Goal: Task Accomplishment & Management: Manage account settings

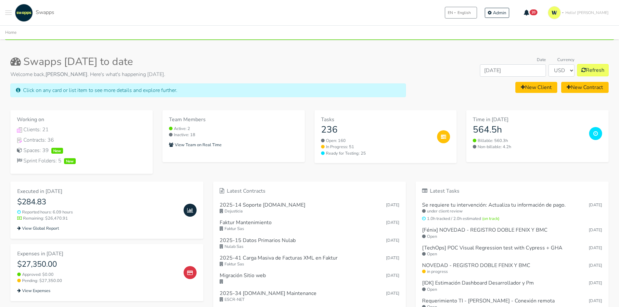
click at [6, 14] on button "Toggle navigation menu" at bounding box center [8, 13] width 6 height 18
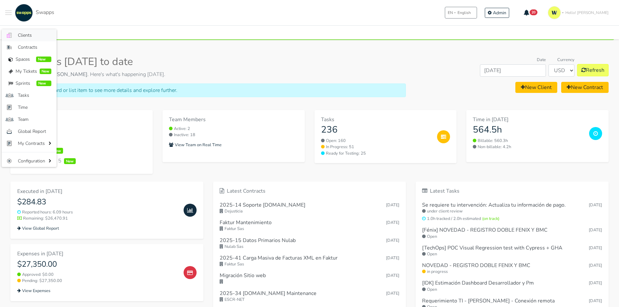
click at [16, 32] on link ".cls-1 { fill: #F15CFF; } .cls-2 { fill: #9a9a9a; } Clients" at bounding box center [29, 35] width 55 height 12
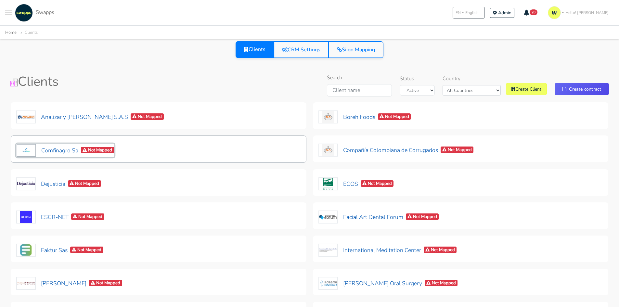
click at [63, 149] on button "Comfinagro Sa Not Mapped" at bounding box center [65, 151] width 98 height 14
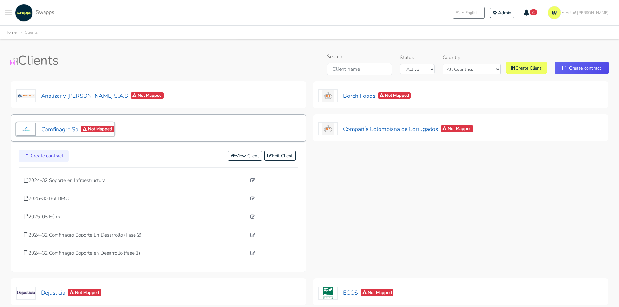
scroll to position [32, 0]
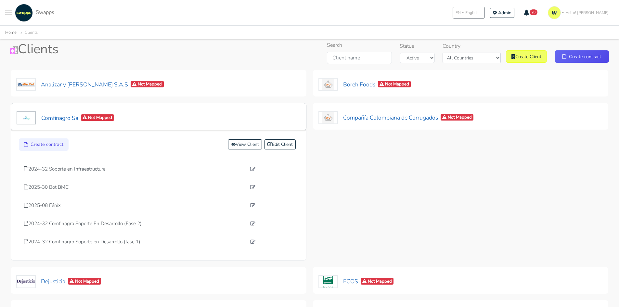
click at [72, 125] on div "Comfinagro Sa Not Mapped" at bounding box center [159, 116] width 296 height 27
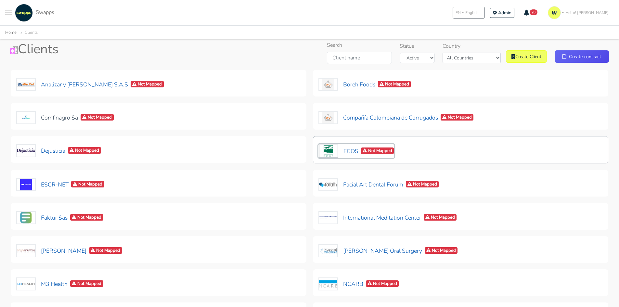
click at [387, 152] on span "Not Mapped" at bounding box center [377, 151] width 33 height 7
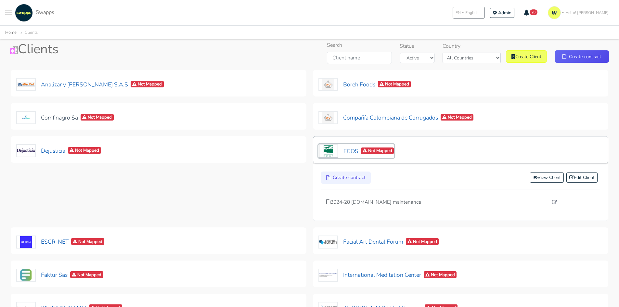
click at [345, 148] on button "ECOS Not Mapped" at bounding box center [356, 151] width 76 height 14
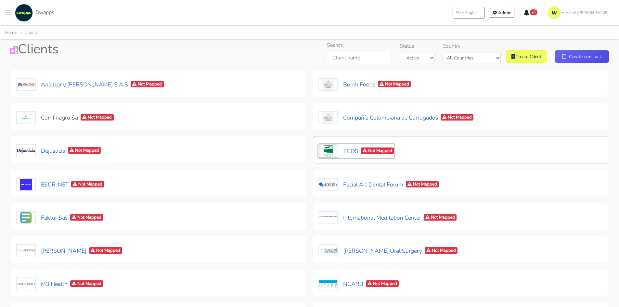
click at [345, 148] on button "ECOS Not Mapped" at bounding box center [356, 151] width 76 height 14
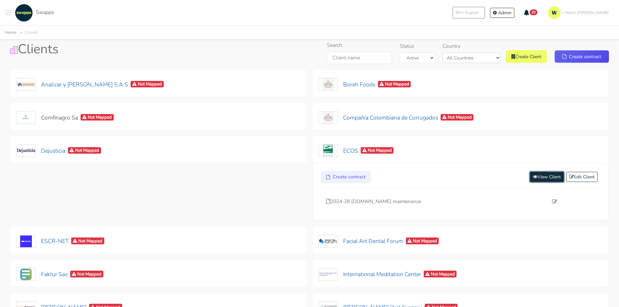
click at [543, 177] on link "View Client" at bounding box center [547, 177] width 34 height 10
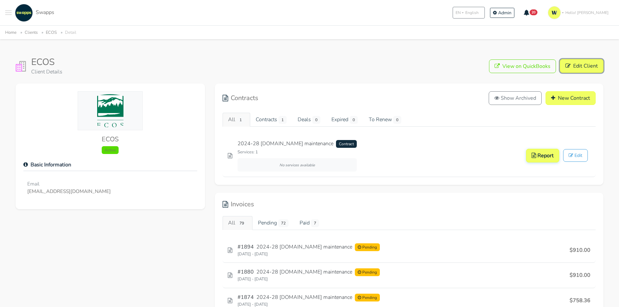
click at [585, 69] on link "Edit Client" at bounding box center [582, 66] width 44 height 14
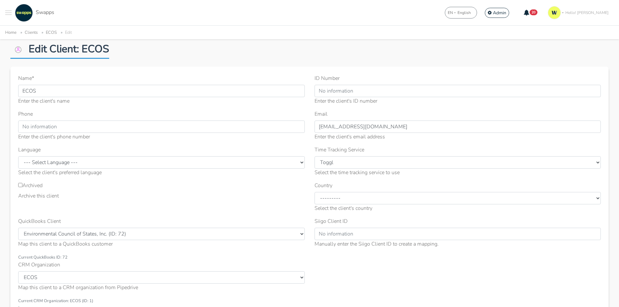
scroll to position [32, 0]
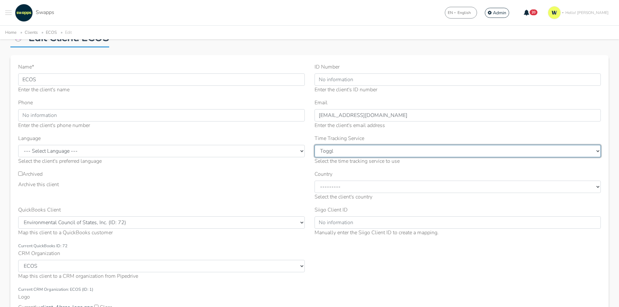
click at [347, 156] on select "--------- ClickUp Toggl" at bounding box center [457, 151] width 287 height 12
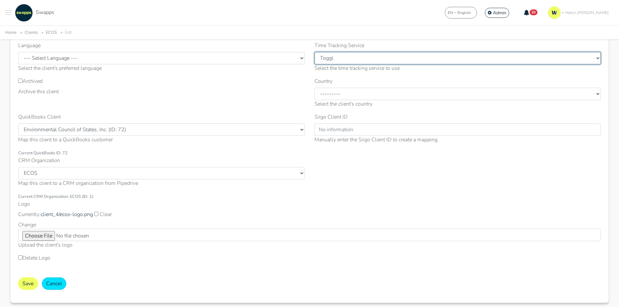
scroll to position [130, 0]
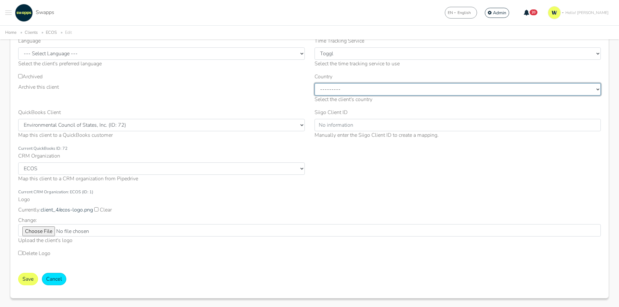
click at [375, 90] on select "--------- United States Colombia Mexico Spain Other" at bounding box center [457, 89] width 287 height 12
select select "[GEOGRAPHIC_DATA]"
click at [314, 83] on select "--------- United States Colombia Mexico Spain Other" at bounding box center [457, 89] width 287 height 12
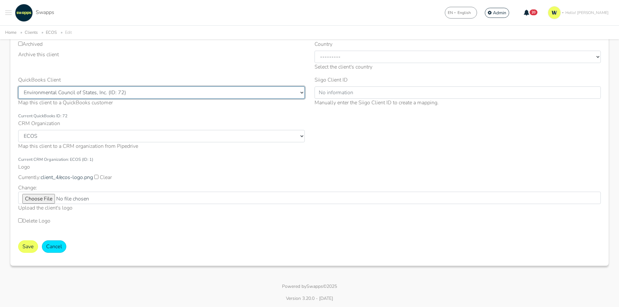
click at [59, 92] on select "Select QuickBooks Client Craig Storti llc (ID: 403) Environmental Council of St…" at bounding box center [161, 92] width 287 height 12
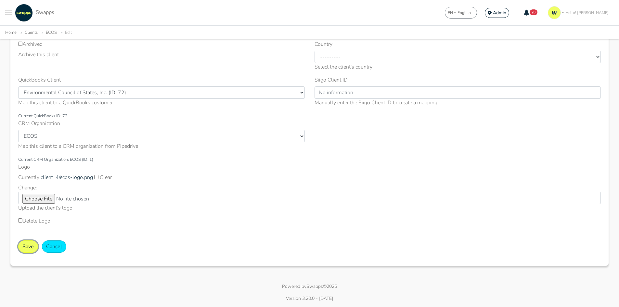
click at [22, 250] on button "Save" at bounding box center [28, 246] width 20 height 12
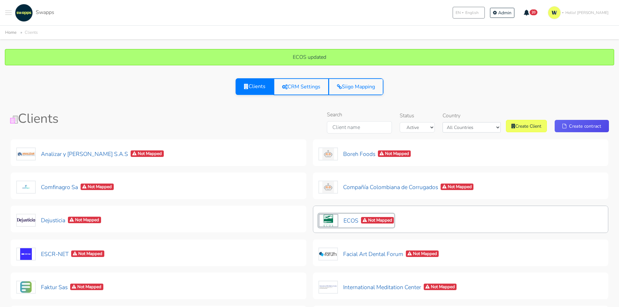
click at [348, 223] on button "ECOS Not Mapped" at bounding box center [356, 221] width 76 height 14
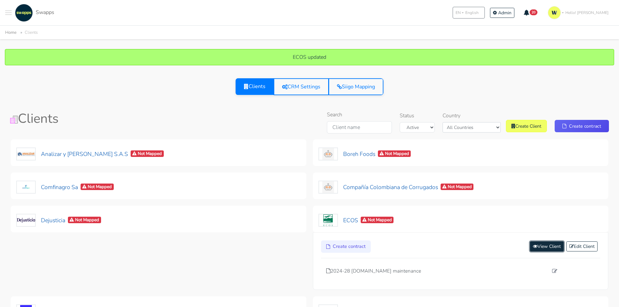
click at [541, 249] on link "View Client" at bounding box center [547, 246] width 34 height 10
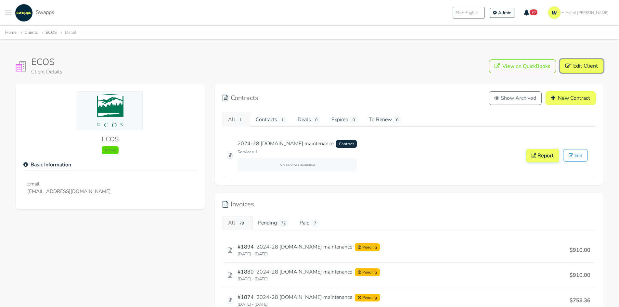
click at [571, 60] on link "Edit Client" at bounding box center [582, 66] width 44 height 14
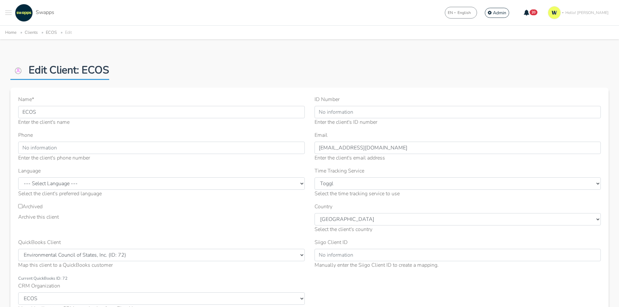
scroll to position [97, 0]
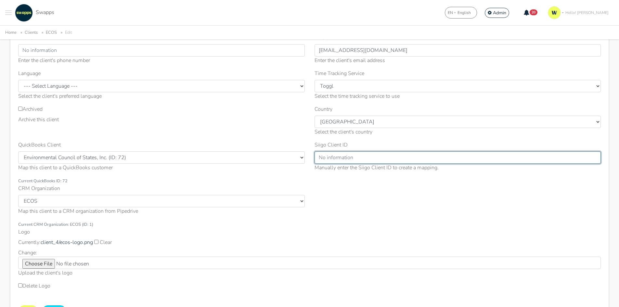
click at [347, 162] on input "Siigo Client ID" at bounding box center [457, 157] width 287 height 12
click at [380, 156] on input "Siigo Client ID" at bounding box center [457, 157] width 287 height 12
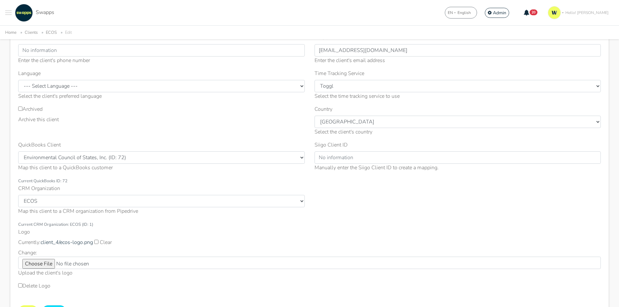
click at [342, 190] on div "Name * ECOS Enter the client's name ID Number Enter the client's ID number Phone" at bounding box center [309, 148] width 592 height 300
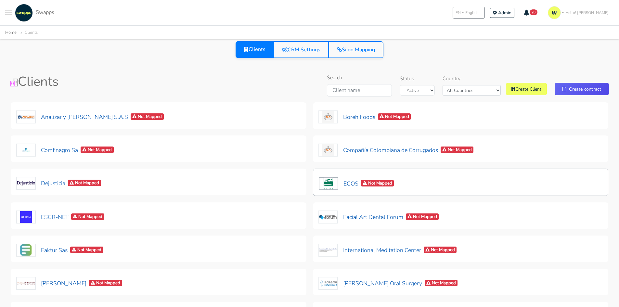
click at [419, 181] on div "ECOS Not Mapped" at bounding box center [461, 182] width 296 height 27
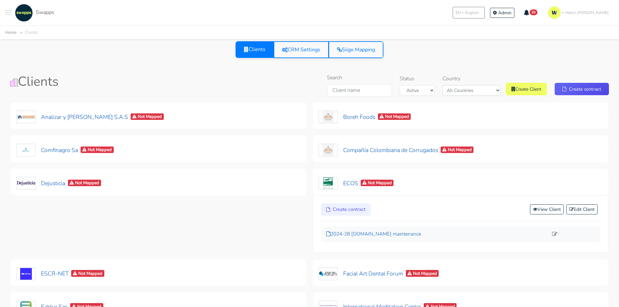
click at [387, 233] on p "2024-28 exchangenetwork.net maintenance" at bounding box center [437, 233] width 222 height 7
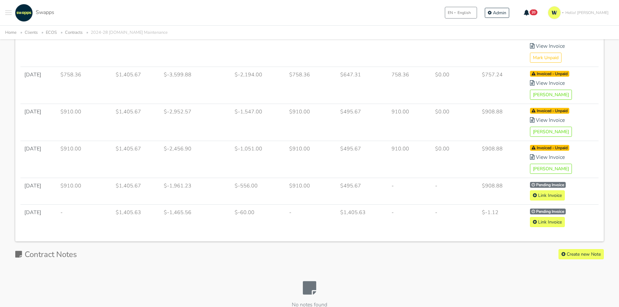
scroll to position [650, 0]
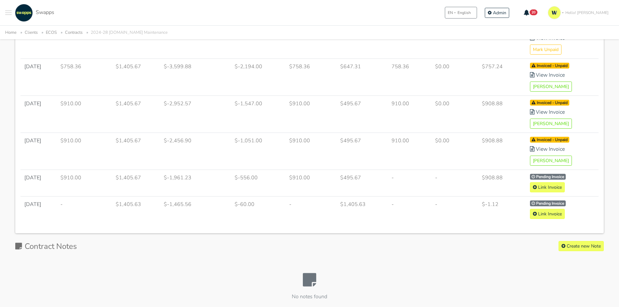
drag, startPoint x: 77, startPoint y: 64, endPoint x: 484, endPoint y: 209, distance: 431.7
click at [431, 196] on td "-" at bounding box center [410, 183] width 44 height 27
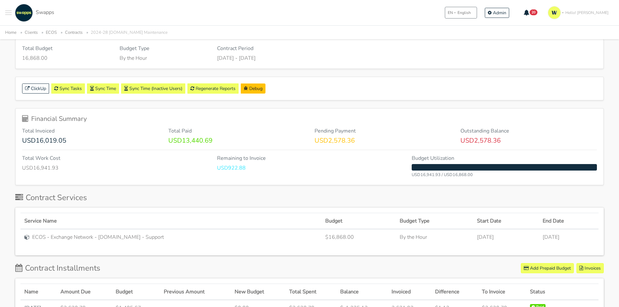
scroll to position [0, 0]
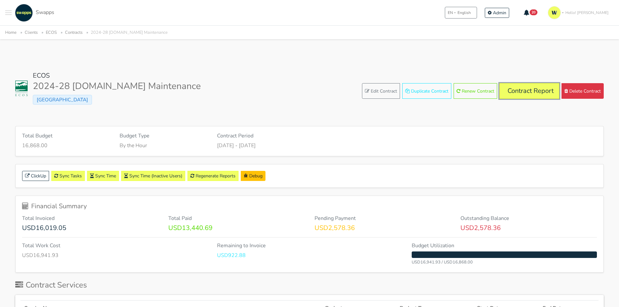
click at [516, 92] on link "Contract Report" at bounding box center [529, 91] width 60 height 16
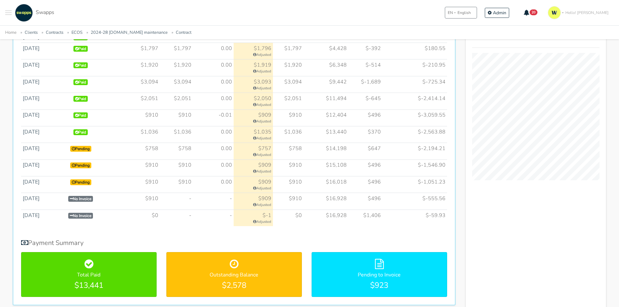
scroll to position [390, 0]
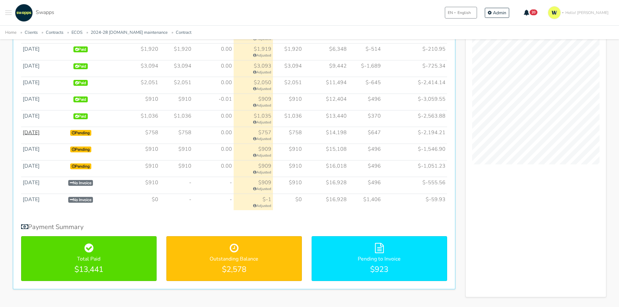
click at [33, 133] on link "[DATE]" at bounding box center [31, 132] width 17 height 7
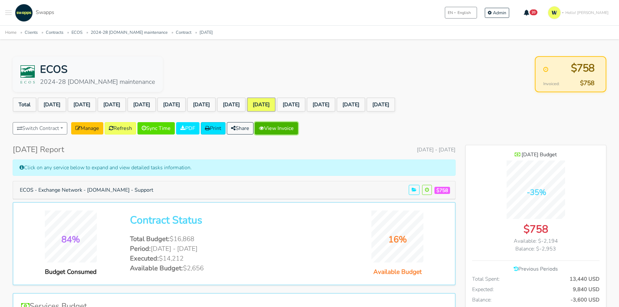
click at [280, 125] on link "View Invoice" at bounding box center [276, 128] width 43 height 12
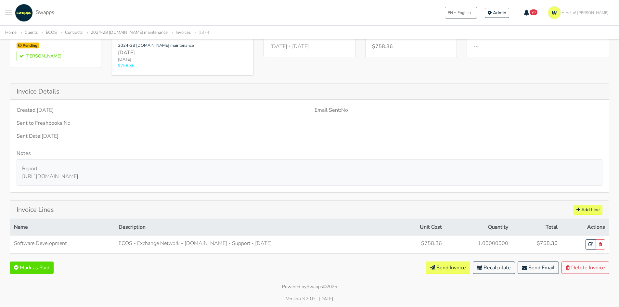
scroll to position [57, 0]
click at [41, 264] on button "Mark as Paid" at bounding box center [32, 267] width 44 height 12
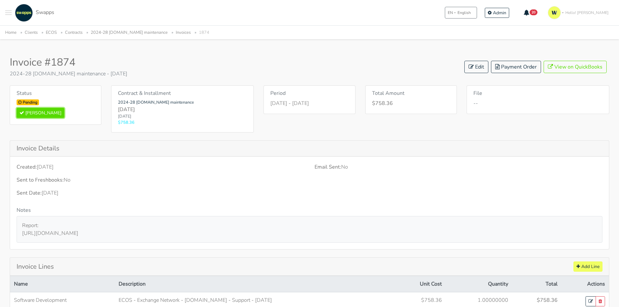
click at [32, 112] on button "Mark Paid" at bounding box center [41, 113] width 48 height 10
click at [8, 12] on span "Toggle navigation menu" at bounding box center [8, 12] width 6 height 1
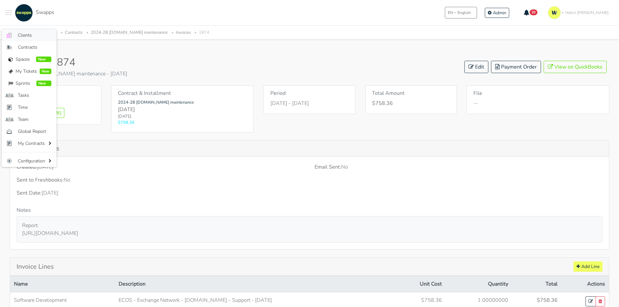
click at [20, 37] on span "Clients" at bounding box center [34, 35] width 33 height 7
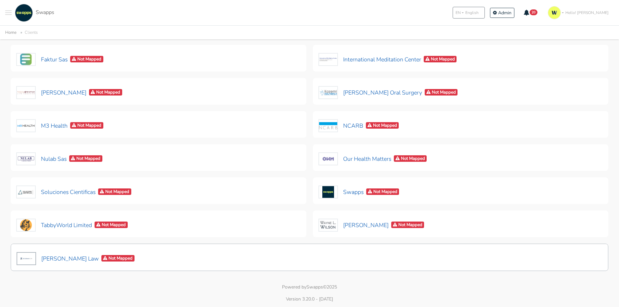
scroll to position [191, 0]
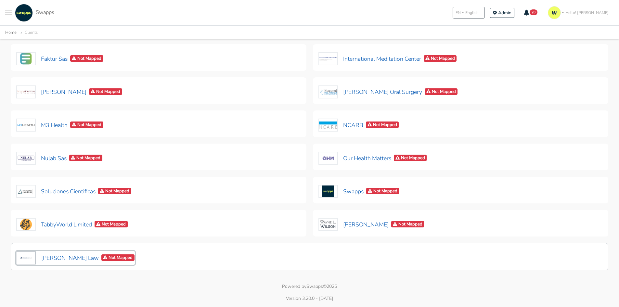
click at [60, 259] on button "Zuckerman Law Not Mapped" at bounding box center [75, 258] width 119 height 14
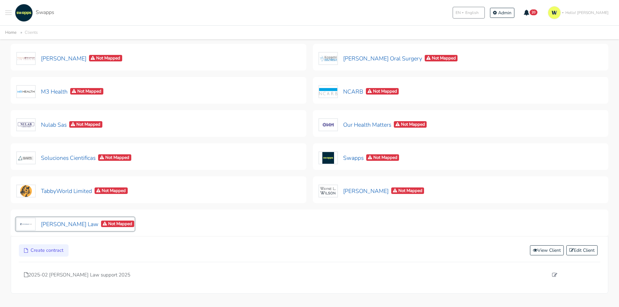
scroll to position [248, 0]
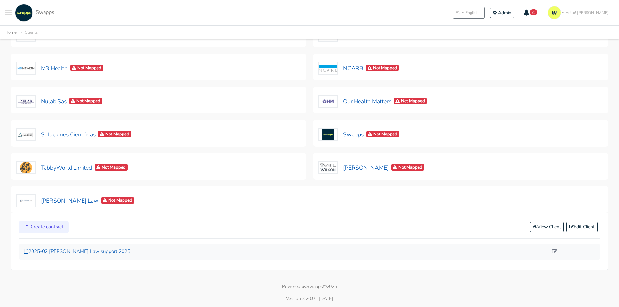
click at [73, 252] on p "2025-02 [PERSON_NAME] Law support 2025" at bounding box center [286, 251] width 524 height 7
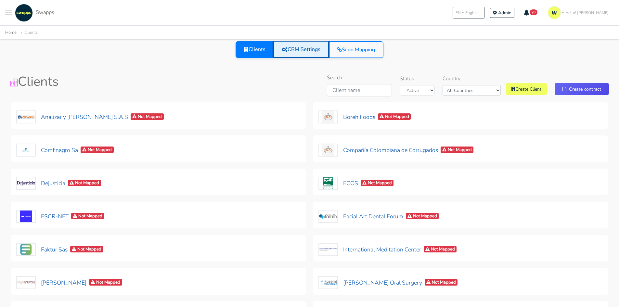
click at [310, 56] on link "CRM Settings" at bounding box center [301, 49] width 55 height 17
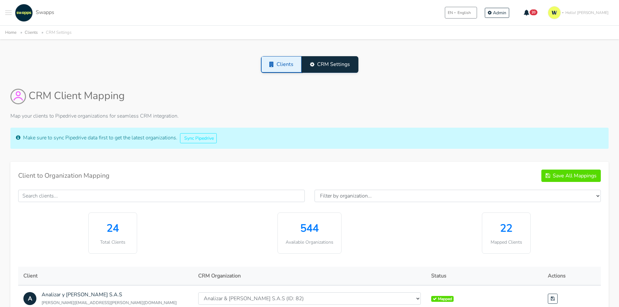
click at [279, 62] on link "Clients" at bounding box center [281, 64] width 41 height 17
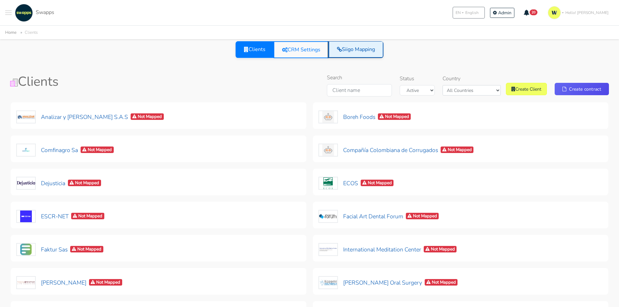
click at [359, 54] on link "Siigo Mapping" at bounding box center [355, 49] width 55 height 17
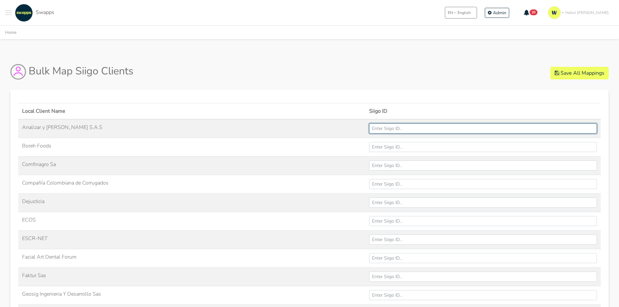
click at [416, 133] on input "Analizar y [PERSON_NAME] S.A.S" at bounding box center [483, 128] width 228 height 10
click at [415, 131] on input "Analizar y [PERSON_NAME] S.A.S" at bounding box center [483, 128] width 228 height 10
click at [425, 127] on input "Analizar y [PERSON_NAME] S.A.S" at bounding box center [483, 128] width 228 height 10
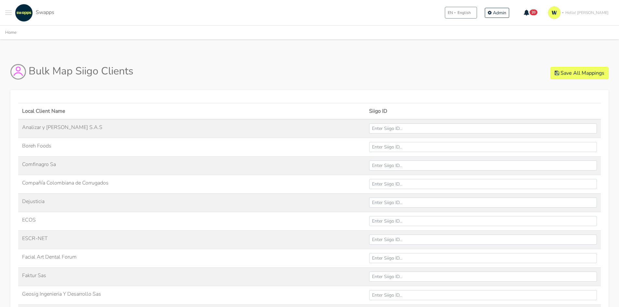
click at [411, 47] on body ".cls-1 { fill: #F15CFF; } .cls-2 { fill: #9a9a9a; } Clients Contracts Spaces Ne…" at bounding box center [309, 292] width 619 height 584
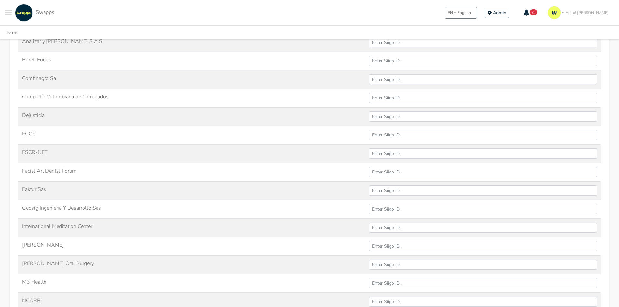
scroll to position [97, 0]
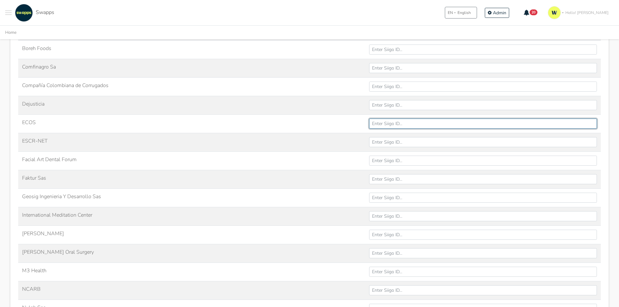
click at [390, 127] on input "ECOS" at bounding box center [483, 124] width 228 height 10
click at [391, 121] on input "ECOS" at bounding box center [483, 124] width 228 height 10
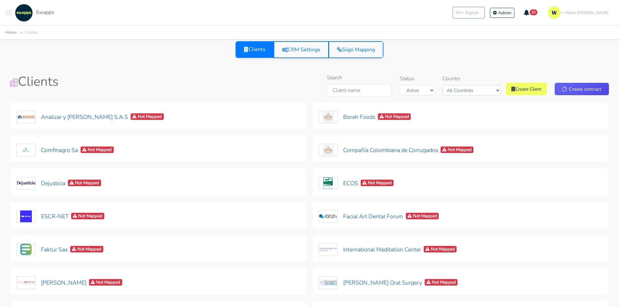
click at [300, 87] on div "Search Status Active Archived Country All Countries [GEOGRAPHIC_DATA] [GEOGRAPH…" at bounding box center [411, 86] width 406 height 25
click at [304, 47] on link "CRM Settings" at bounding box center [301, 49] width 55 height 17
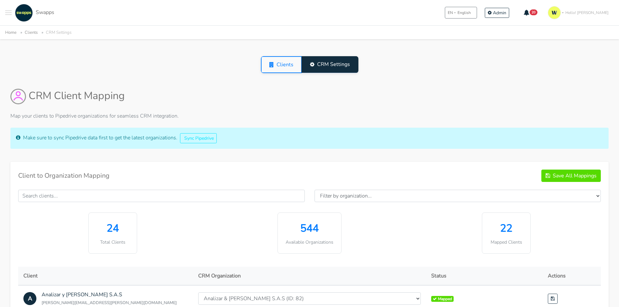
click at [8, 10] on span "Toggle navigation menu" at bounding box center [8, 10] width 6 height 1
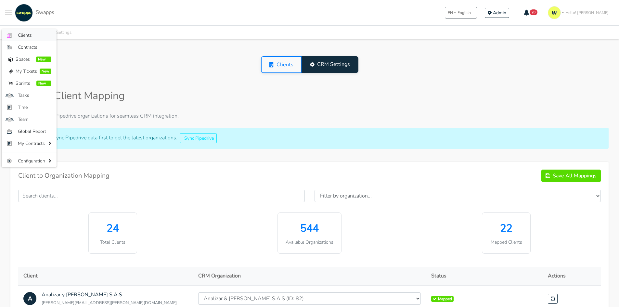
click at [14, 32] on link ".cls-1 { fill: #F15CFF; } .cls-2 { fill: #9a9a9a; } Clients" at bounding box center [29, 35] width 55 height 12
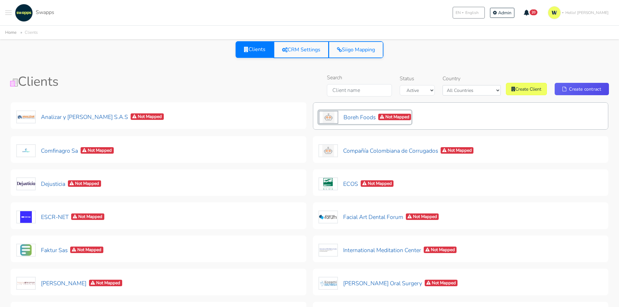
click at [399, 117] on span "Not Mapped" at bounding box center [394, 117] width 33 height 7
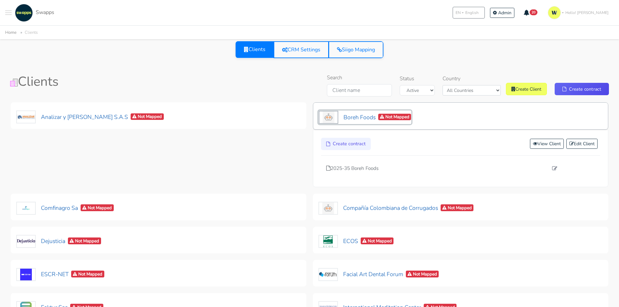
click at [399, 117] on span "Not Mapped" at bounding box center [394, 117] width 33 height 7
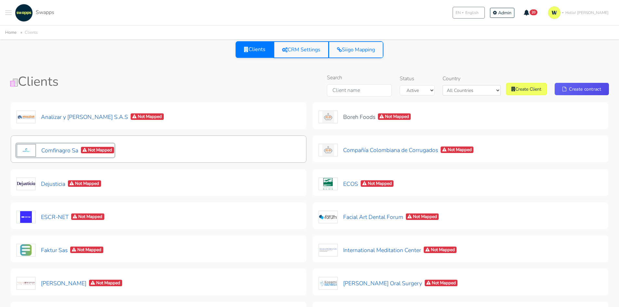
click at [37, 149] on button "Comfinagro Sa Not Mapped" at bounding box center [65, 151] width 98 height 14
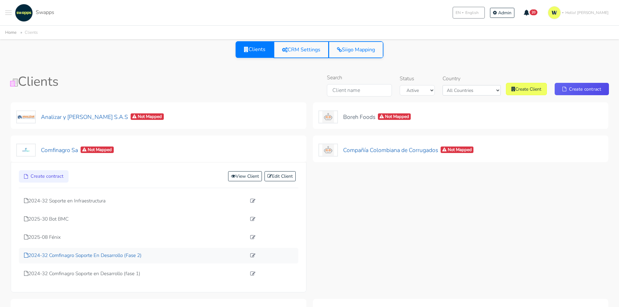
click at [143, 257] on p "2024-32 Comfinagro Soporte En Desarrollo (Fase 2)" at bounding box center [135, 255] width 222 height 7
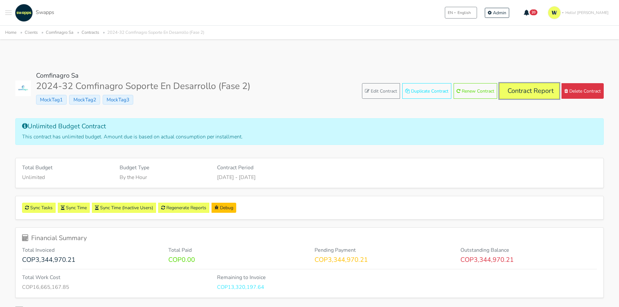
click at [520, 94] on link "Contract Report" at bounding box center [529, 91] width 60 height 16
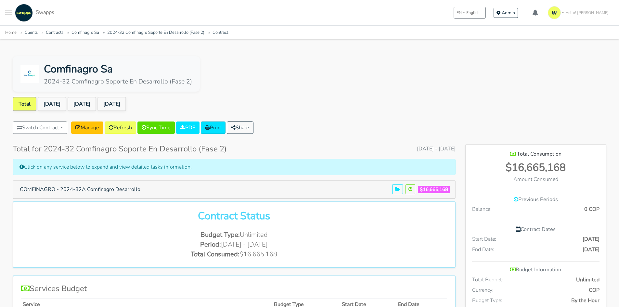
scroll to position [353, 141]
click at [58, 104] on link "[DATE]" at bounding box center [52, 104] width 29 height 14
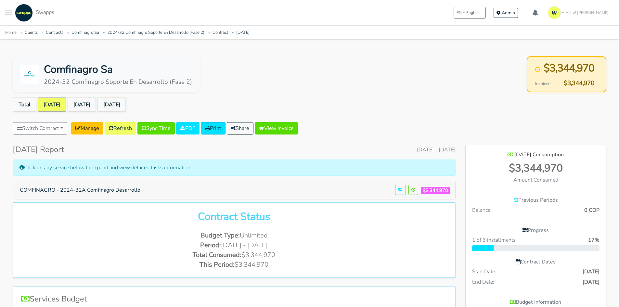
scroll to position [384, 141]
click at [94, 104] on link "[DATE]" at bounding box center [82, 104] width 29 height 14
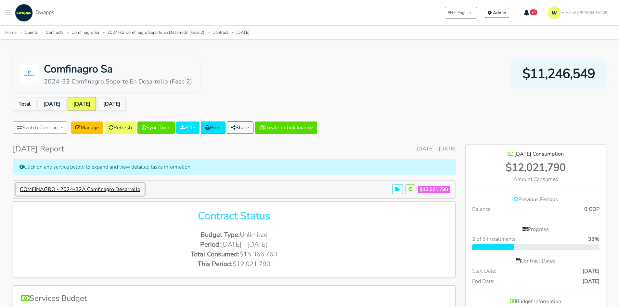
click at [125, 190] on button "COMFINAGRO - 2024-32A Comfinagro Desarrollo" at bounding box center [80, 189] width 129 height 12
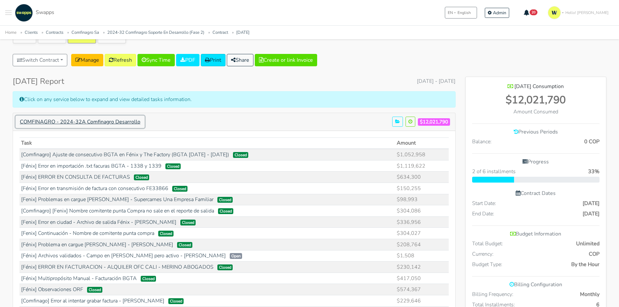
scroll to position [65, 0]
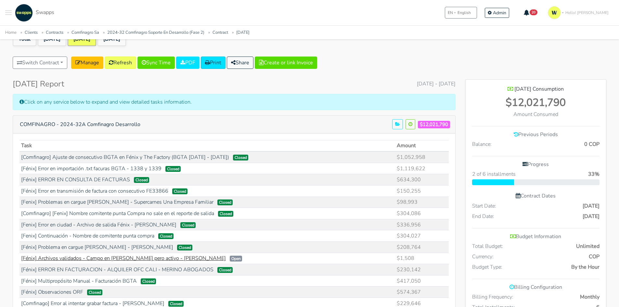
click at [122, 256] on link "[Fénix] Archivos validados - Campo en [PERSON_NAME] pero activo - [PERSON_NAME]" at bounding box center [123, 258] width 205 height 7
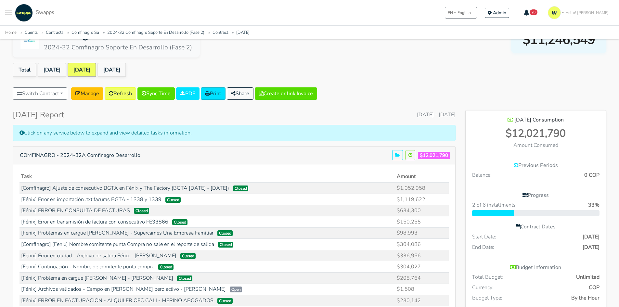
scroll to position [0, 0]
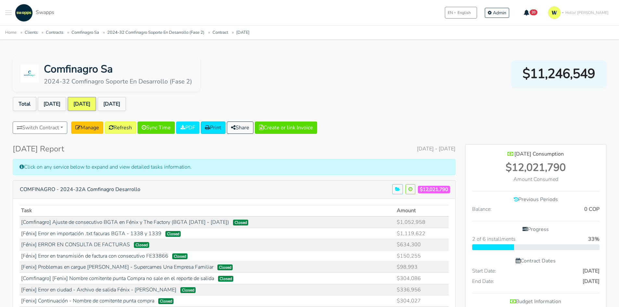
click at [12, 11] on div ".cls-1 { fill: #F15CFF; } .cls-2 { fill: #9a9a9a; } Clients Contracts Spaces Ne…" at bounding box center [29, 13] width 49 height 18
click at [390, 101] on ul "Total Jul 2025 Aug 2025 Sep 2025" at bounding box center [310, 105] width 594 height 17
click at [7, 14] on button "Toggle navigation menu" at bounding box center [8, 13] width 6 height 18
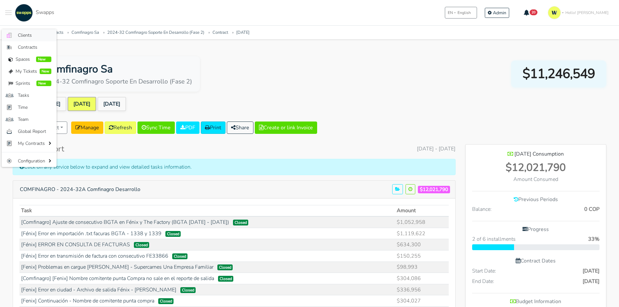
click at [16, 32] on link ".cls-1 { fill: #F15CFF; } .cls-2 { fill: #9a9a9a; } Clients" at bounding box center [29, 35] width 55 height 12
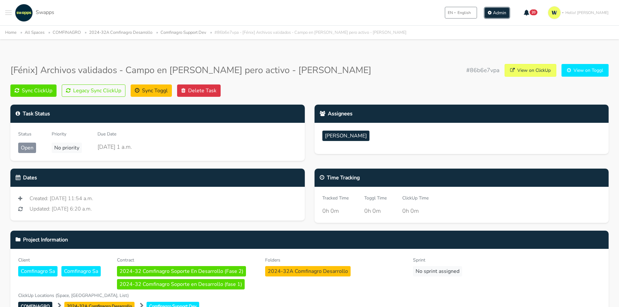
click at [509, 16] on link "Admin" at bounding box center [497, 13] width 24 height 10
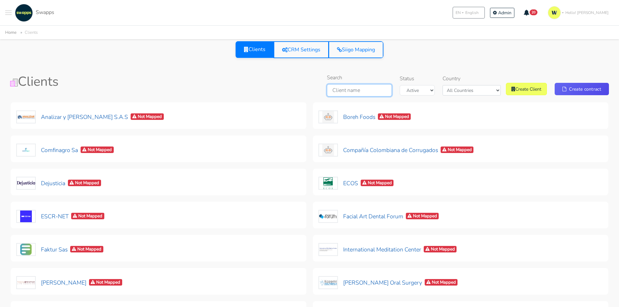
click at [356, 85] on input "Search" at bounding box center [359, 90] width 65 height 12
click at [477, 88] on select "All Countries Colombia USA" at bounding box center [472, 90] width 58 height 10
click at [458, 85] on select "All Countries Colombia USA" at bounding box center [472, 90] width 58 height 10
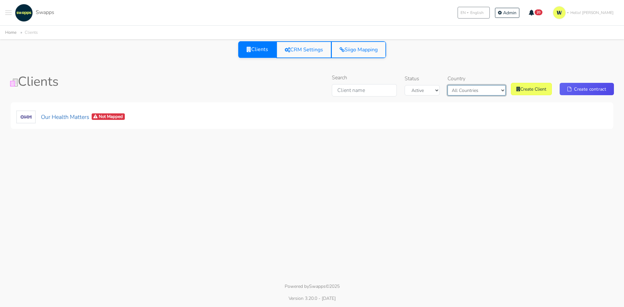
click at [483, 92] on select "All Countries Colombia USA" at bounding box center [476, 90] width 58 height 10
select select "all"
click at [453, 85] on select "All Countries Colombia USA" at bounding box center [476, 90] width 58 height 10
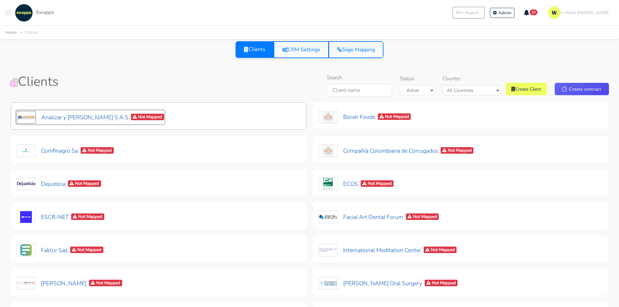
click at [52, 115] on button "Analizar y Lombana S.A.S Not Mapped" at bounding box center [90, 117] width 148 height 14
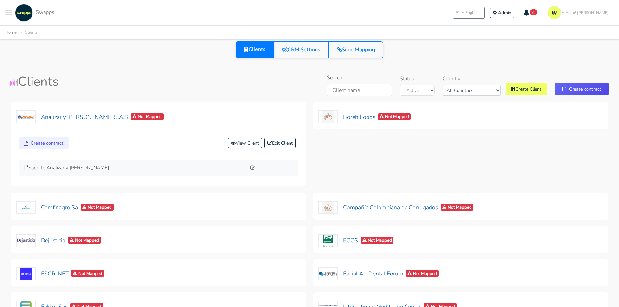
click at [50, 174] on div "Soporte Analizar y [PERSON_NAME]" at bounding box center [158, 168] width 279 height 16
click at [57, 168] on p "Soporte Analizar y [PERSON_NAME]" at bounding box center [135, 167] width 222 height 7
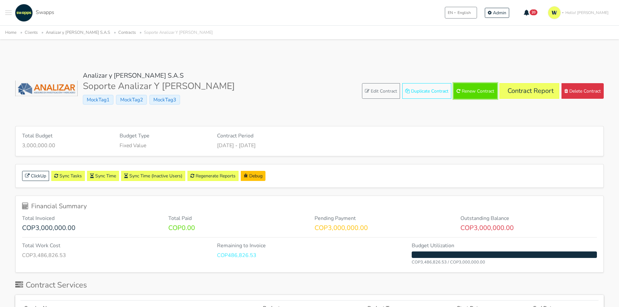
click at [473, 90] on button "Renew Contract" at bounding box center [476, 91] width 44 height 16
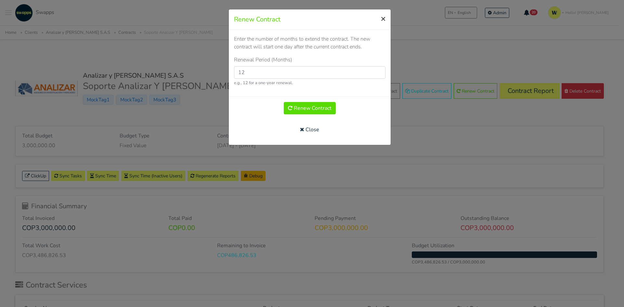
click at [383, 16] on span "×" at bounding box center [383, 18] width 5 height 10
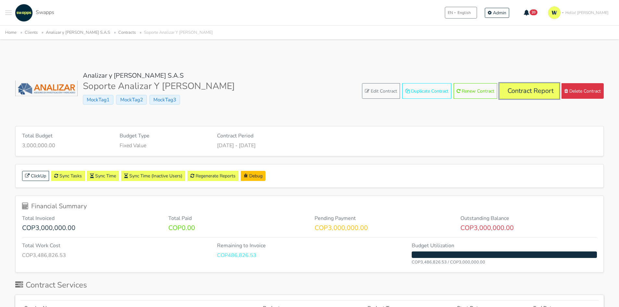
click at [522, 95] on link "Contract Report" at bounding box center [529, 91] width 60 height 16
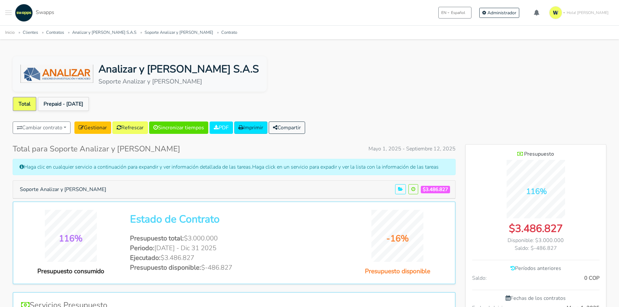
scroll to position [324418, 324752]
drag, startPoint x: 457, startPoint y: 191, endPoint x: 446, endPoint y: 200, distance: 14.4
drag, startPoint x: 446, startPoint y: 200, endPoint x: 358, endPoint y: 82, distance: 147.2
click at [358, 82] on div "Analizar y Lombana S.A.S Soporte Analizar y Lombana" at bounding box center [310, 73] width 594 height 35
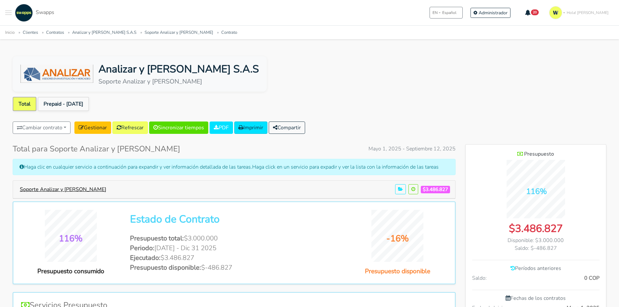
drag, startPoint x: 70, startPoint y: 183, endPoint x: 70, endPoint y: 192, distance: 9.1
click at [70, 189] on div "Soporte Analizar y Lombana $3.486.827" at bounding box center [234, 190] width 442 height 18
click at [71, 187] on button "Soporte Analizar y [PERSON_NAME]" at bounding box center [63, 189] width 95 height 12
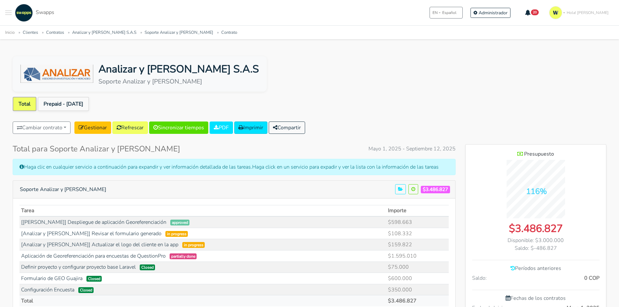
click at [70, 104] on link "Prepaid - [DATE]" at bounding box center [63, 104] width 51 height 14
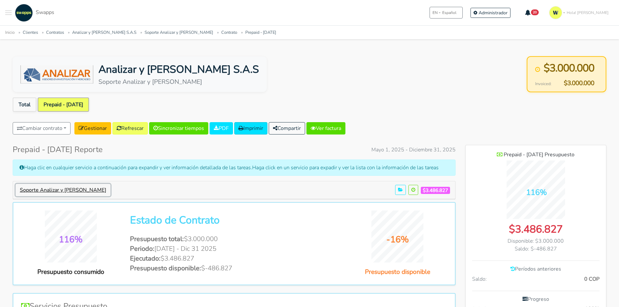
click at [45, 190] on button "Soporte Analizar y [PERSON_NAME]" at bounding box center [63, 190] width 95 height 12
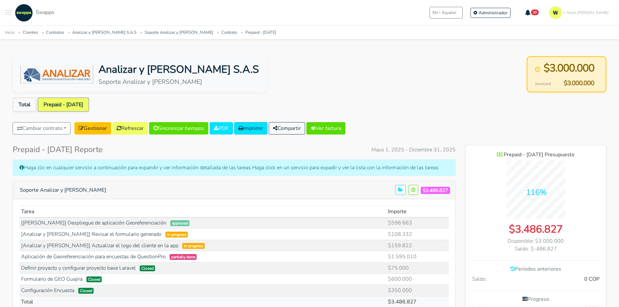
click at [97, 128] on link "Gestionar" at bounding box center [92, 128] width 37 height 12
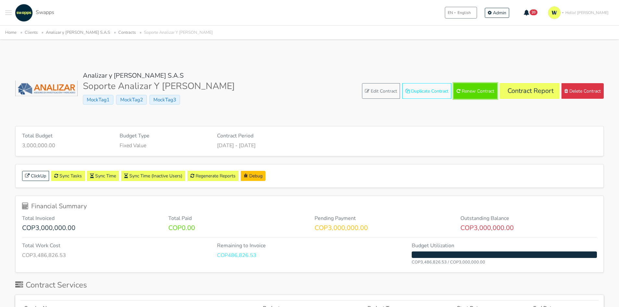
click at [476, 86] on button "Renew Contract" at bounding box center [476, 91] width 44 height 16
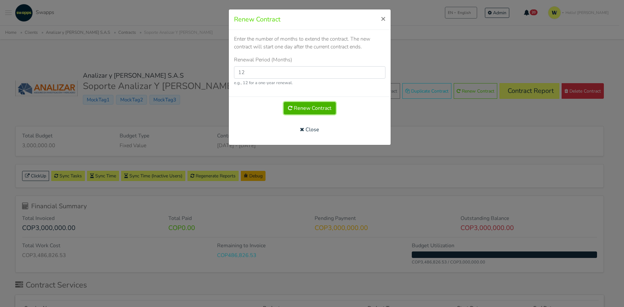
click at [303, 106] on button "Renew Contract" at bounding box center [310, 108] width 52 height 12
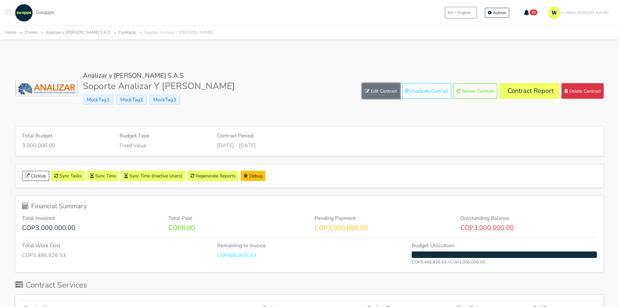
click at [377, 94] on link "Edit Contract" at bounding box center [381, 91] width 38 height 16
click at [96, 97] on span "MockTag1" at bounding box center [98, 100] width 31 height 10
click at [531, 94] on link "Contract Report" at bounding box center [529, 91] width 60 height 16
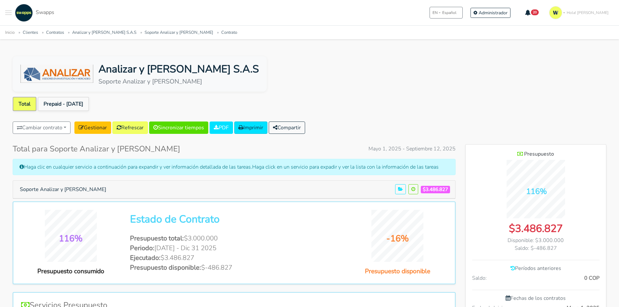
scroll to position [475, 141]
click at [110, 104] on ul "Total Prepaid - [DATE]" at bounding box center [310, 105] width 594 height 17
click at [66, 100] on link "Prepaid - [DATE]" at bounding box center [63, 104] width 51 height 14
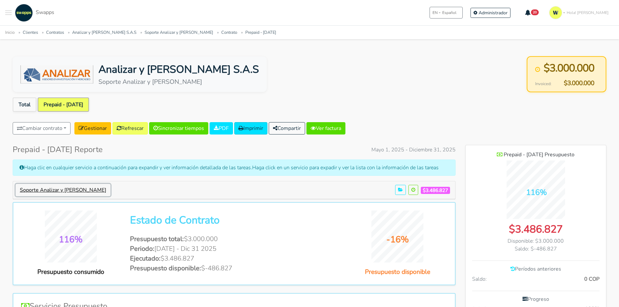
click at [59, 190] on button "Soporte Analizar y Lombana" at bounding box center [63, 190] width 95 height 12
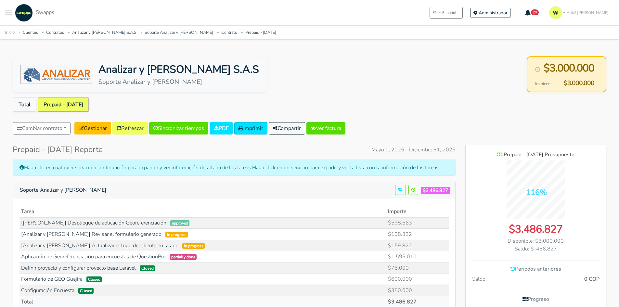
click at [94, 101] on ul "Total Prepaid - May 01" at bounding box center [310, 105] width 594 height 17
click at [95, 126] on link "Gestionar" at bounding box center [92, 128] width 37 height 12
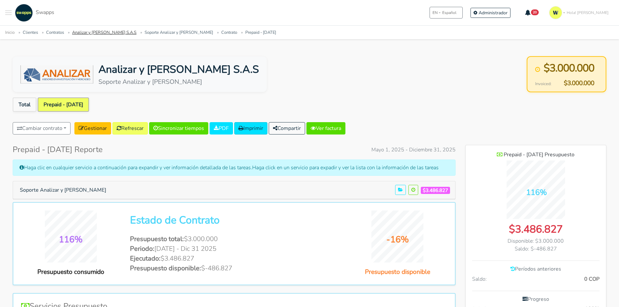
drag, startPoint x: 87, startPoint y: 33, endPoint x: 92, endPoint y: 34, distance: 5.0
click at [88, 33] on link "Analizar y [PERSON_NAME] S.A.S" at bounding box center [104, 33] width 64 height 6
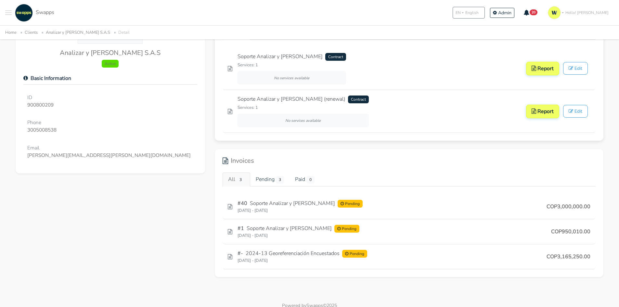
scroll to position [97, 0]
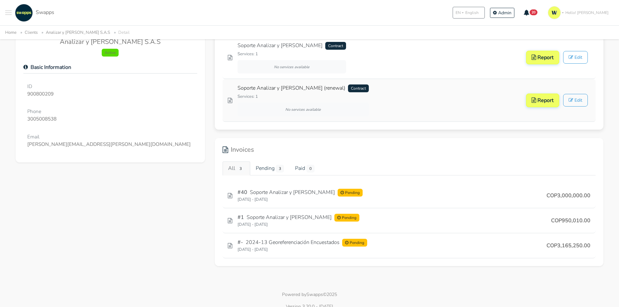
click at [260, 90] on link "Soporte Analizar y Lombana (renewal) Contract" at bounding box center [302, 88] width 131 height 8
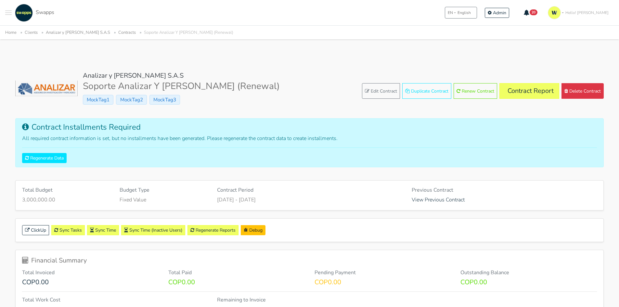
click at [9, 16] on button "Toggle navigation menu" at bounding box center [8, 13] width 6 height 18
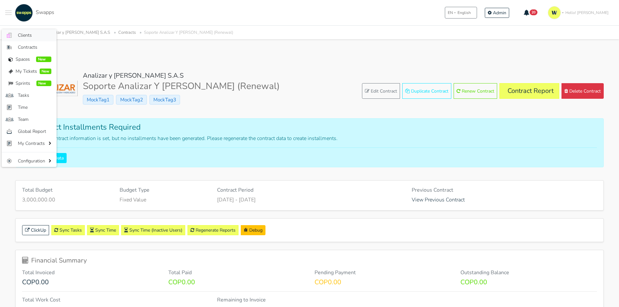
click at [27, 32] on span "Clients" at bounding box center [34, 35] width 33 height 7
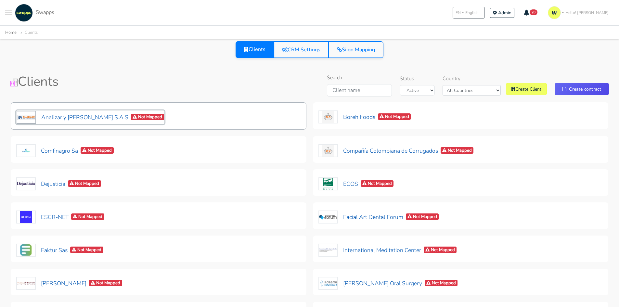
click at [62, 118] on button "Analizar y [PERSON_NAME] S.A.S Not Mapped" at bounding box center [90, 117] width 148 height 14
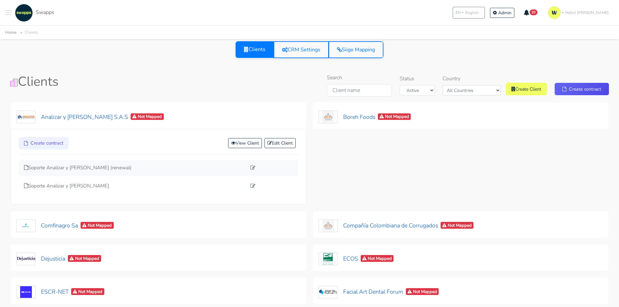
click at [72, 172] on div "Soporte Analizar y [PERSON_NAME] (renewal)" at bounding box center [158, 168] width 279 height 16
click at [80, 169] on p "Soporte Analizar y [PERSON_NAME] (renewal)" at bounding box center [135, 167] width 222 height 7
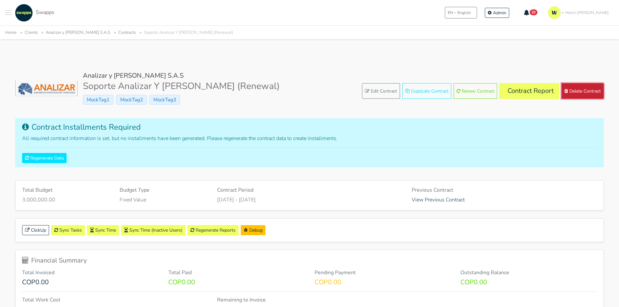
click at [578, 93] on button "Delete Contract" at bounding box center [582, 91] width 42 height 16
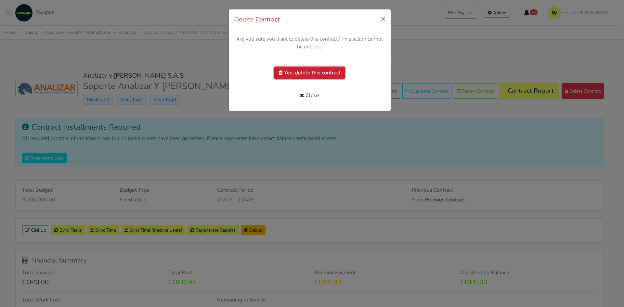
click at [295, 75] on button "Yes, delete this contract" at bounding box center [309, 73] width 71 height 12
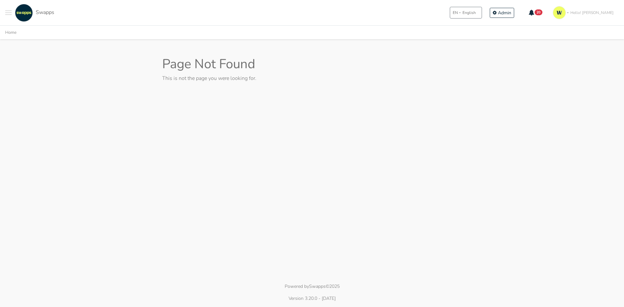
click at [202, 75] on p "This is not the page you were looking for." at bounding box center [312, 78] width 300 height 8
drag, startPoint x: 208, startPoint y: 69, endPoint x: 289, endPoint y: 73, distance: 81.4
click at [289, 73] on div "Page Not Found This is not the page you were looking for." at bounding box center [311, 71] width 309 height 31
click at [261, 97] on html ".cls-1 { fill: #F15CFF; } .cls-2 { fill: #9a9a9a; } Clients Contracts Spaces Ne…" at bounding box center [312, 153] width 624 height 307
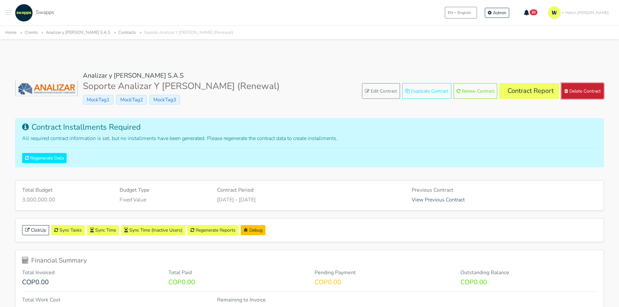
click at [575, 92] on button "Delete Contract" at bounding box center [582, 91] width 42 height 16
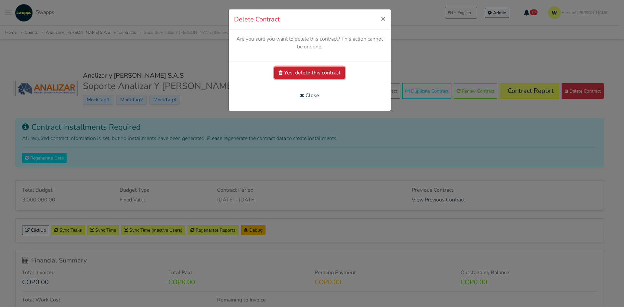
click at [314, 70] on button "Yes, delete this contract" at bounding box center [309, 73] width 71 height 12
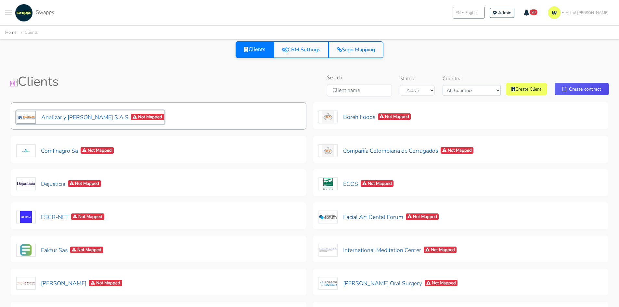
click at [60, 114] on button "Analizar y Lombana S.A.S Not Mapped" at bounding box center [90, 117] width 148 height 14
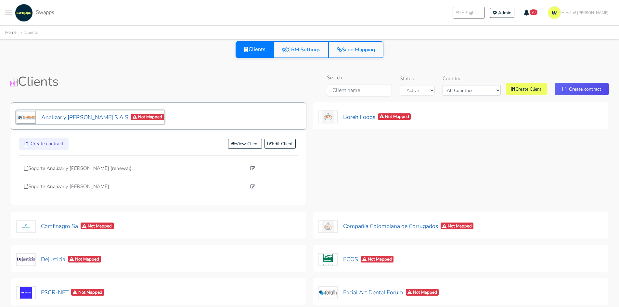
click at [63, 115] on button "Analizar y Lombana S.A.S Not Mapped" at bounding box center [90, 117] width 148 height 14
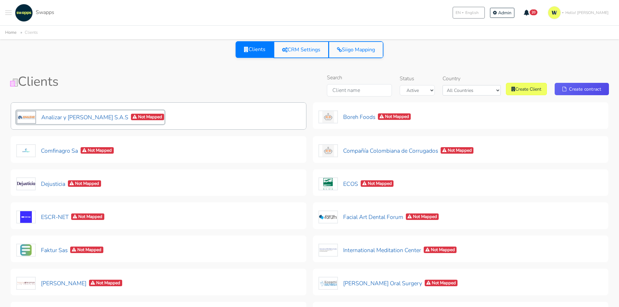
click at [65, 120] on button "Analizar y Lombana S.A.S Not Mapped" at bounding box center [90, 117] width 148 height 14
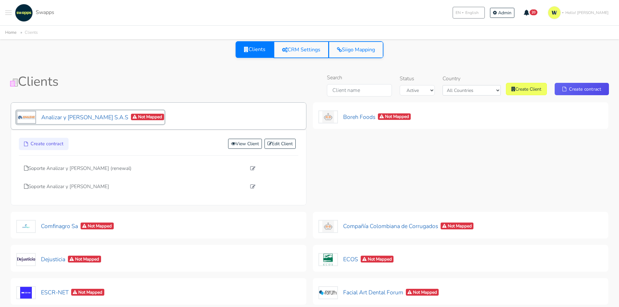
click at [94, 116] on button "Analizar y Lombana S.A.S Not Mapped" at bounding box center [90, 117] width 148 height 14
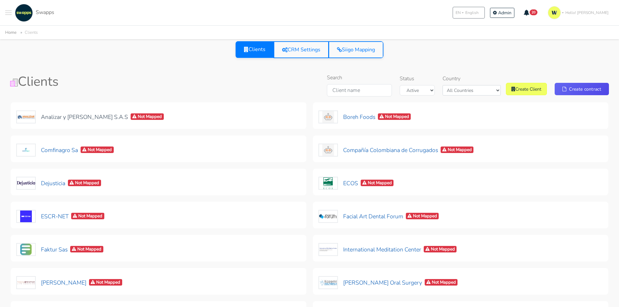
click at [529, 11] on icon "button" at bounding box center [526, 13] width 6 height 6
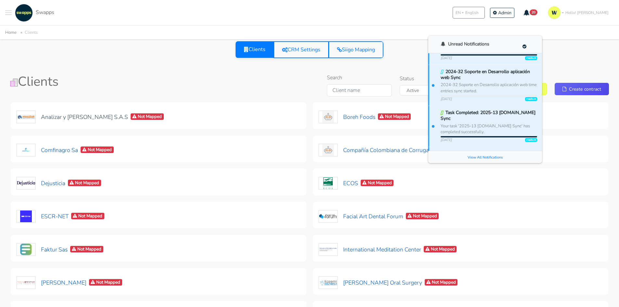
scroll to position [487, 0]
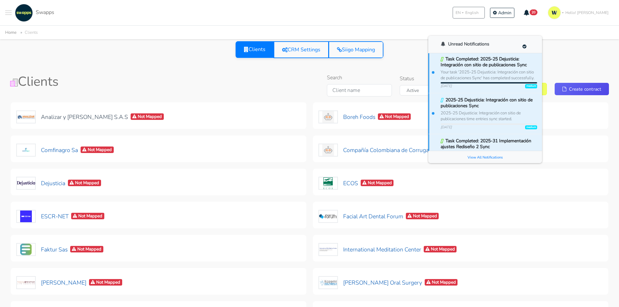
click at [587, 54] on div "Clients CRM Settings Siigo Mapping" at bounding box center [309, 49] width 599 height 17
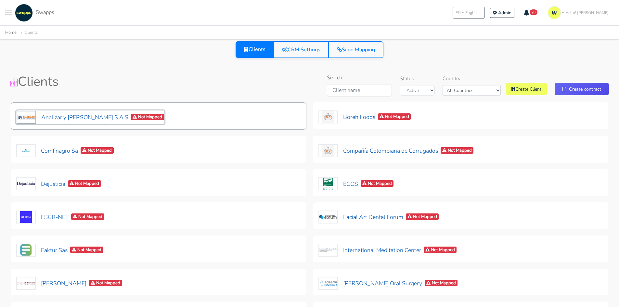
click at [75, 118] on button "Analizar y Lombana S.A.S Not Mapped" at bounding box center [90, 117] width 148 height 14
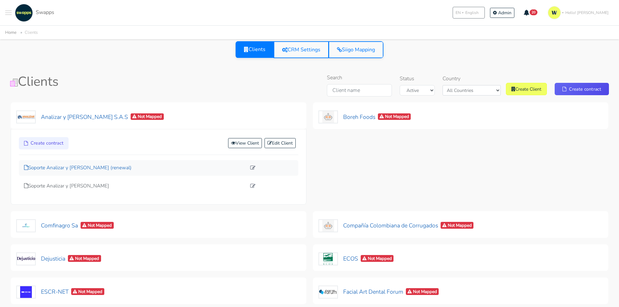
click at [77, 169] on p "Soporte Analizar y Lombana (renewal)" at bounding box center [135, 167] width 222 height 7
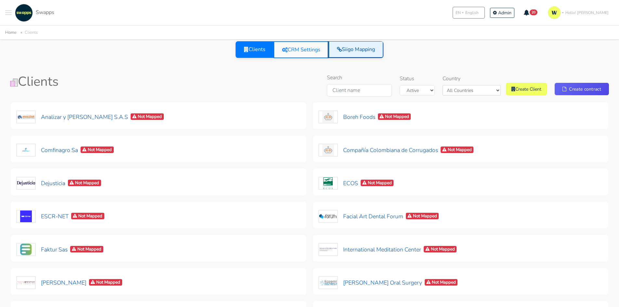
click at [359, 48] on link "Siigo Mapping" at bounding box center [355, 49] width 55 height 17
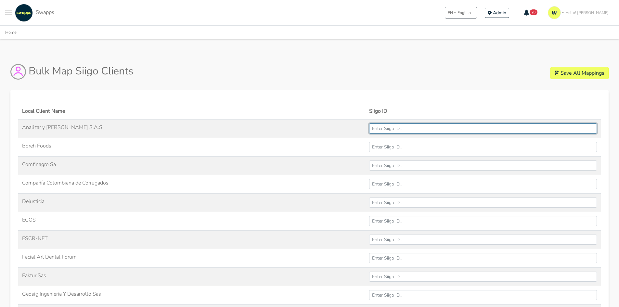
click at [429, 129] on input "Analizar y [PERSON_NAME] S.A.S" at bounding box center [483, 128] width 228 height 10
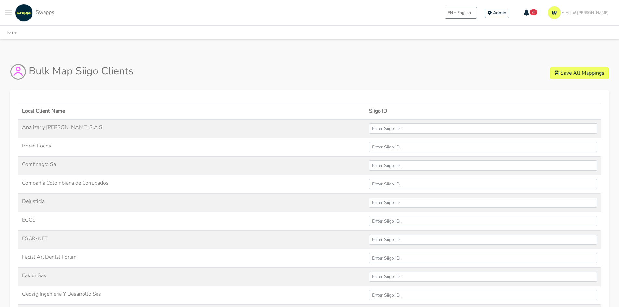
drag, startPoint x: 34, startPoint y: 124, endPoint x: 44, endPoint y: 128, distance: 10.8
click at [34, 125] on label "Analizar y [PERSON_NAME] S.A.S" at bounding box center [62, 127] width 80 height 8
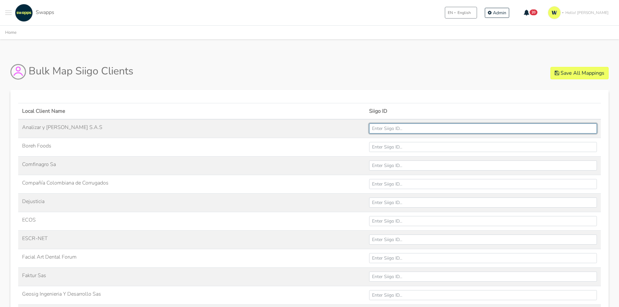
click at [369, 125] on input "Analizar y [PERSON_NAME] S.A.S" at bounding box center [483, 128] width 228 height 10
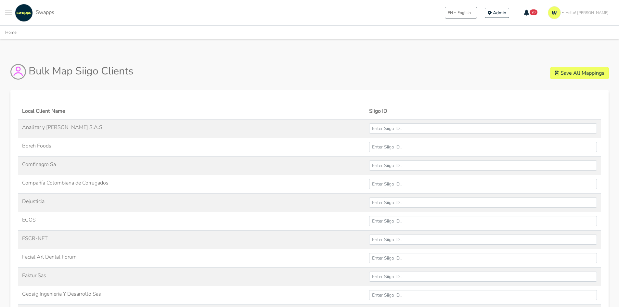
drag, startPoint x: 87, startPoint y: 121, endPoint x: 110, endPoint y: 118, distance: 23.5
click at [88, 124] on td "Analizar y [PERSON_NAME] S.A.S" at bounding box center [191, 128] width 347 height 19
drag, startPoint x: 452, startPoint y: 120, endPoint x: 444, endPoint y: 127, distance: 10.9
click at [452, 123] on td at bounding box center [483, 128] width 236 height 19
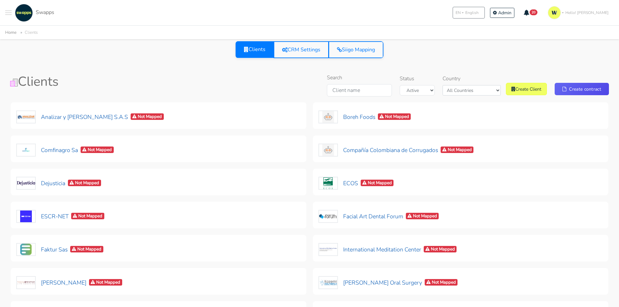
drag, startPoint x: 395, startPoint y: 238, endPoint x: 253, endPoint y: 94, distance: 202.2
click at [253, 94] on div "Search Status Active Archived Country All Countries Colombia USA Create Client …" at bounding box center [411, 86] width 406 height 25
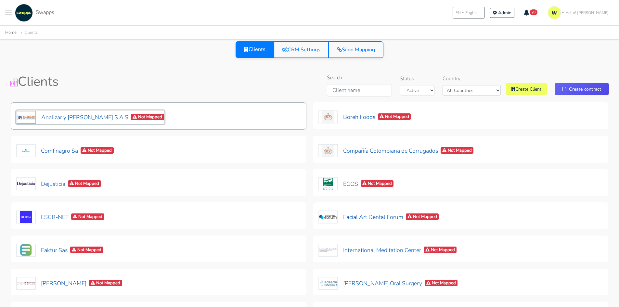
click at [66, 113] on button "Analizar y Lombana S.A.S Not Mapped" at bounding box center [90, 117] width 148 height 14
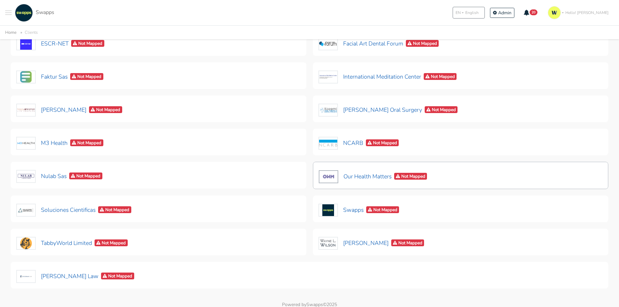
scroll to position [260, 0]
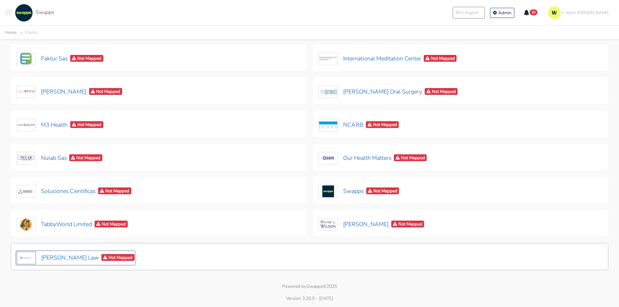
click at [51, 258] on button "Zuckerman Law Not Mapped" at bounding box center [75, 258] width 119 height 14
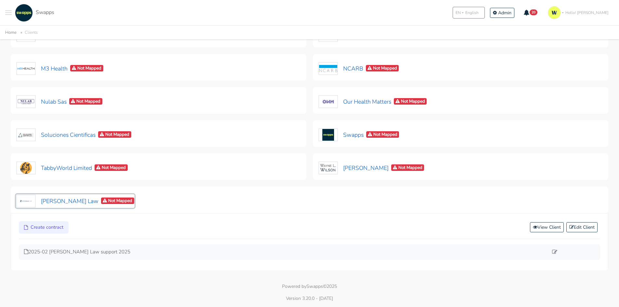
scroll to position [248, 0]
click at [56, 250] on p "2025-02 Zuckerman Law support 2025" at bounding box center [286, 251] width 524 height 7
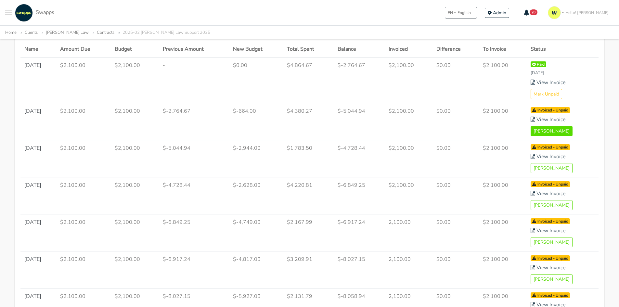
scroll to position [357, 0]
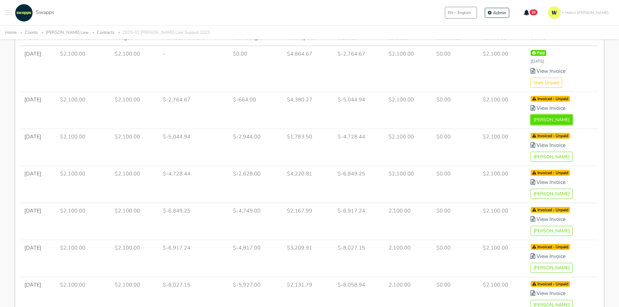
click at [544, 118] on button "Mark Paid" at bounding box center [552, 120] width 42 height 10
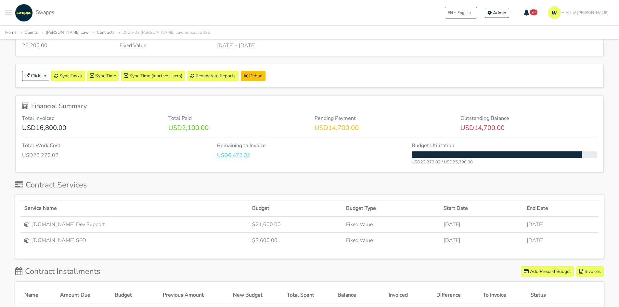
scroll to position [65, 0]
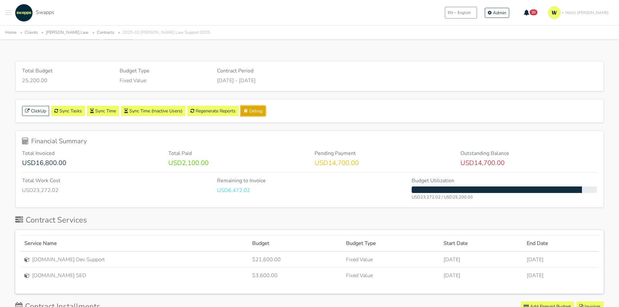
click at [260, 110] on link "Debug" at bounding box center [253, 111] width 25 height 10
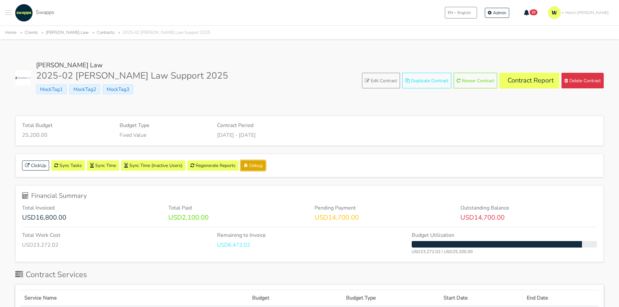
scroll to position [0, 0]
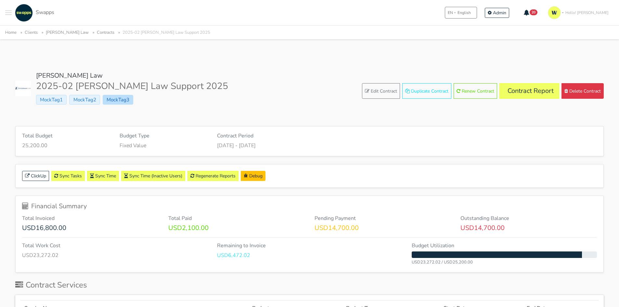
click at [112, 103] on span "MockTag3" at bounding box center [118, 100] width 31 height 10
click at [76, 98] on span "MockTag2" at bounding box center [84, 100] width 31 height 10
click at [53, 99] on span "MockTag1" at bounding box center [51, 100] width 31 height 10
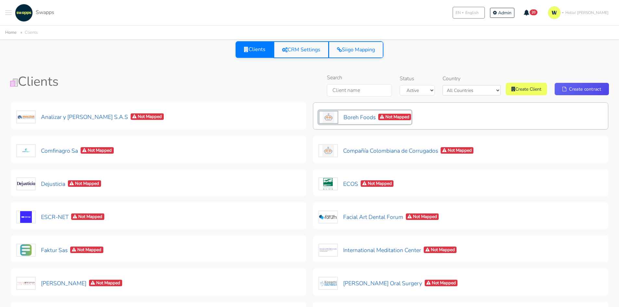
click at [349, 118] on button "Boreh Foods Not Mapped" at bounding box center [364, 117] width 93 height 14
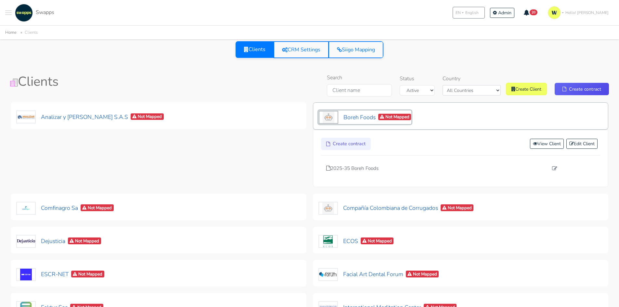
click at [351, 114] on button "Boreh Foods Not Mapped" at bounding box center [364, 117] width 93 height 14
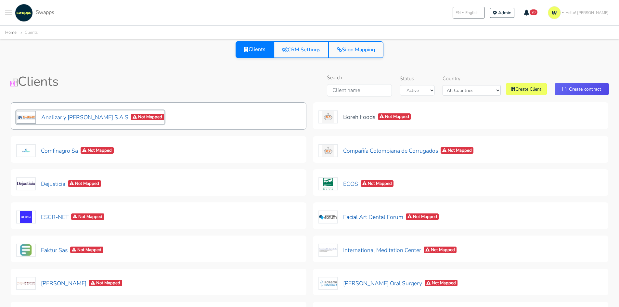
click at [70, 113] on button "Analizar y [PERSON_NAME] S.A.S Not Mapped" at bounding box center [90, 117] width 148 height 14
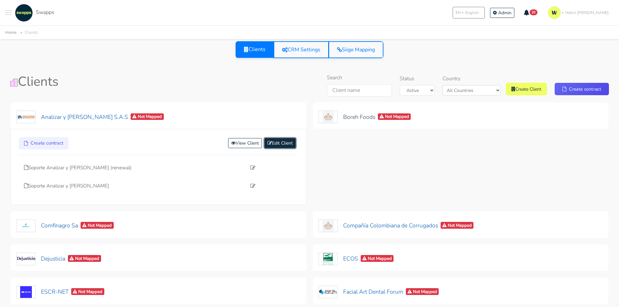
click at [282, 142] on link "Edit Client" at bounding box center [279, 143] width 31 height 10
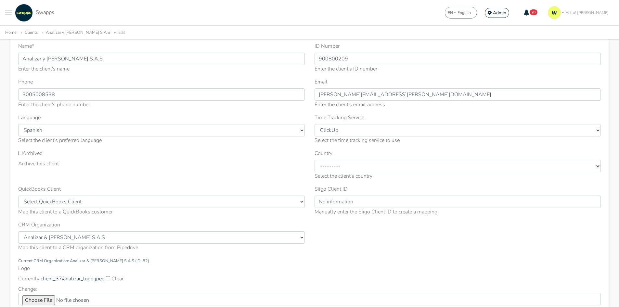
scroll to position [65, 0]
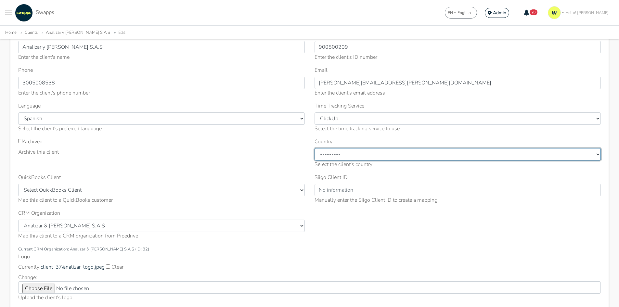
click at [339, 159] on select "--------- [GEOGRAPHIC_DATA] [GEOGRAPHIC_DATA] [GEOGRAPHIC_DATA] [GEOGRAPHIC_DAT…" at bounding box center [457, 154] width 287 height 12
select select "[GEOGRAPHIC_DATA]"
click at [314, 148] on select "--------- [GEOGRAPHIC_DATA] [GEOGRAPHIC_DATA] [GEOGRAPHIC_DATA] [GEOGRAPHIC_DAT…" at bounding box center [457, 154] width 287 height 12
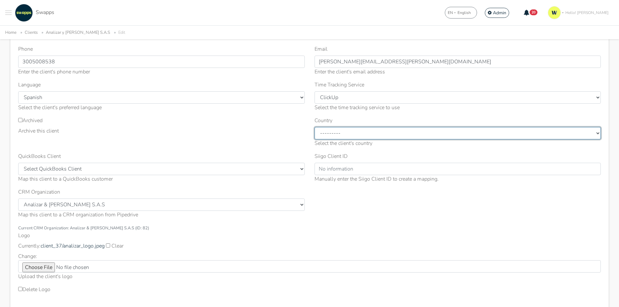
scroll to position [97, 0]
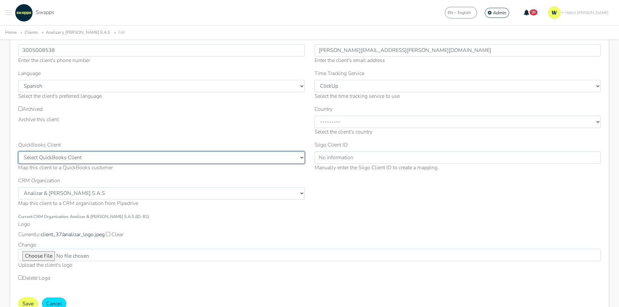
click at [111, 160] on select "Select QuickBooks Client Craig Storti llc (ID: 403) Environmental Council of St…" at bounding box center [161, 157] width 287 height 12
click at [112, 160] on select "Select QuickBooks Client Craig Storti llc (ID: 403) Environmental Council of St…" at bounding box center [161, 157] width 287 height 12
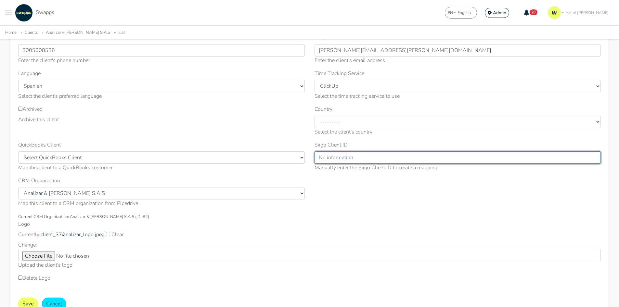
click at [362, 156] on input "Siigo Client ID" at bounding box center [457, 157] width 287 height 12
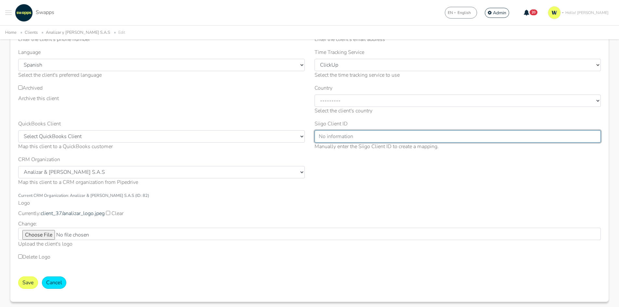
scroll to position [130, 0]
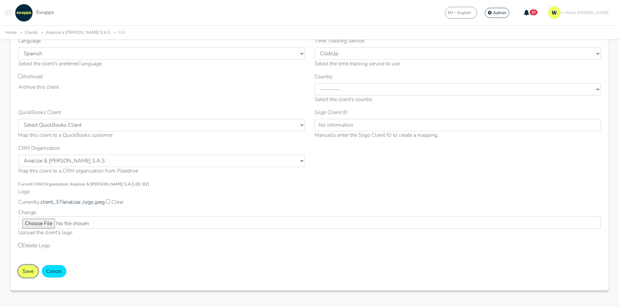
click at [29, 273] on button "Save" at bounding box center [28, 271] width 20 height 12
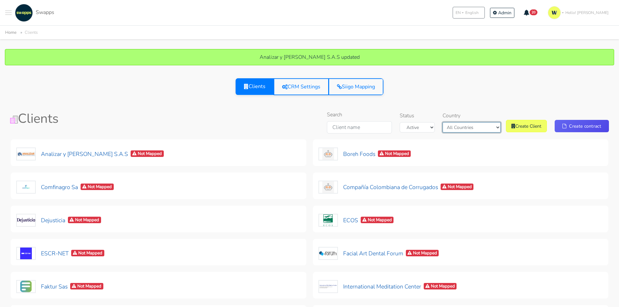
click at [487, 126] on select "All Countries Colombia USA" at bounding box center [472, 127] width 58 height 10
click at [458, 122] on select "All Countries Colombia USA" at bounding box center [472, 127] width 58 height 10
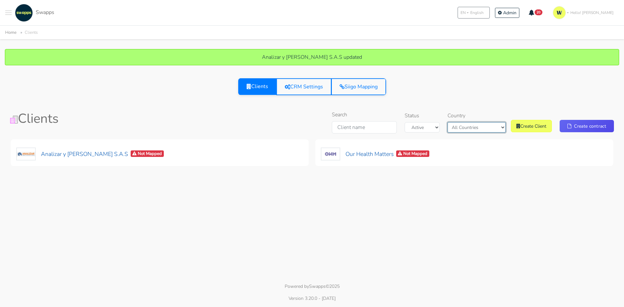
click at [483, 124] on select "All Countries Colombia USA" at bounding box center [476, 127] width 58 height 10
select select "all"
click at [453, 122] on select "All Countries Colombia USA" at bounding box center [476, 127] width 58 height 10
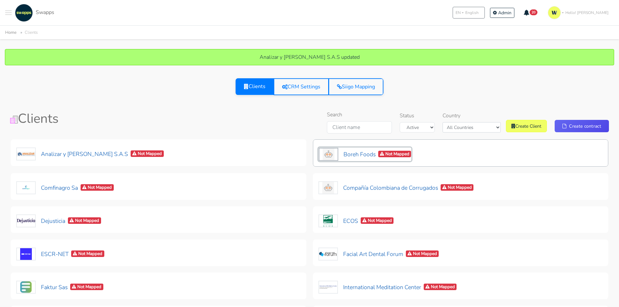
click at [343, 150] on button "Boreh Foods Not Mapped" at bounding box center [364, 155] width 93 height 14
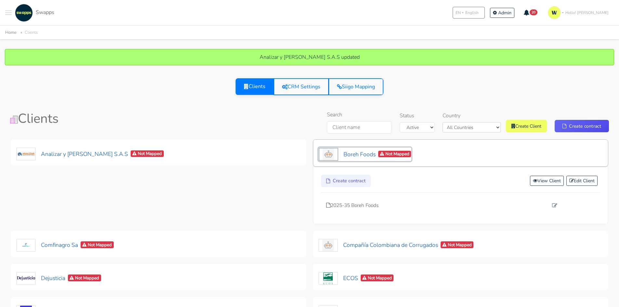
click at [356, 156] on button "Boreh Foods Not Mapped" at bounding box center [364, 155] width 93 height 14
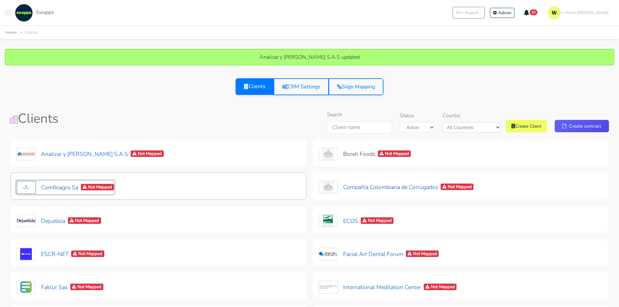
click at [49, 185] on button "Comfinagro Sa Not Mapped" at bounding box center [65, 188] width 98 height 14
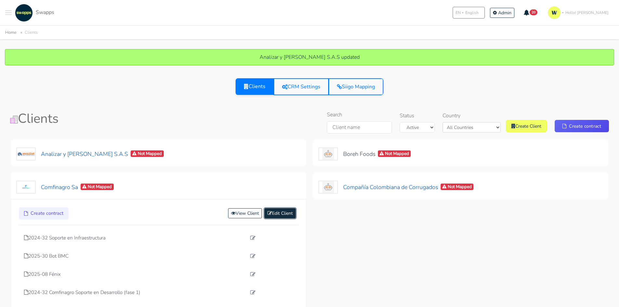
click at [284, 213] on link "Edit Client" at bounding box center [279, 213] width 31 height 10
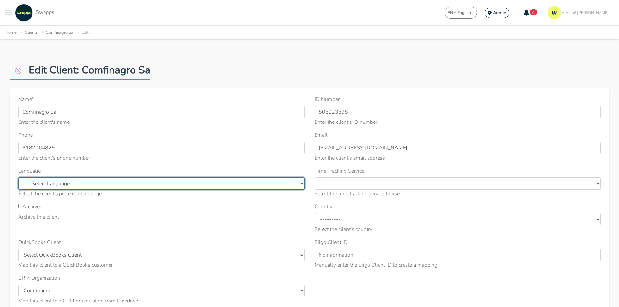
click at [123, 184] on select "--- Select Language --- English Spanish" at bounding box center [161, 183] width 287 height 12
select select "es"
click at [18, 177] on select "--- Select Language --- English Spanish" at bounding box center [161, 183] width 287 height 12
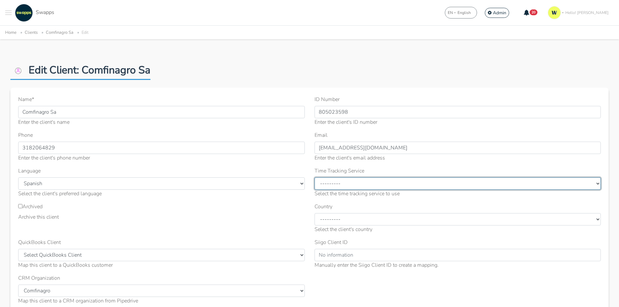
click at [356, 186] on select "--------- ClickUp Toggl" at bounding box center [457, 183] width 287 height 12
select select "CL"
click at [314, 177] on select "--------- ClickUp Toggl" at bounding box center [457, 183] width 287 height 12
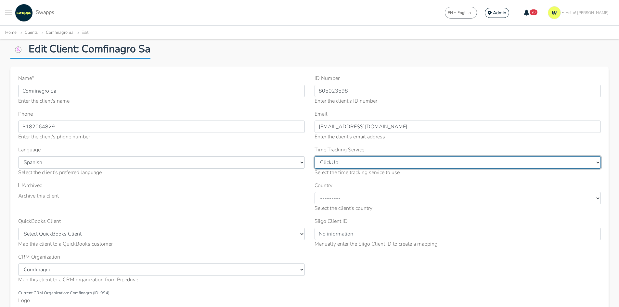
scroll to position [32, 0]
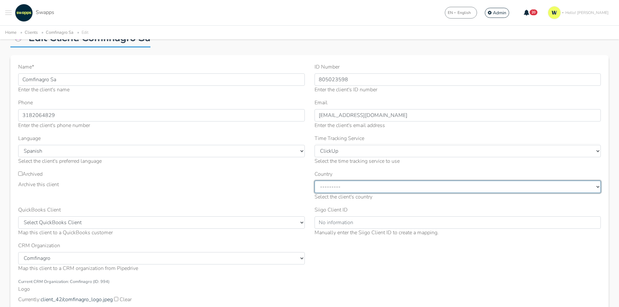
click at [339, 186] on select "--------- [GEOGRAPHIC_DATA] [GEOGRAPHIC_DATA] [GEOGRAPHIC_DATA] [GEOGRAPHIC_DAT…" at bounding box center [457, 187] width 287 height 12
select select "[GEOGRAPHIC_DATA]"
click at [314, 181] on select "--------- [GEOGRAPHIC_DATA] [GEOGRAPHIC_DATA] [GEOGRAPHIC_DATA] [GEOGRAPHIC_DAT…" at bounding box center [457, 187] width 287 height 12
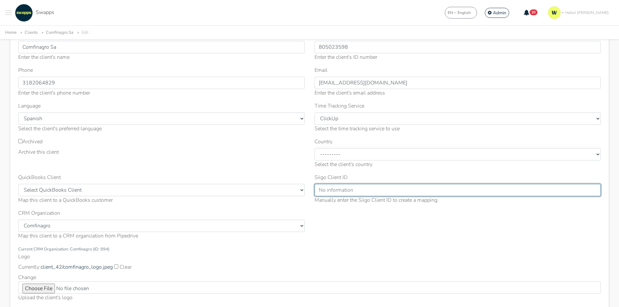
click at [341, 192] on input "Siigo Client ID" at bounding box center [457, 190] width 287 height 12
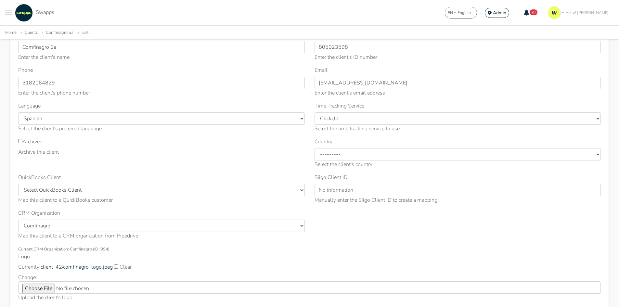
click at [52, 205] on div "QuickBooks Client Select QuickBooks Client Craig Storti llc (ID: 403) Environme…" at bounding box center [161, 191] width 296 height 36
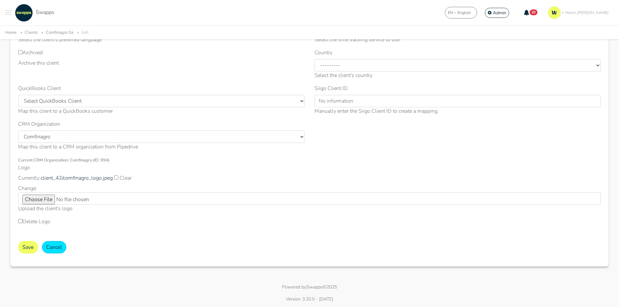
scroll to position [155, 0]
click at [28, 251] on button "Save" at bounding box center [28, 246] width 20 height 12
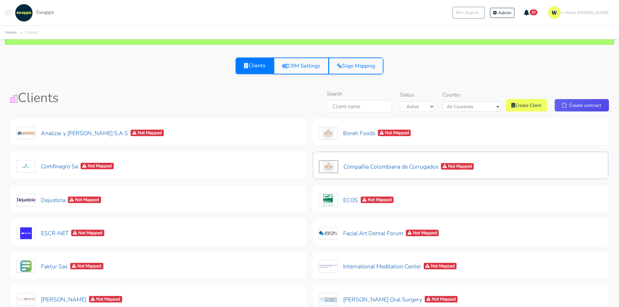
scroll to position [32, 0]
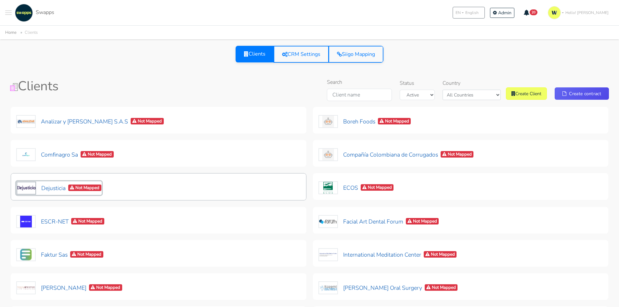
click at [52, 188] on button "Dejusticia Not Mapped" at bounding box center [58, 188] width 85 height 14
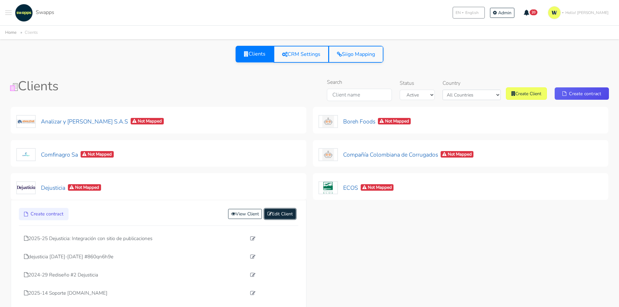
click at [279, 216] on link "Edit Client" at bounding box center [279, 214] width 31 height 10
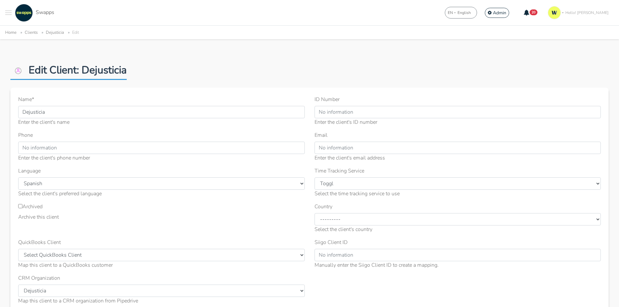
click at [344, 190] on div "Select the time tracking service to use" at bounding box center [457, 194] width 287 height 8
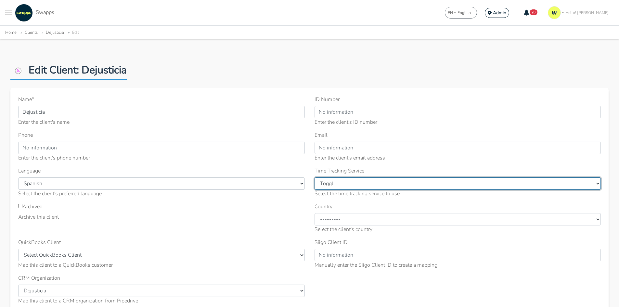
click at [348, 179] on select "--------- [GEOGRAPHIC_DATA] Toggl" at bounding box center [457, 183] width 287 height 12
click at [346, 185] on select "--------- ClickUp Toggl" at bounding box center [457, 183] width 287 height 12
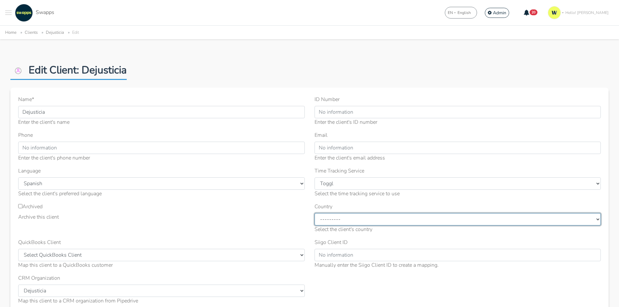
click at [334, 220] on select "--------- United States Colombia Mexico Spain Other" at bounding box center [457, 219] width 287 height 12
select select "[GEOGRAPHIC_DATA]"
click at [314, 213] on select "--------- United States Colombia Mexico Spain Other" at bounding box center [457, 219] width 287 height 12
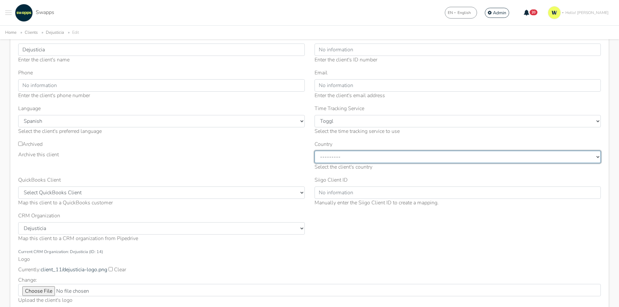
scroll to position [65, 0]
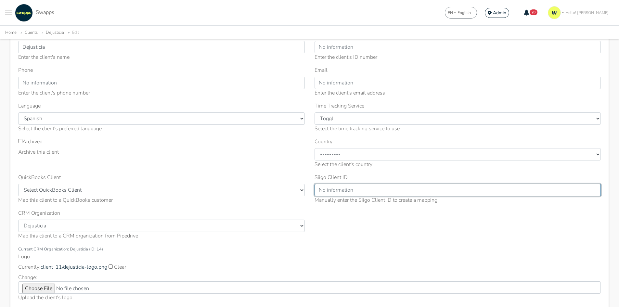
click at [333, 193] on input "Siigo Client ID" at bounding box center [457, 190] width 287 height 12
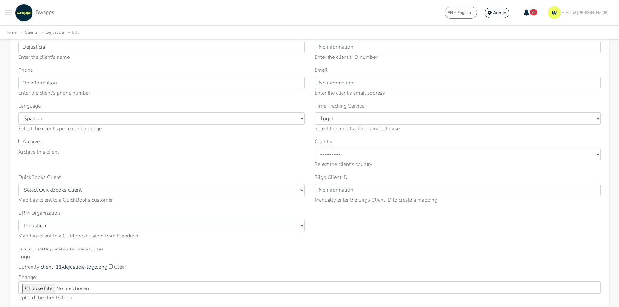
click at [134, 217] on div "CRM Organization --------- . +11853766336 28. Jun 350.org 4-H AAJIMATICS AASHE …" at bounding box center [161, 224] width 287 height 31
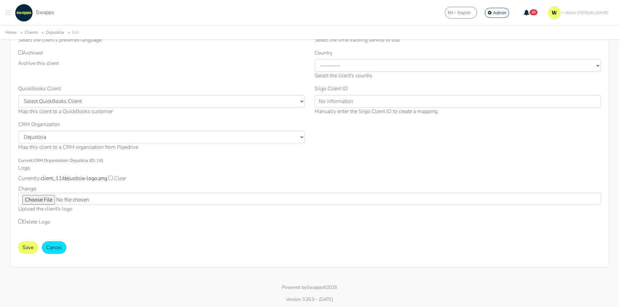
scroll to position [155, 0]
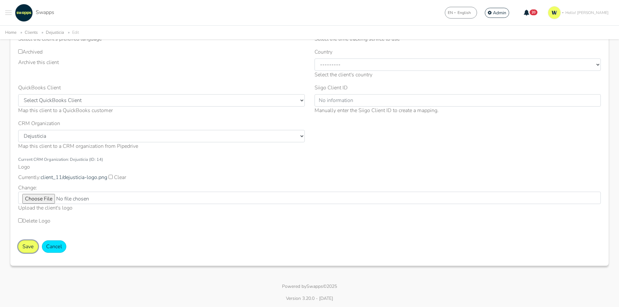
click at [26, 248] on button "Save" at bounding box center [28, 246] width 20 height 12
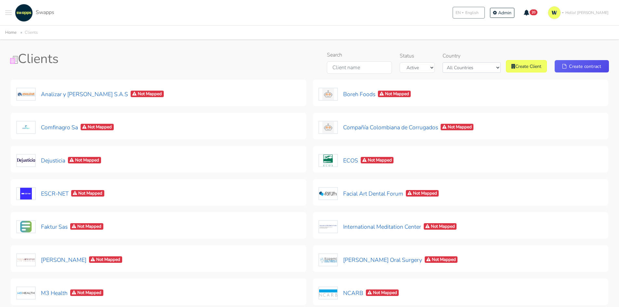
scroll to position [65, 0]
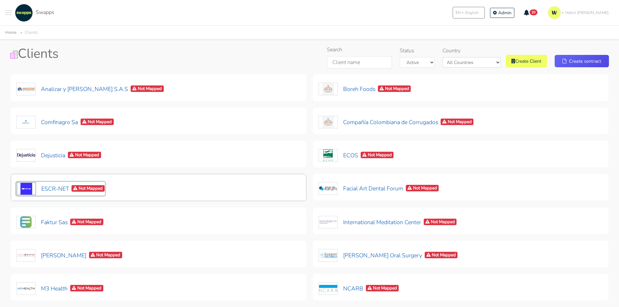
click at [60, 188] on button "ESCR-NET Not Mapped" at bounding box center [60, 189] width 89 height 14
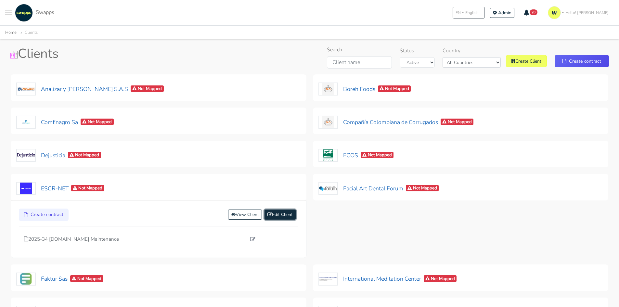
click at [284, 212] on link "Edit Client" at bounding box center [279, 215] width 31 height 10
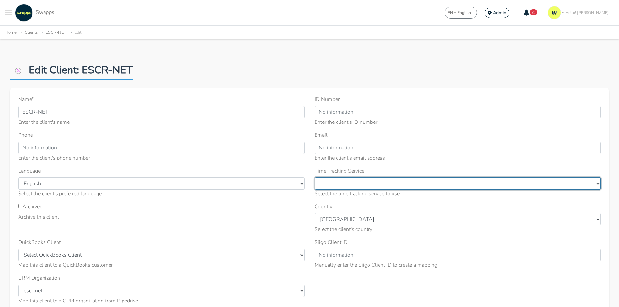
click at [349, 183] on select "--------- ClickUp Toggl" at bounding box center [457, 183] width 287 height 12
select select "CL"
click at [314, 177] on select "--------- ClickUp Toggl" at bounding box center [457, 183] width 287 height 12
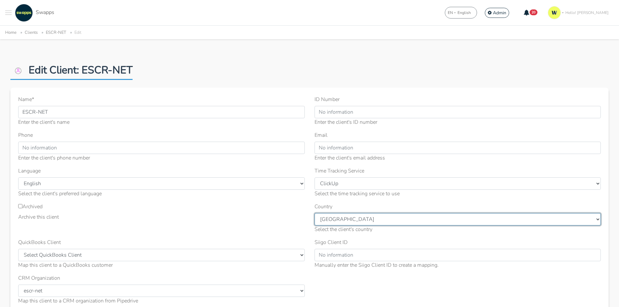
click at [331, 220] on select "--------- United States Colombia Mexico Spain Other" at bounding box center [457, 219] width 287 height 12
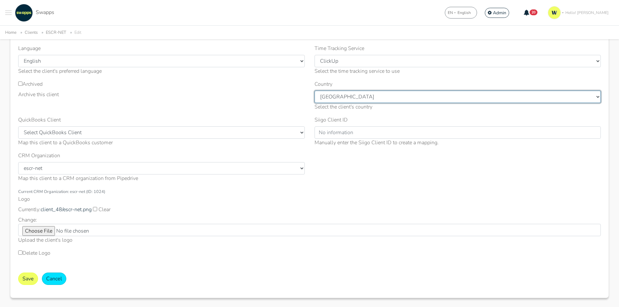
scroll to position [130, 0]
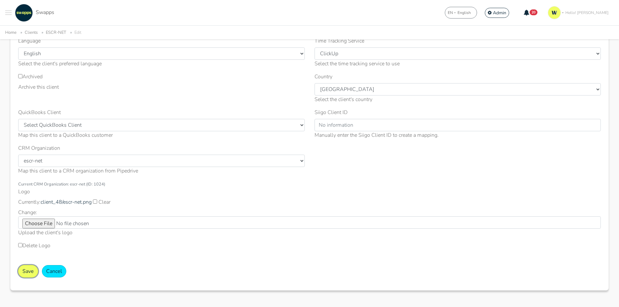
click at [22, 269] on button "Save" at bounding box center [28, 271] width 20 height 12
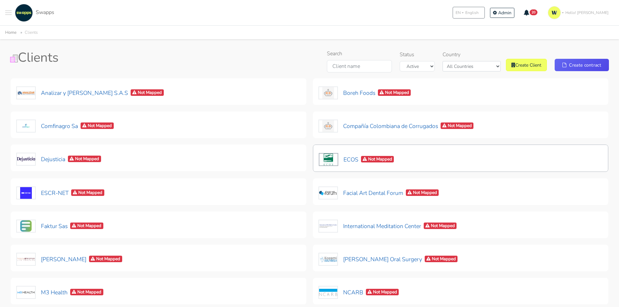
scroll to position [65, 0]
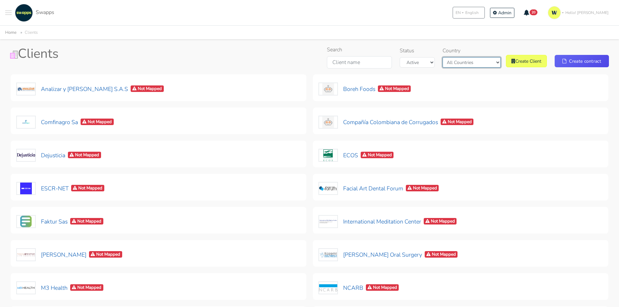
click at [478, 58] on select "All Countries [GEOGRAPHIC_DATA] [GEOGRAPHIC_DATA]" at bounding box center [472, 62] width 58 height 10
click at [453, 57] on select "All Countries Colombia USA" at bounding box center [472, 62] width 58 height 10
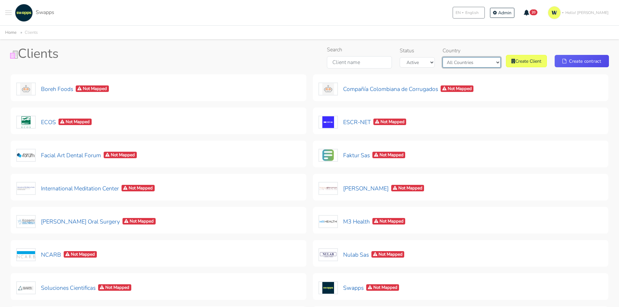
click at [481, 63] on select "All Countries Colombia USA" at bounding box center [472, 62] width 58 height 10
click at [458, 68] on select "All Countries Colombia USA" at bounding box center [472, 62] width 58 height 10
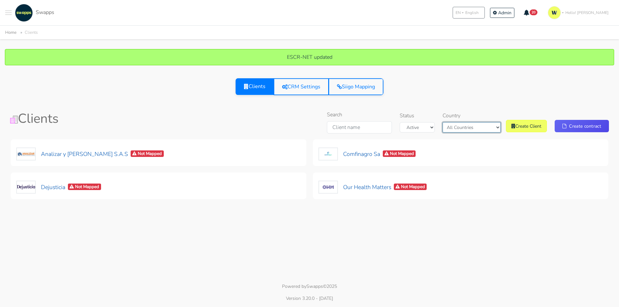
scroll to position [0, 0]
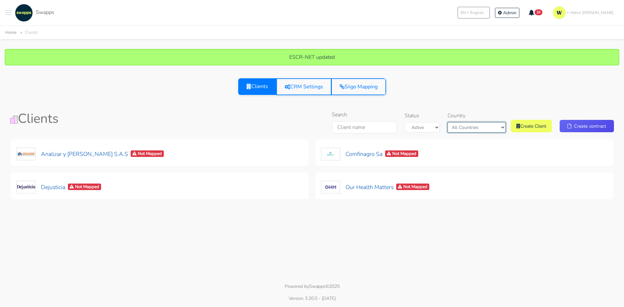
click at [474, 123] on select "All Countries Colombia USA" at bounding box center [476, 127] width 58 height 10
click at [453, 122] on select "All Countries Colombia USA" at bounding box center [476, 127] width 58 height 10
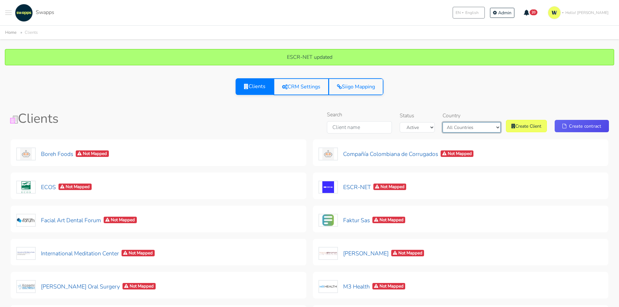
click at [478, 124] on select "All Countries Colombia USA" at bounding box center [472, 127] width 58 height 10
select select "all"
click at [453, 122] on select "All Countries Colombia USA" at bounding box center [472, 127] width 58 height 10
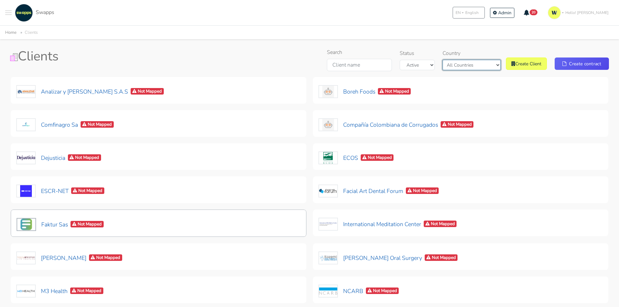
scroll to position [65, 0]
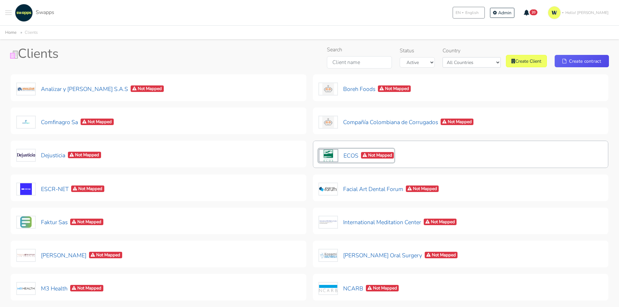
click at [345, 159] on button "ECOS Not Mapped" at bounding box center [356, 156] width 76 height 14
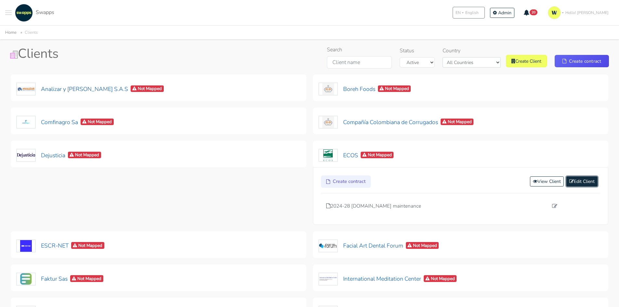
click at [570, 178] on link "Edit Client" at bounding box center [581, 181] width 31 height 10
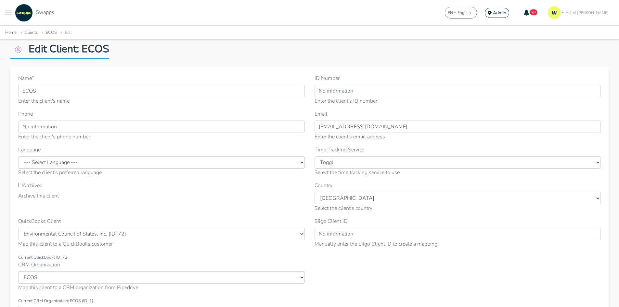
scroll to position [32, 0]
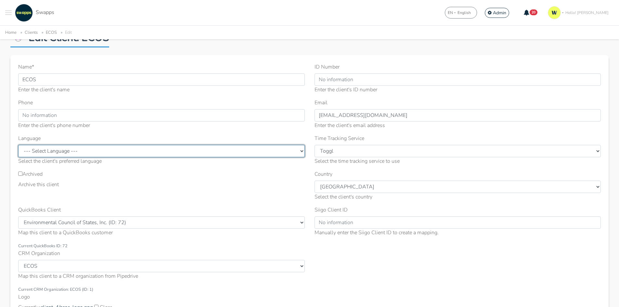
click at [80, 148] on select "--- Select Language --- English Spanish" at bounding box center [161, 151] width 287 height 12
select select "en"
click at [18, 145] on select "--- Select Language --- English Spanish" at bounding box center [161, 151] width 287 height 12
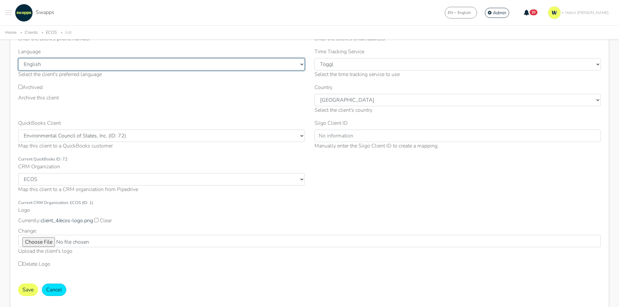
scroll to position [162, 0]
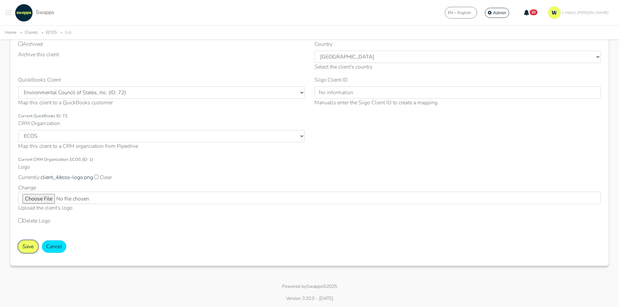
click at [27, 247] on button "Save" at bounding box center [28, 246] width 20 height 12
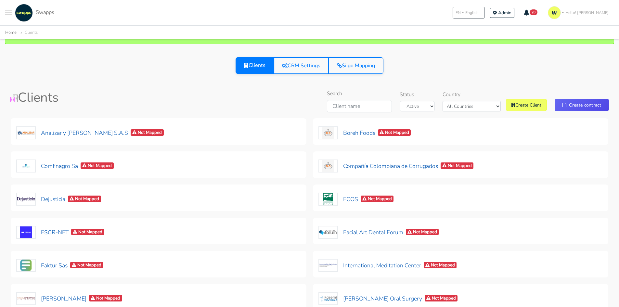
scroll to position [32, 0]
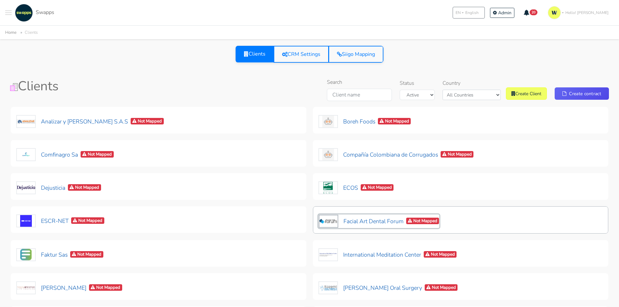
click at [374, 223] on button "Facial Art Dental Forum Not Mapped" at bounding box center [378, 221] width 121 height 14
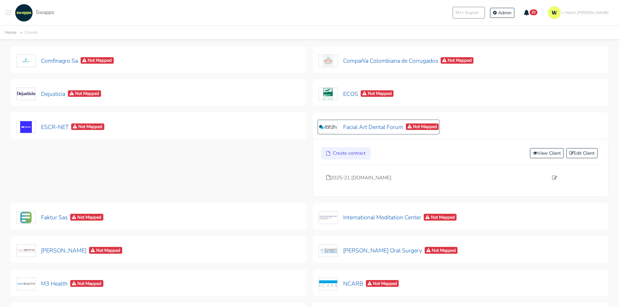
scroll to position [130, 0]
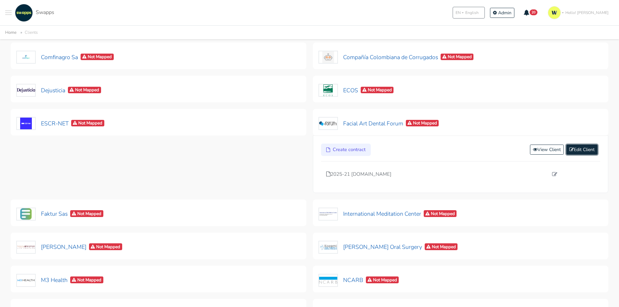
click at [586, 151] on link "Edit Client" at bounding box center [581, 150] width 31 height 10
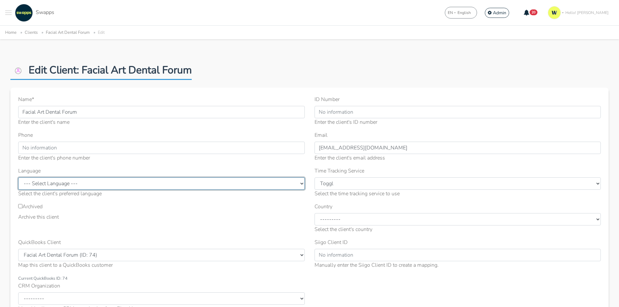
click at [100, 188] on select "--- Select Language --- English Spanish" at bounding box center [161, 183] width 287 height 12
select select "en"
click at [18, 177] on select "--- Select Language --- English Spanish" at bounding box center [161, 183] width 287 height 12
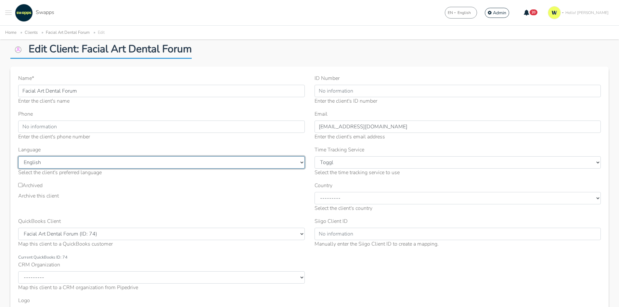
scroll to position [32, 0]
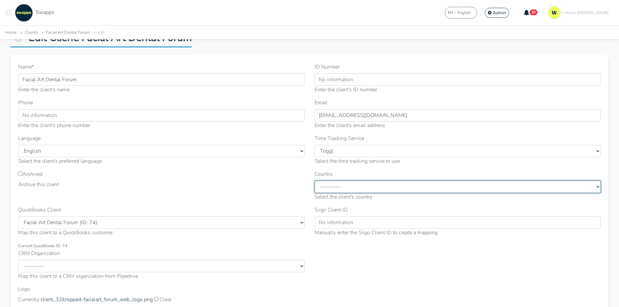
click at [347, 186] on select "--------- United States Colombia Mexico Spain Other" at bounding box center [457, 187] width 287 height 12
select select "[GEOGRAPHIC_DATA]"
click at [314, 181] on select "--------- United States Colombia Mexico Spain Other" at bounding box center [457, 187] width 287 height 12
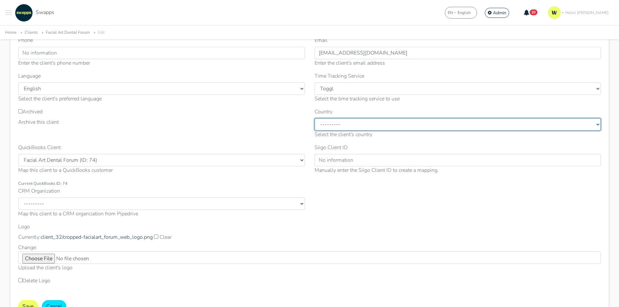
scroll to position [130, 0]
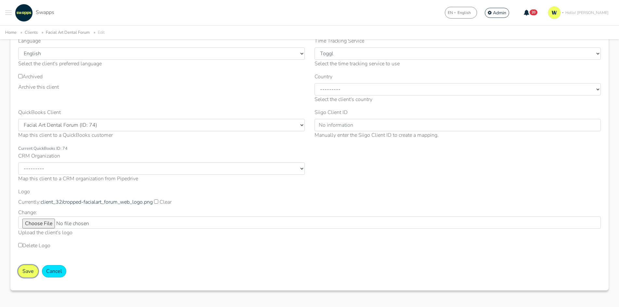
click at [22, 272] on button "Save" at bounding box center [28, 271] width 20 height 12
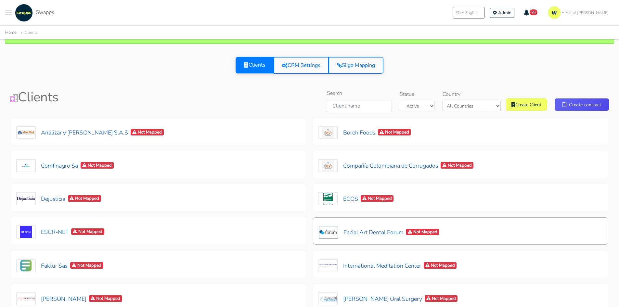
scroll to position [32, 0]
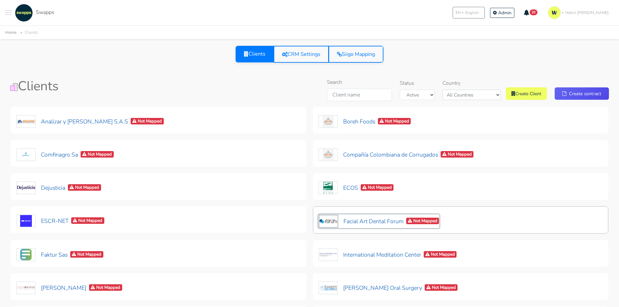
click at [381, 220] on button "Facial Art Dental Forum Not Mapped" at bounding box center [378, 221] width 121 height 14
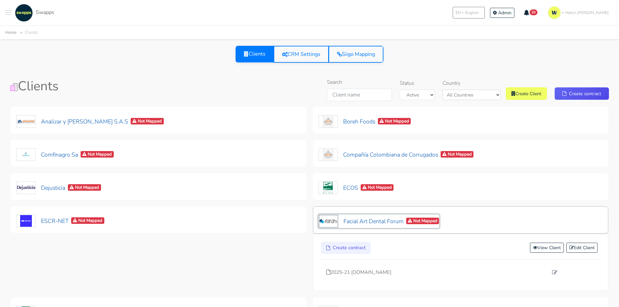
click at [377, 219] on button "Facial Art Dental Forum Not Mapped" at bounding box center [378, 221] width 121 height 14
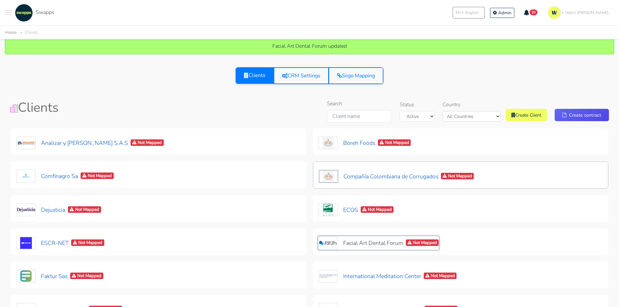
scroll to position [0, 0]
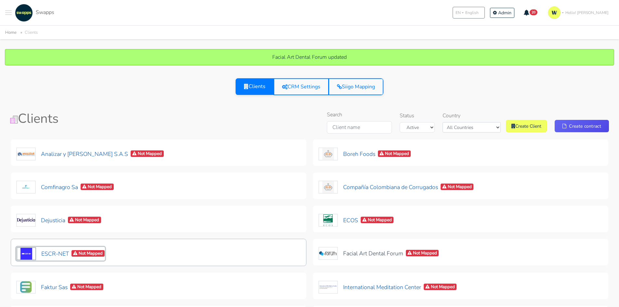
drag, startPoint x: 57, startPoint y: 258, endPoint x: 56, endPoint y: 252, distance: 5.6
click at [59, 256] on button "ESCR-NET Not Mapped" at bounding box center [60, 254] width 89 height 14
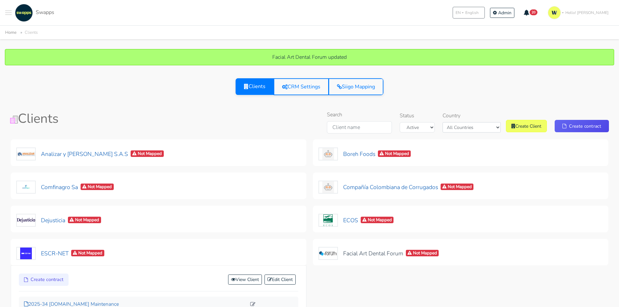
click at [61, 303] on p "2025-34 escr-net.org Maintenance" at bounding box center [135, 304] width 222 height 7
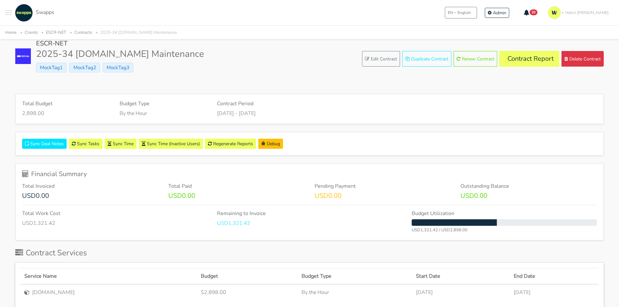
scroll to position [32, 0]
click at [530, 61] on link "Contract Report" at bounding box center [529, 59] width 60 height 16
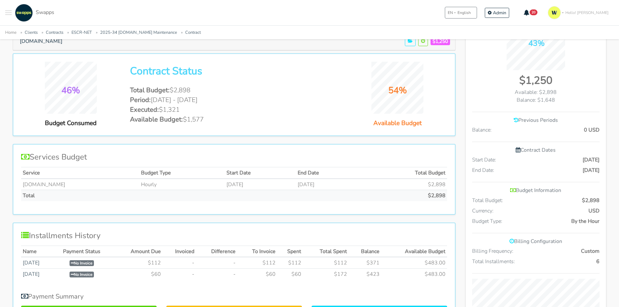
scroll to position [130, 0]
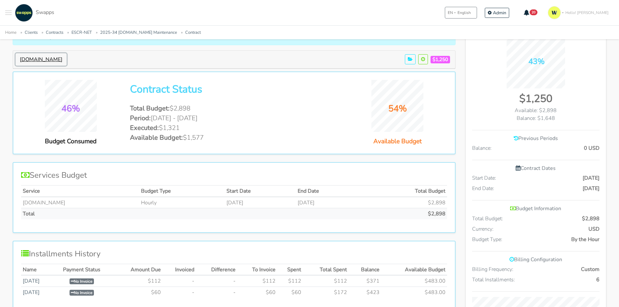
click at [33, 65] on button "Escr-Net.Org" at bounding box center [41, 59] width 51 height 12
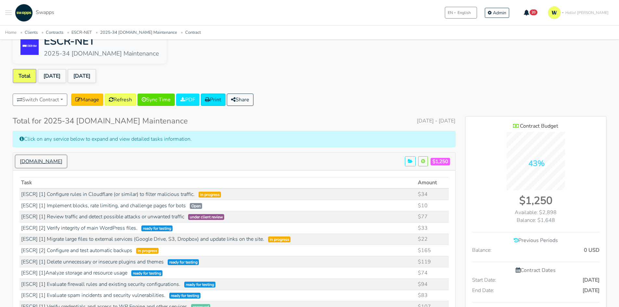
scroll to position [0, 0]
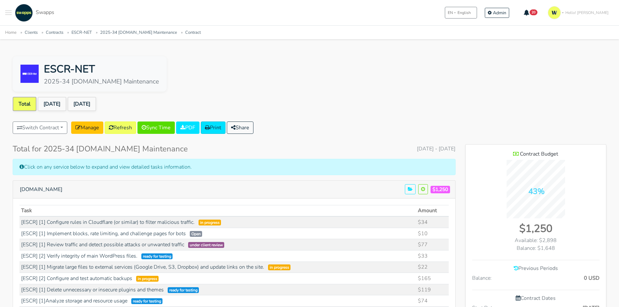
click at [10, 12] on button "Toggle navigation menu" at bounding box center [8, 13] width 6 height 18
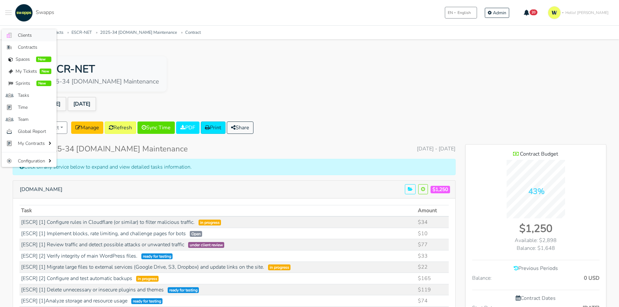
click at [17, 35] on link ".cls-1 { fill: #F15CFF; } .cls-2 { fill: #9a9a9a; } Clients" at bounding box center [29, 35] width 55 height 12
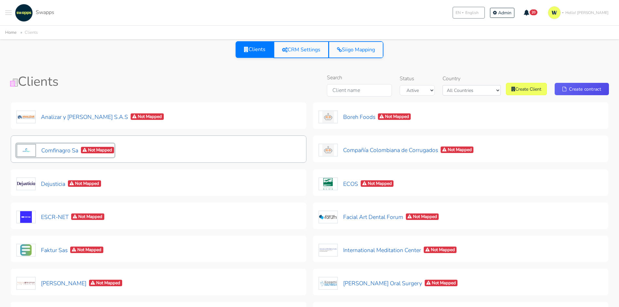
click at [66, 150] on button "Comfinagro Sa Not Mapped" at bounding box center [65, 151] width 98 height 14
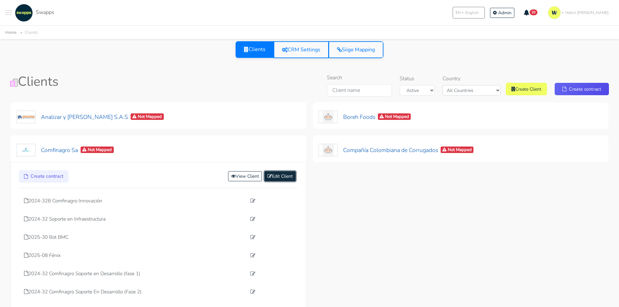
click at [288, 174] on link "Edit Client" at bounding box center [279, 176] width 31 height 10
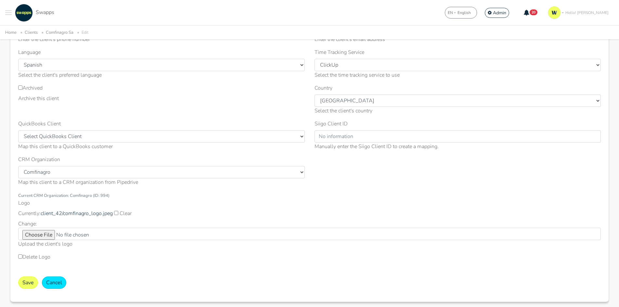
scroll to position [130, 0]
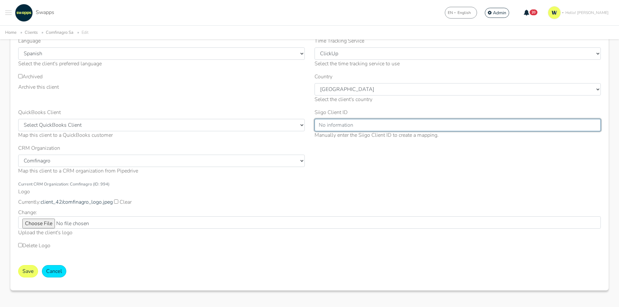
click at [366, 122] on input "Siigo Client ID" at bounding box center [457, 125] width 287 height 12
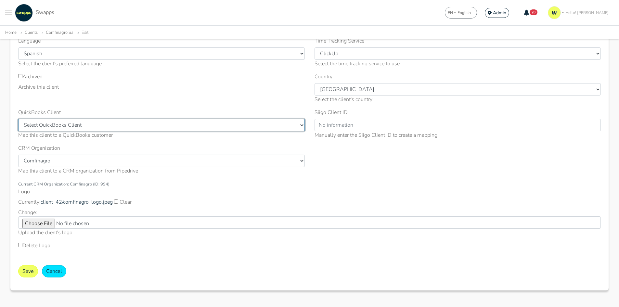
click at [109, 122] on select "Select QuickBooks Client [PERSON_NAME] llc (ID: 403) Environmental Council of S…" at bounding box center [161, 125] width 287 height 12
click at [109, 122] on select "Select QuickBooks Client Craig Storti llc (ID: 403) Environmental Council of St…" at bounding box center [161, 125] width 287 height 12
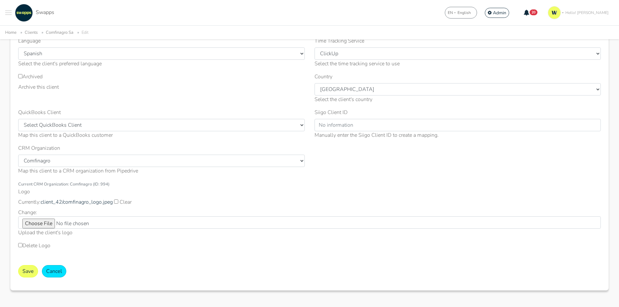
click at [235, 91] on div "Archive this client" at bounding box center [161, 87] width 287 height 8
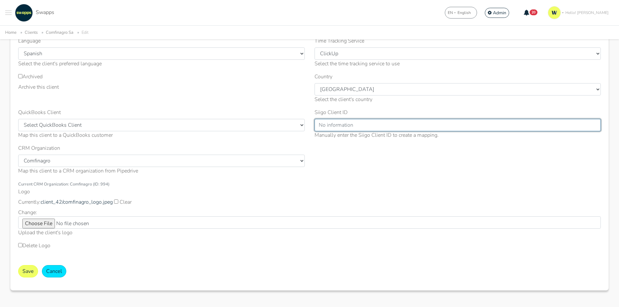
click at [342, 127] on input "Siigo Client ID" at bounding box center [457, 125] width 287 height 12
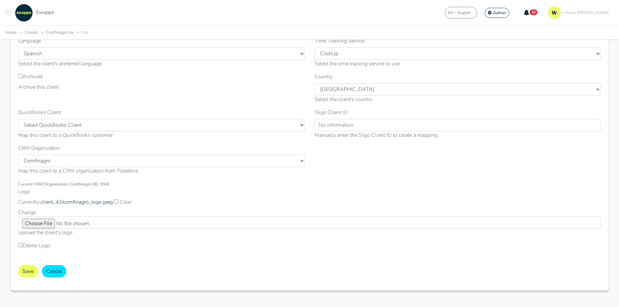
click at [373, 169] on div "Name * Comfinagro Sa Enter the client's name ID Number 805023598 Enter the clie…" at bounding box center [309, 112] width 592 height 292
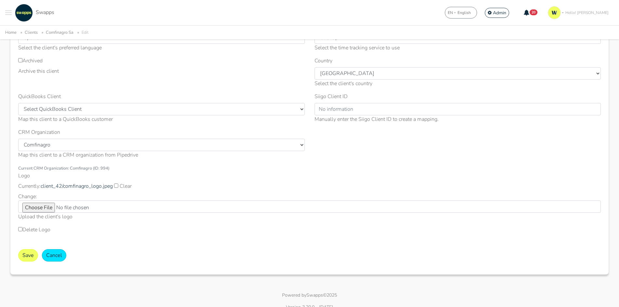
scroll to position [155, 0]
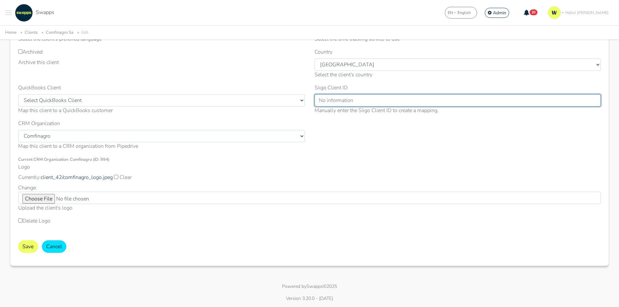
drag, startPoint x: 395, startPoint y: 99, endPoint x: 395, endPoint y: 104, distance: 4.9
click at [395, 104] on input "Siigo Client ID" at bounding box center [457, 100] width 287 height 12
click at [395, 102] on input "Siigo Client ID" at bounding box center [457, 100] width 287 height 12
click at [358, 102] on input "Siigo Client ID" at bounding box center [457, 100] width 287 height 12
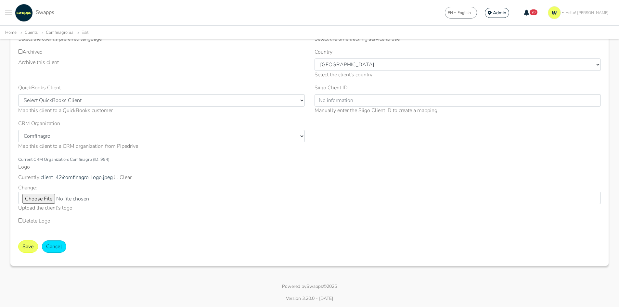
click at [364, 112] on div "Manually enter the Siigo Client ID to create a mapping." at bounding box center [457, 111] width 287 height 8
drag, startPoint x: 398, startPoint y: 108, endPoint x: 409, endPoint y: 112, distance: 12.4
click at [409, 112] on div "Manually enter the Siigo Client ID to create a mapping." at bounding box center [457, 111] width 287 height 8
click at [428, 112] on div "Manually enter the Siigo Client ID to create a mapping." at bounding box center [457, 111] width 287 height 8
drag, startPoint x: 445, startPoint y: 115, endPoint x: 339, endPoint y: 112, distance: 106.0
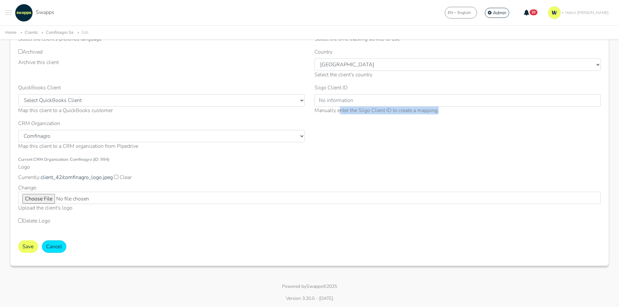
click at [339, 112] on div "Siigo Client ID Manually enter the Siigo Client ID to create a mapping." at bounding box center [458, 102] width 296 height 36
click at [339, 112] on div "Manually enter the Siigo Client ID to create a mapping." at bounding box center [457, 111] width 287 height 8
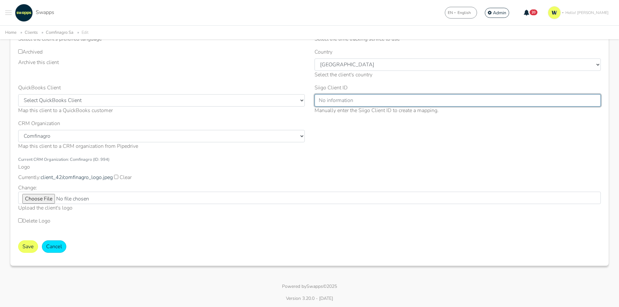
click at [337, 95] on input "Siigo Client ID" at bounding box center [457, 100] width 287 height 12
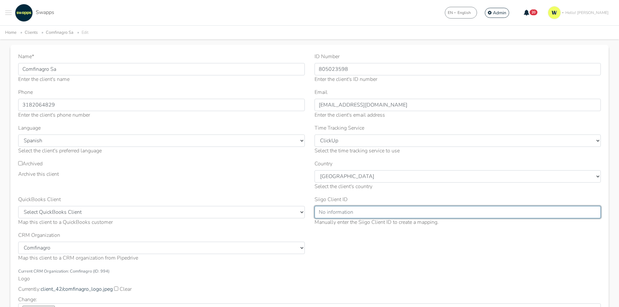
scroll to position [97, 0]
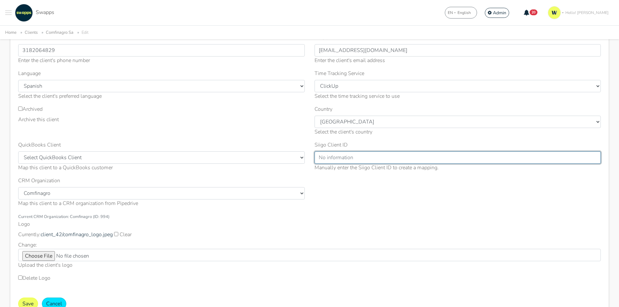
click at [344, 156] on input "Siigo Client ID" at bounding box center [457, 157] width 287 height 12
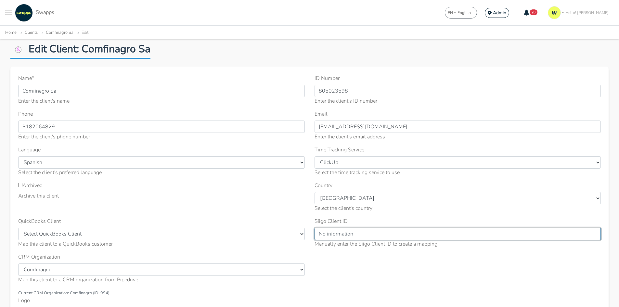
scroll to position [32, 0]
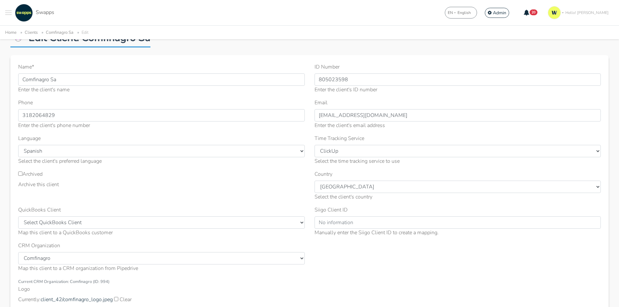
click at [377, 259] on div "Name * Comfinagro Sa Enter the client's name ID Number 805023598 Enter the clie…" at bounding box center [309, 209] width 592 height 292
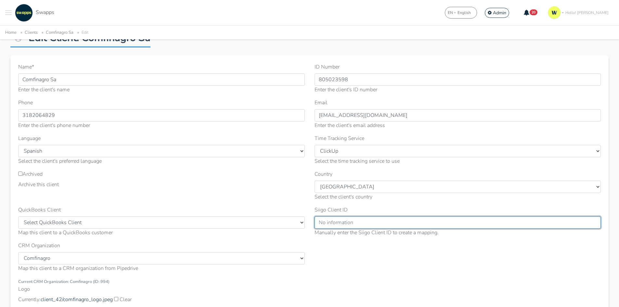
click at [342, 225] on input "Siigo Client ID" at bounding box center [457, 222] width 287 height 12
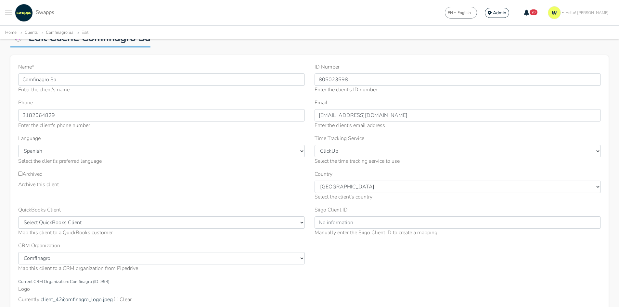
click at [6, 12] on span "Toggle navigation menu" at bounding box center [8, 12] width 6 height 1
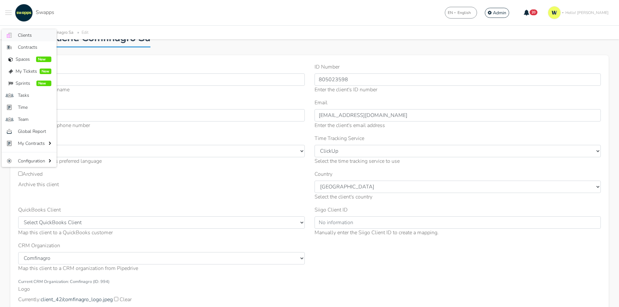
click at [20, 34] on span "Clients" at bounding box center [34, 35] width 33 height 7
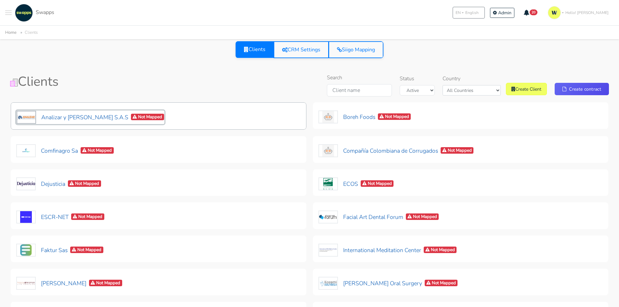
click at [71, 120] on button "Analizar y [PERSON_NAME] S.A.S Not Mapped" at bounding box center [90, 117] width 148 height 14
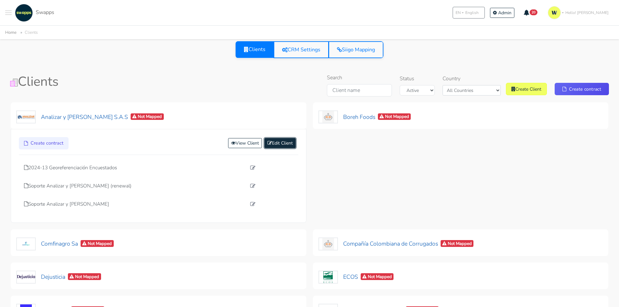
click at [274, 146] on link "Edit Client" at bounding box center [279, 143] width 31 height 10
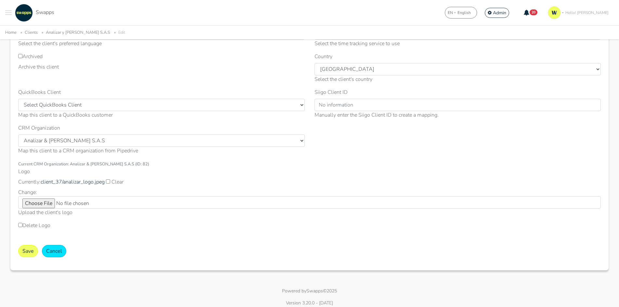
scroll to position [155, 0]
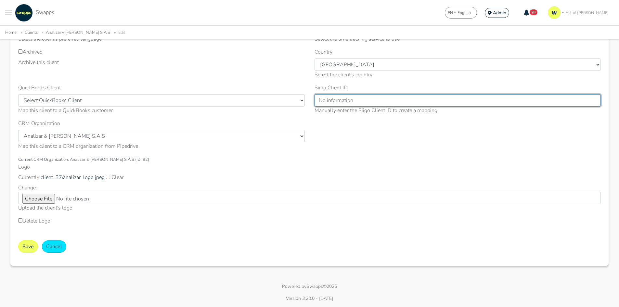
click at [340, 104] on input "Siigo Client ID" at bounding box center [457, 100] width 287 height 12
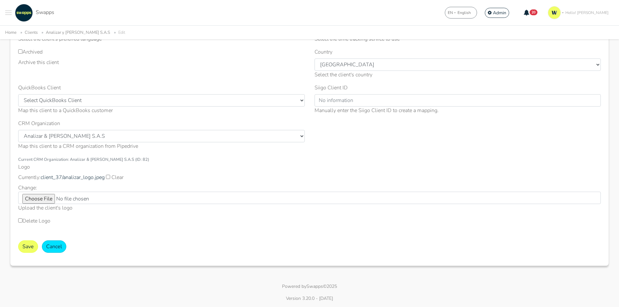
click at [113, 93] on div "QuickBooks Client Select QuickBooks Client [PERSON_NAME] llc (ID: 403) Environm…" at bounding box center [161, 99] width 287 height 31
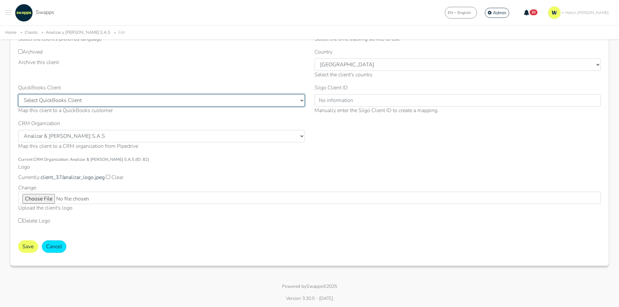
click at [110, 102] on select "Select QuickBooks Client [PERSON_NAME] llc (ID: 403) Environmental Council of S…" at bounding box center [161, 100] width 287 height 12
click at [110, 101] on select "Select QuickBooks Client [PERSON_NAME] llc (ID: 403) Environmental Council of S…" at bounding box center [161, 100] width 287 height 12
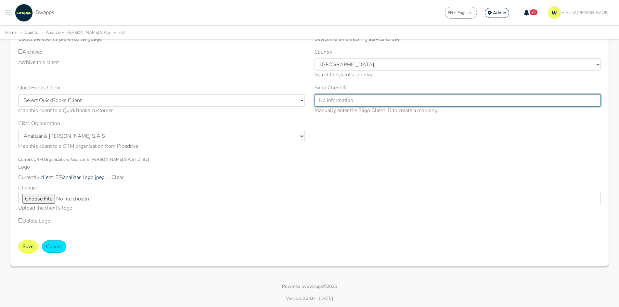
click at [361, 106] on input "Siigo Client ID" at bounding box center [457, 100] width 287 height 12
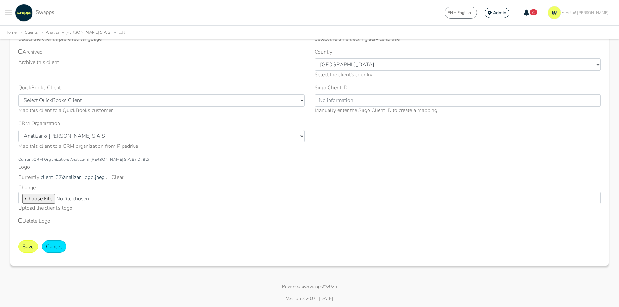
click at [431, 112] on div "Manually enter the Siigo Client ID to create a mapping." at bounding box center [457, 111] width 287 height 8
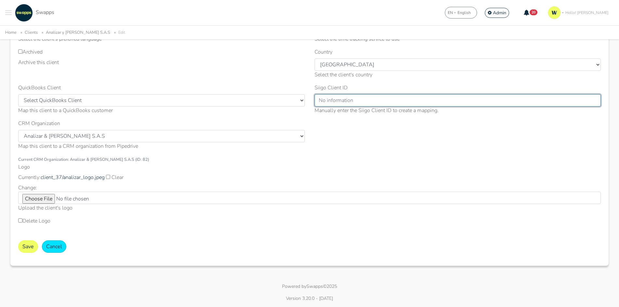
click at [434, 98] on input "Siigo Client ID" at bounding box center [457, 100] width 287 height 12
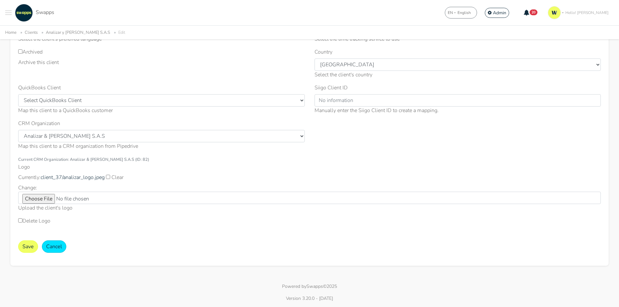
drag, startPoint x: 75, startPoint y: 84, endPoint x: 0, endPoint y: 90, distance: 75.3
click at [0, 90] on div "Edit Client: Analizar y [PERSON_NAME] S.A.S Name * Analizar y [PERSON_NAME] S.A…" at bounding box center [309, 88] width 619 height 372
click at [349, 92] on div "Siigo Client ID Manually enter the Siigo Client ID to create a mapping." at bounding box center [457, 99] width 287 height 31
drag, startPoint x: 351, startPoint y: 85, endPoint x: 295, endPoint y: 85, distance: 55.9
click at [295, 85] on div "Name * Analizar y [PERSON_NAME] S.A.S Enter the client's name ID Number 9008002…" at bounding box center [309, 87] width 592 height 292
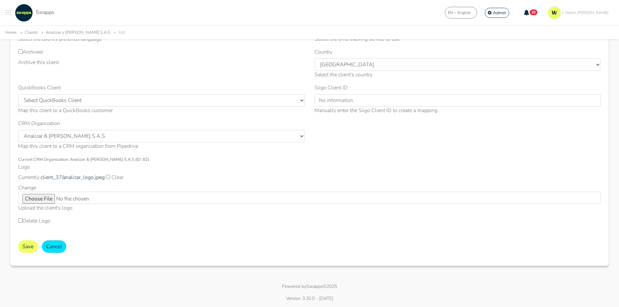
click at [379, 139] on div "Name * Analizar y [PERSON_NAME] S.A.S Enter the client's name ID Number 9008002…" at bounding box center [309, 87] width 592 height 292
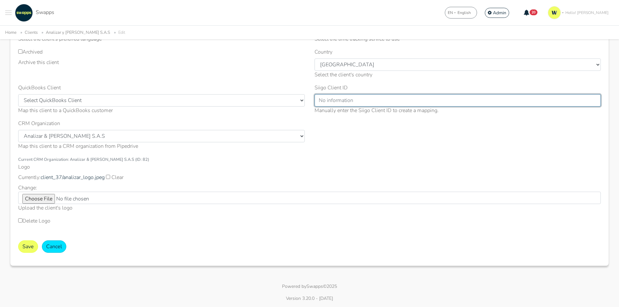
click at [363, 97] on input "Siigo Client ID" at bounding box center [457, 100] width 287 height 12
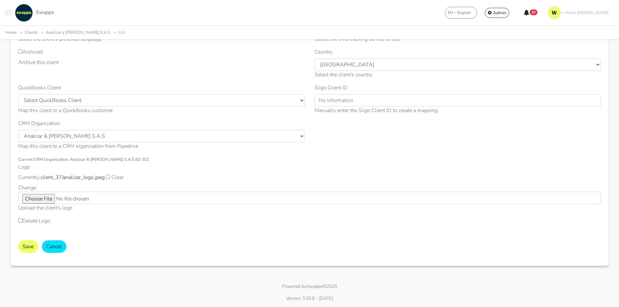
click at [395, 85] on div "Siigo Client ID Manually enter the Siigo Client ID to create a mapping." at bounding box center [457, 99] width 287 height 31
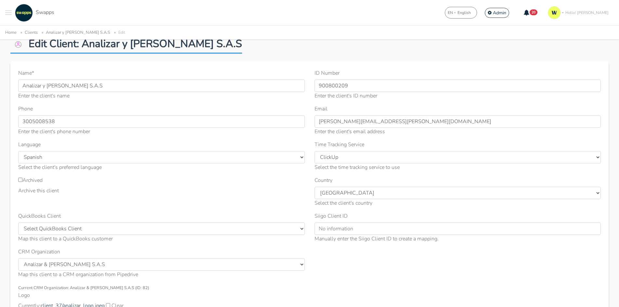
scroll to position [25, 0]
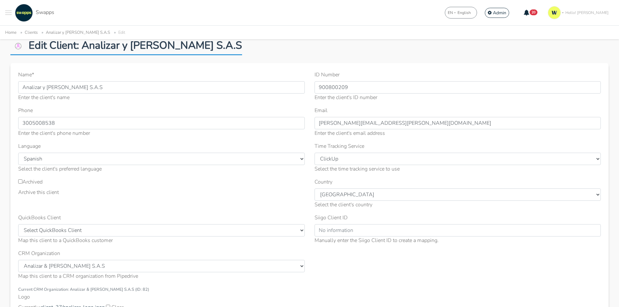
click at [76, 193] on div "Archive this client" at bounding box center [161, 192] width 287 height 8
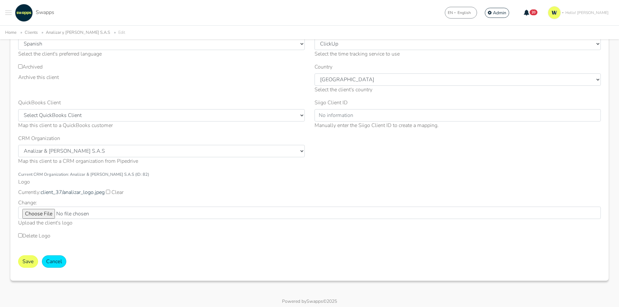
scroll to position [155, 0]
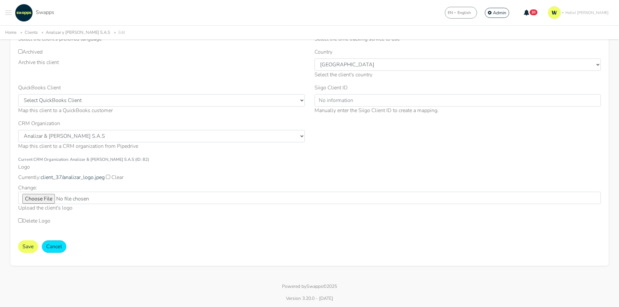
click at [31, 33] on link "Clients" at bounding box center [31, 33] width 13 height 6
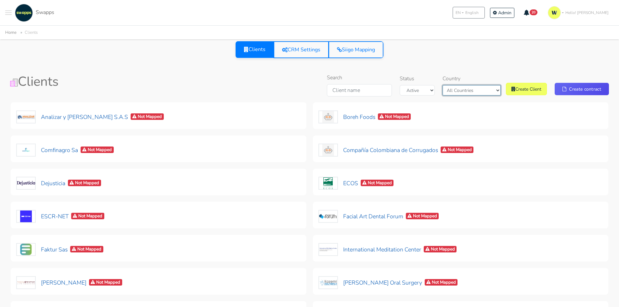
click at [475, 91] on select "All Countries Colombia USA" at bounding box center [472, 90] width 58 height 10
click at [453, 85] on select "All Countries Colombia USA" at bounding box center [472, 90] width 58 height 10
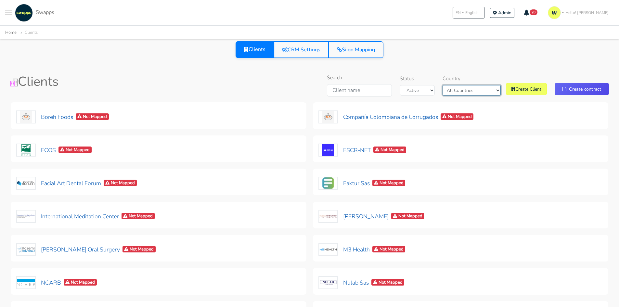
click at [477, 88] on select "All Countries Colombia USA" at bounding box center [472, 90] width 58 height 10
click at [458, 85] on select "All Countries Colombia USA" at bounding box center [472, 90] width 58 height 10
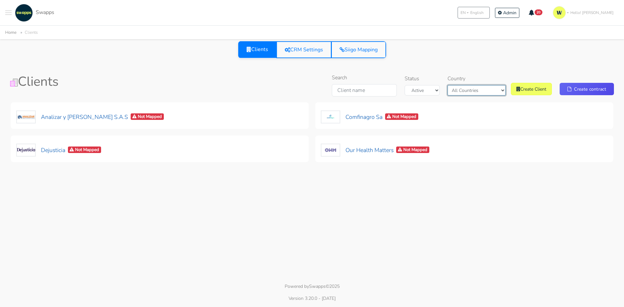
click at [483, 90] on select "All Countries Colombia USA" at bounding box center [476, 90] width 58 height 10
select select "all"
click at [453, 85] on select "All Countries Colombia USA" at bounding box center [476, 90] width 58 height 10
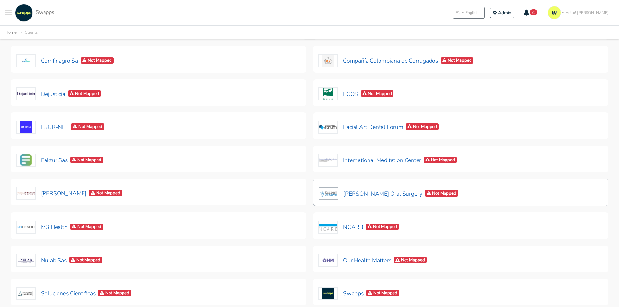
scroll to position [97, 0]
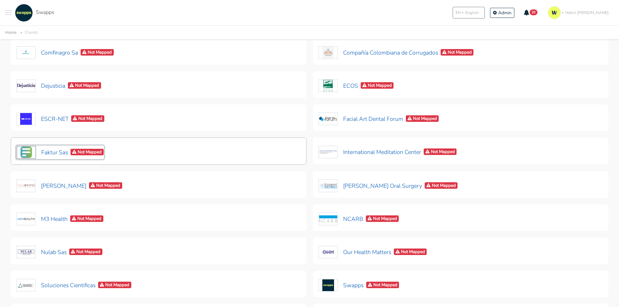
click at [48, 153] on button "Faktur Sas Not Mapped" at bounding box center [60, 153] width 88 height 14
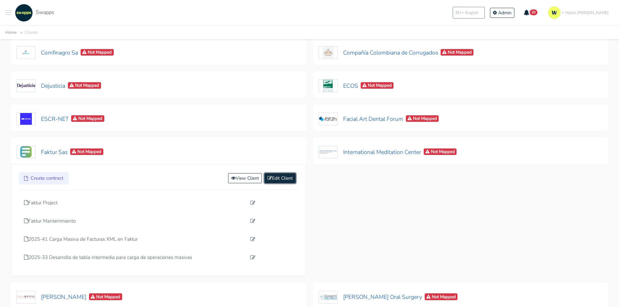
click at [283, 178] on link "Edit Client" at bounding box center [279, 178] width 31 height 10
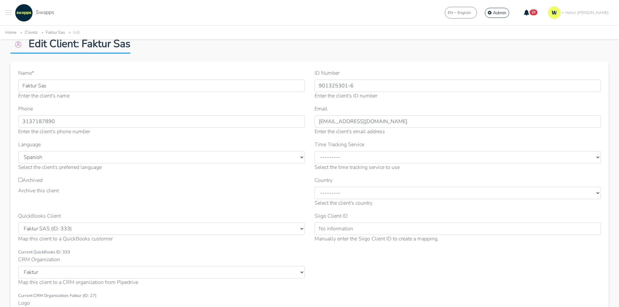
scroll to position [65, 0]
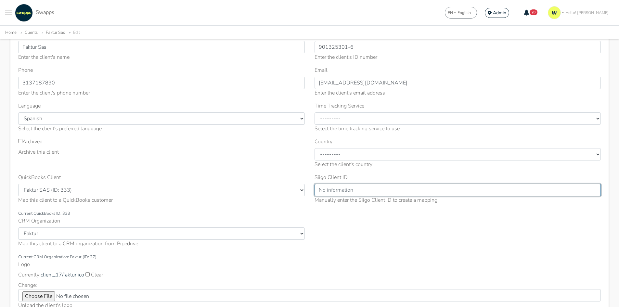
click at [367, 192] on input "Siigo Client ID" at bounding box center [457, 190] width 287 height 12
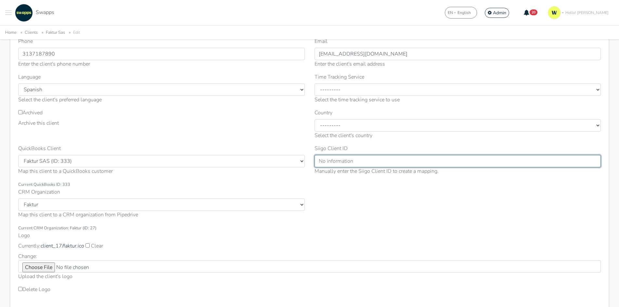
scroll to position [97, 0]
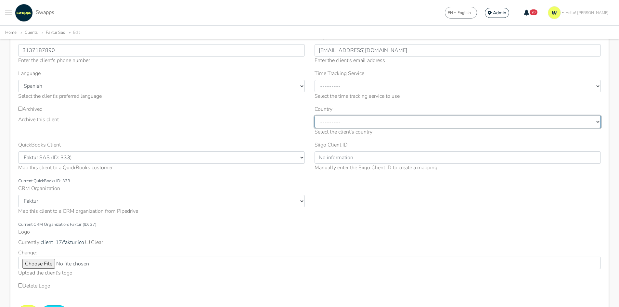
click at [334, 123] on select "--------- [GEOGRAPHIC_DATA] [GEOGRAPHIC_DATA] [GEOGRAPHIC_DATA] [GEOGRAPHIC_DAT…" at bounding box center [457, 122] width 287 height 12
select select "[GEOGRAPHIC_DATA]"
click at [314, 116] on select "--------- [GEOGRAPHIC_DATA] [GEOGRAPHIC_DATA] [GEOGRAPHIC_DATA] [GEOGRAPHIC_DAT…" at bounding box center [457, 122] width 287 height 12
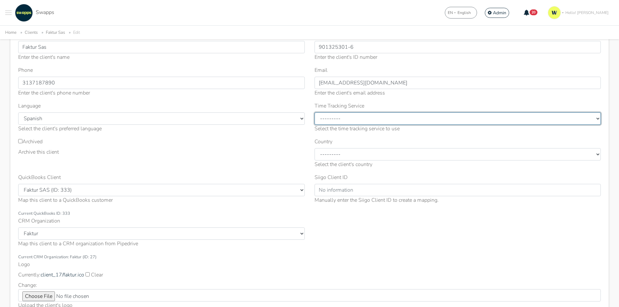
click at [339, 121] on select "--------- [GEOGRAPHIC_DATA] Toggl" at bounding box center [457, 118] width 287 height 12
select select "CL"
click at [314, 112] on select "--------- [GEOGRAPHIC_DATA] Toggl" at bounding box center [457, 118] width 287 height 12
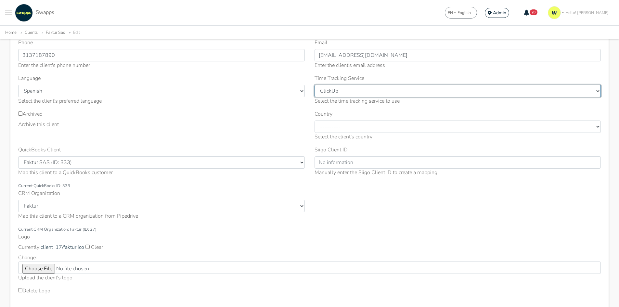
scroll to position [130, 0]
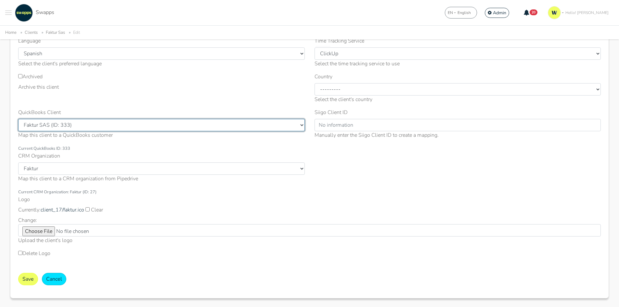
click at [78, 126] on select "Select QuickBooks Client Craig Storti llc (ID: 403) Environmental Council of St…" at bounding box center [161, 125] width 287 height 12
select select
click at [18, 119] on select "Select QuickBooks Client Craig Storti llc (ID: 403) Environmental Council of St…" at bounding box center [161, 125] width 287 height 12
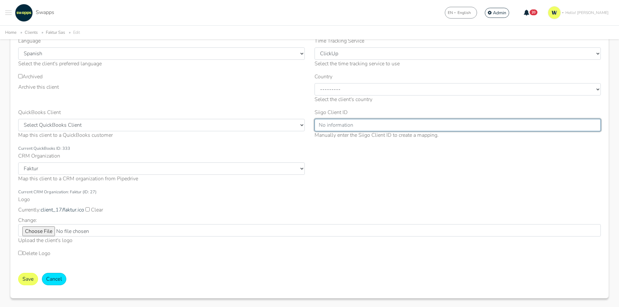
click at [368, 125] on input "Siigo Client ID" at bounding box center [457, 125] width 287 height 12
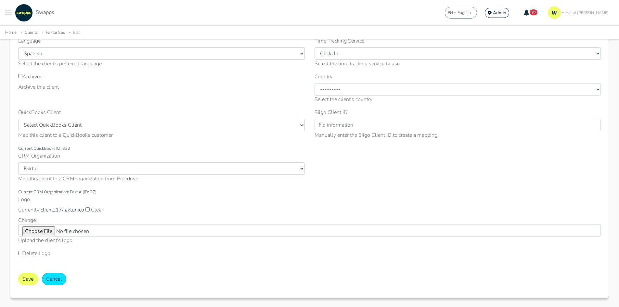
click at [356, 168] on div "Name * Faktur Sas Enter the client's name ID Number 901325301-6 Enter the clien…" at bounding box center [309, 116] width 592 height 300
click at [27, 274] on button "Save" at bounding box center [28, 279] width 20 height 12
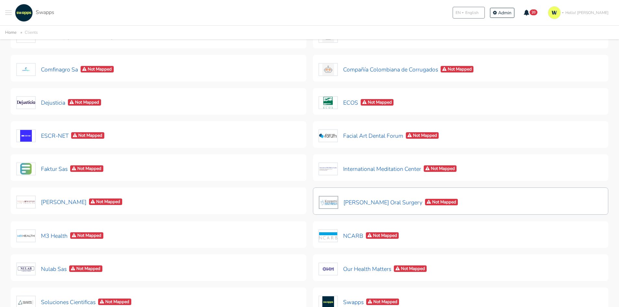
scroll to position [130, 0]
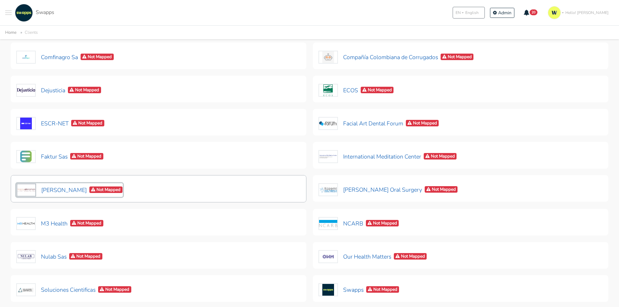
click at [63, 189] on button "[PERSON_NAME] Not Mapped" at bounding box center [69, 190] width 107 height 14
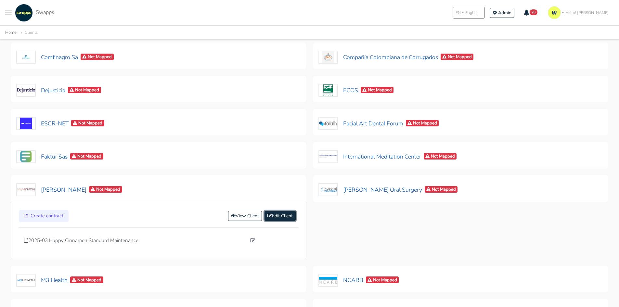
click at [284, 216] on link "Edit Client" at bounding box center [279, 216] width 31 height 10
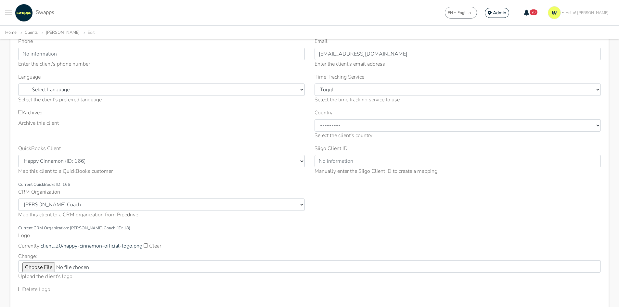
scroll to position [97, 0]
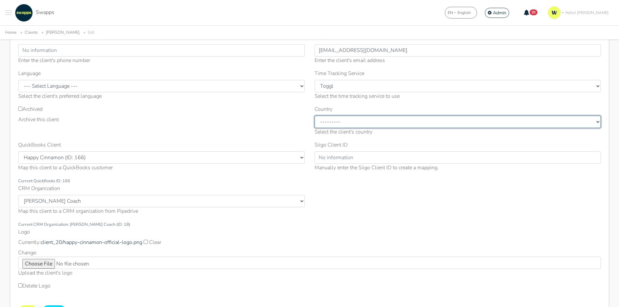
click at [344, 123] on select "--------- United States Colombia Mexico Spain Other" at bounding box center [457, 122] width 287 height 12
select select "[GEOGRAPHIC_DATA]"
click at [314, 116] on select "--------- [GEOGRAPHIC_DATA] [GEOGRAPHIC_DATA] [GEOGRAPHIC_DATA] [GEOGRAPHIC_DAT…" at bounding box center [457, 122] width 287 height 12
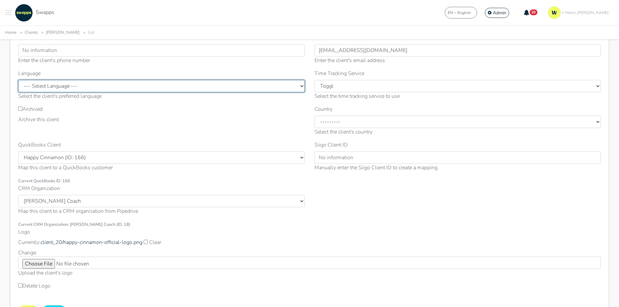
click at [90, 83] on select "--- Select Language --- English Spanish" at bounding box center [161, 86] width 287 height 12
select select "en"
click at [18, 80] on select "--- Select Language --- English Spanish" at bounding box center [161, 86] width 287 height 12
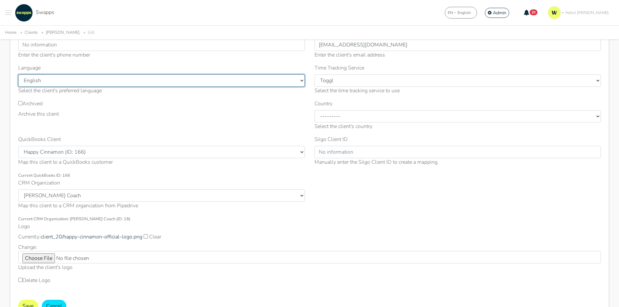
scroll to position [162, 0]
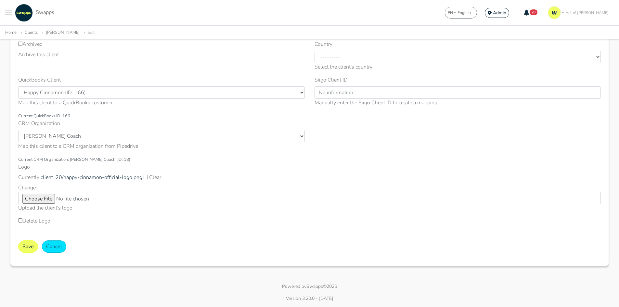
click at [17, 251] on div "Name * Kathy Jalali Enter the client's name ID Number Enter the client's ID num…" at bounding box center [309, 95] width 598 height 340
click at [27, 248] on button "Save" at bounding box center [28, 246] width 20 height 12
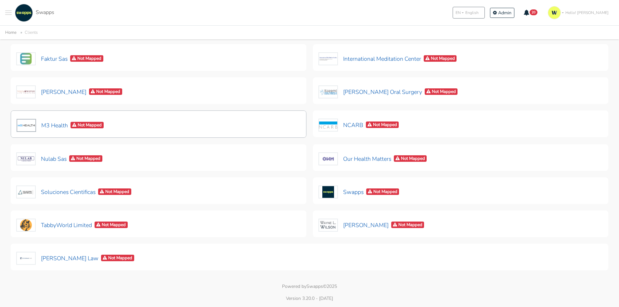
scroll to position [228, 0]
click at [52, 126] on button "M3 Health Not Mapped" at bounding box center [60, 126] width 88 height 14
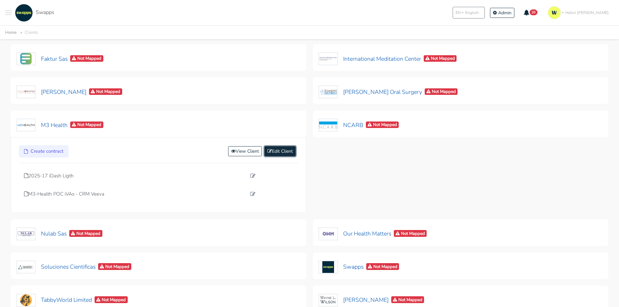
click at [285, 150] on link "Edit Client" at bounding box center [279, 151] width 31 height 10
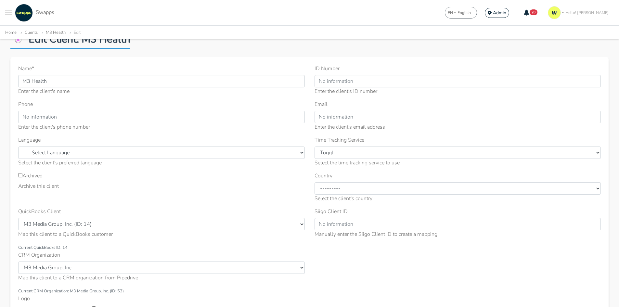
scroll to position [65, 0]
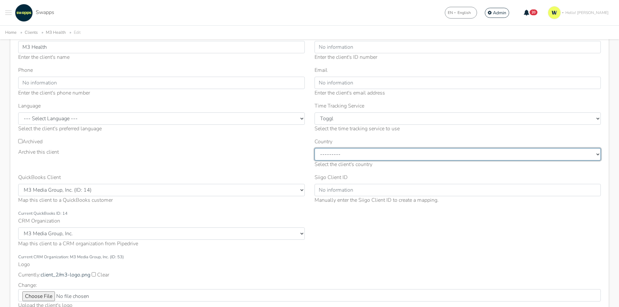
click at [344, 154] on select "--------- [GEOGRAPHIC_DATA] [GEOGRAPHIC_DATA] [GEOGRAPHIC_DATA] [GEOGRAPHIC_DAT…" at bounding box center [457, 154] width 287 height 12
select select "[GEOGRAPHIC_DATA]"
click at [314, 148] on select "--------- [GEOGRAPHIC_DATA] [GEOGRAPHIC_DATA] [GEOGRAPHIC_DATA] [GEOGRAPHIC_DAT…" at bounding box center [457, 154] width 287 height 12
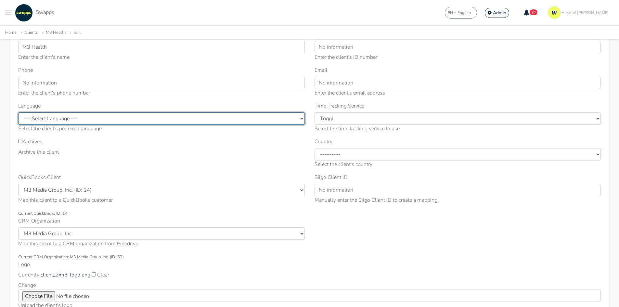
click at [71, 115] on select "--- Select Language --- English Spanish" at bounding box center [161, 118] width 287 height 12
select select "en"
click at [18, 112] on select "--- Select Language --- English Spanish" at bounding box center [161, 118] width 287 height 12
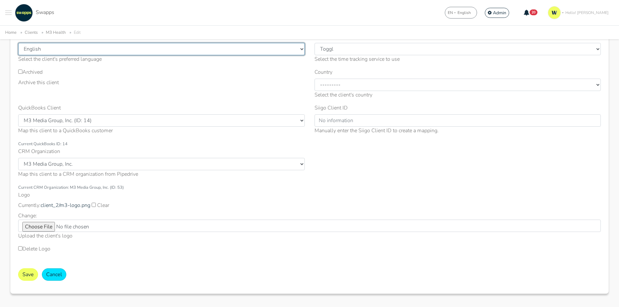
scroll to position [97, 0]
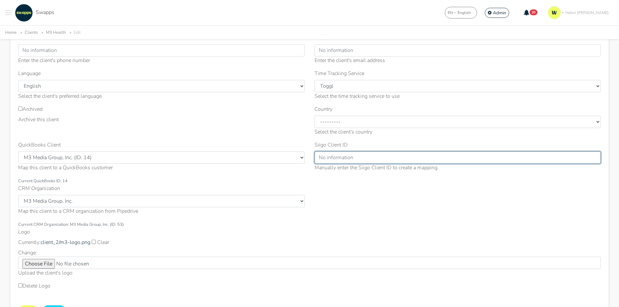
click at [351, 156] on input "Siigo Client ID" at bounding box center [457, 157] width 287 height 12
click at [328, 159] on input "Siigo Client ID" at bounding box center [457, 157] width 287 height 12
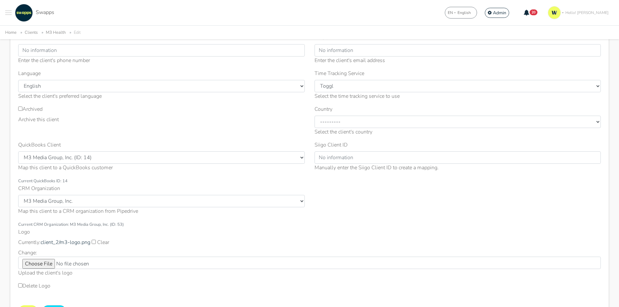
click at [183, 148] on div "QuickBooks Client Select QuickBooks Client [PERSON_NAME] llc (ID: 403) Environm…" at bounding box center [161, 156] width 287 height 31
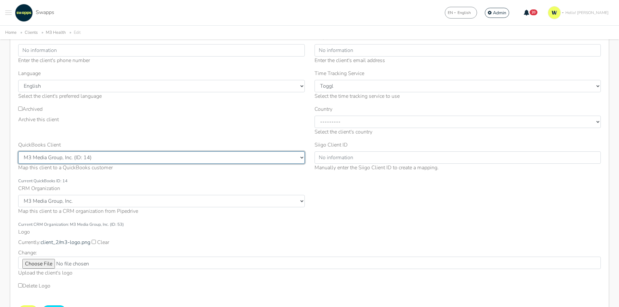
click at [181, 153] on select "Select QuickBooks Client [PERSON_NAME] llc (ID: 403) Environmental Council of S…" at bounding box center [161, 157] width 287 height 12
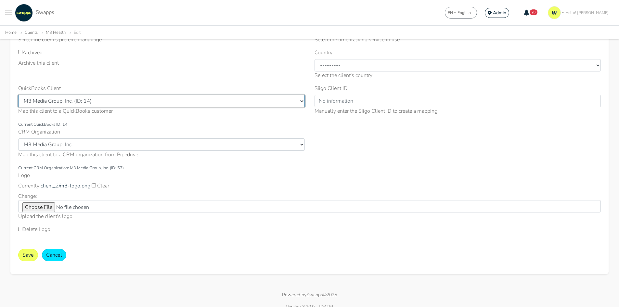
scroll to position [162, 0]
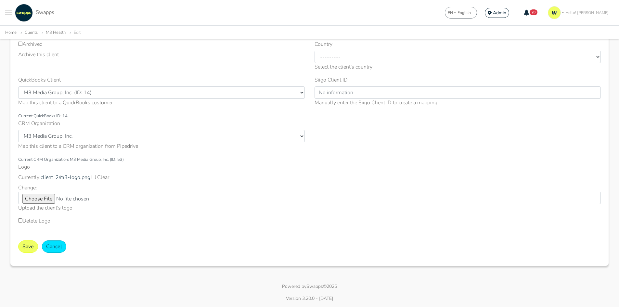
drag, startPoint x: 21, startPoint y: 254, endPoint x: 26, endPoint y: 249, distance: 6.4
click at [21, 253] on form "Name * M3 Health Enter the client's name ID Number Enter the client's ID number…" at bounding box center [309, 95] width 583 height 325
click at [26, 249] on button "Save" at bounding box center [28, 246] width 20 height 12
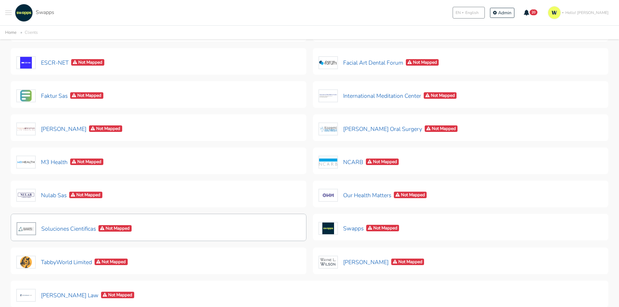
scroll to position [195, 0]
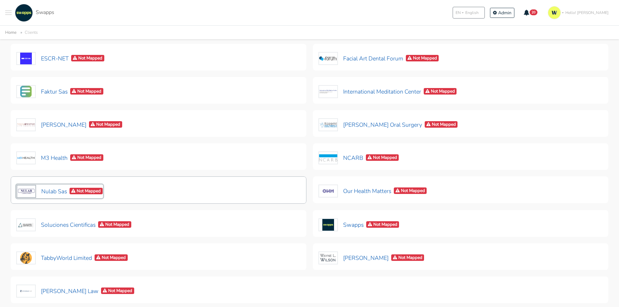
click at [46, 193] on button "Nulab Sas Not Mapped" at bounding box center [59, 192] width 87 height 14
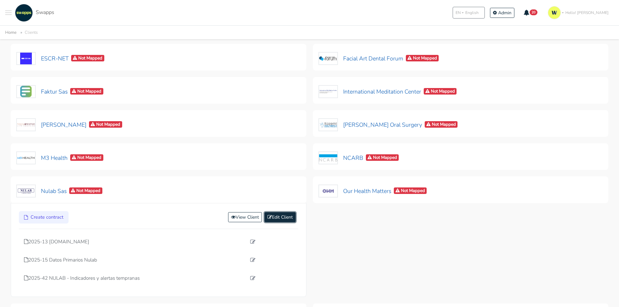
click at [279, 219] on link "Edit Client" at bounding box center [279, 217] width 31 height 10
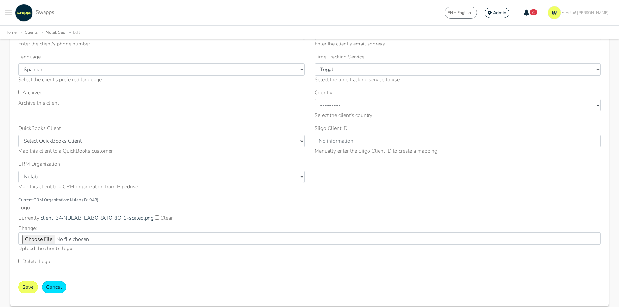
scroll to position [130, 0]
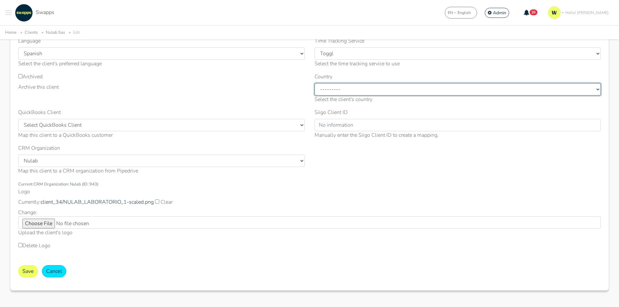
click at [339, 95] on select "--------- [GEOGRAPHIC_DATA] [GEOGRAPHIC_DATA] [GEOGRAPHIC_DATA] [GEOGRAPHIC_DAT…" at bounding box center [457, 89] width 287 height 12
select select "[GEOGRAPHIC_DATA]"
click at [314, 83] on select "--------- [GEOGRAPHIC_DATA] [GEOGRAPHIC_DATA] [GEOGRAPHIC_DATA] [GEOGRAPHIC_DAT…" at bounding box center [457, 89] width 287 height 12
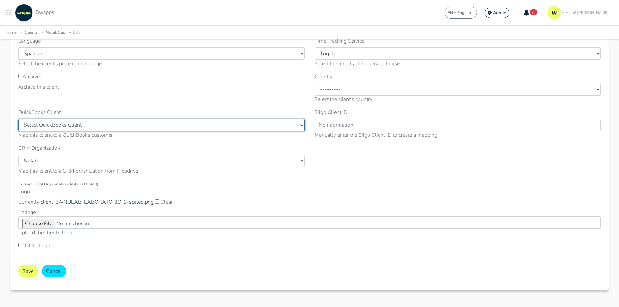
click at [106, 126] on select "Select QuickBooks Client [PERSON_NAME] llc (ID: 403) Environmental Council of S…" at bounding box center [161, 125] width 287 height 12
drag, startPoint x: 106, startPoint y: 126, endPoint x: 160, endPoint y: 127, distance: 53.9
click at [106, 126] on select "Select QuickBooks Client [PERSON_NAME] llc (ID: 403) Environmental Council of S…" at bounding box center [161, 125] width 287 height 12
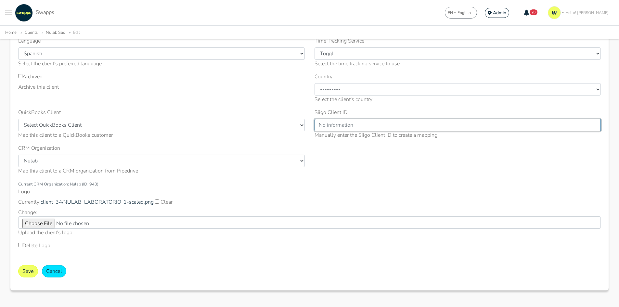
click at [332, 129] on input "Siigo Client ID" at bounding box center [457, 125] width 287 height 12
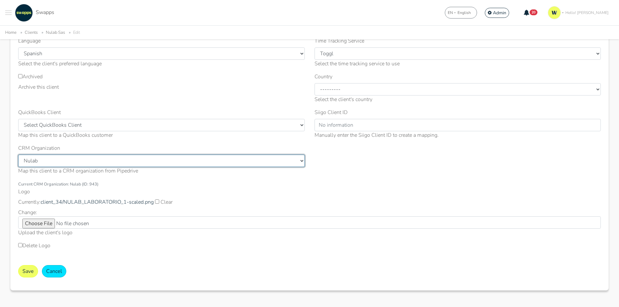
click at [197, 166] on select "--------- . +11853766336 28. Jun 350.org 4-H AAJIMATICS AASHE Abogadotic ACCELE…" at bounding box center [161, 161] width 287 height 12
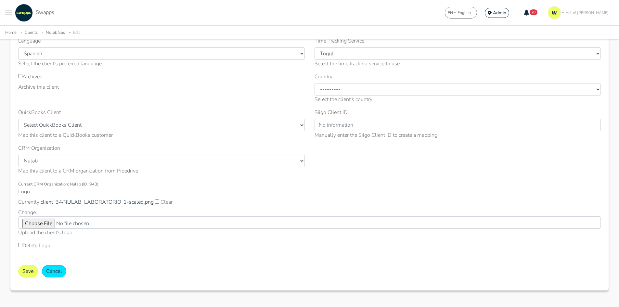
click at [184, 252] on div "Delete Logo" at bounding box center [309, 247] width 583 height 10
click at [27, 272] on button "Save" at bounding box center [28, 271] width 20 height 12
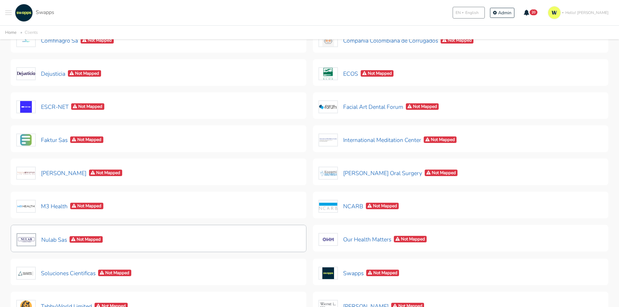
scroll to position [162, 0]
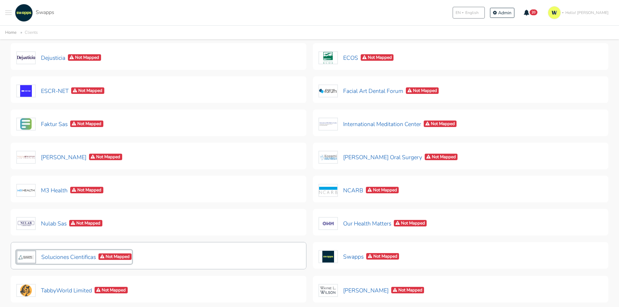
click at [56, 257] on button "Soluciones Cientificas Not Mapped" at bounding box center [74, 257] width 116 height 14
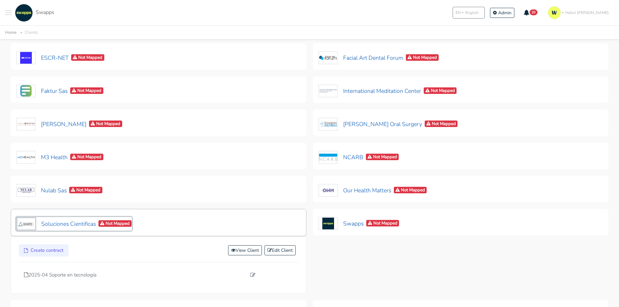
scroll to position [227, 0]
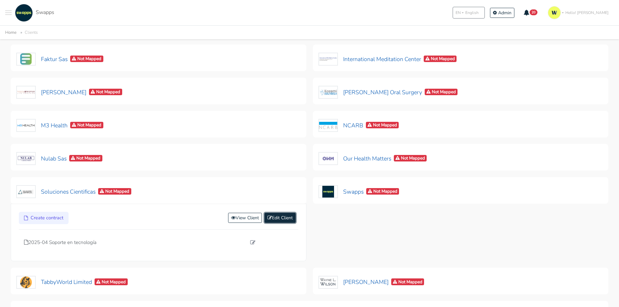
click at [285, 218] on link "Edit Client" at bounding box center [279, 218] width 31 height 10
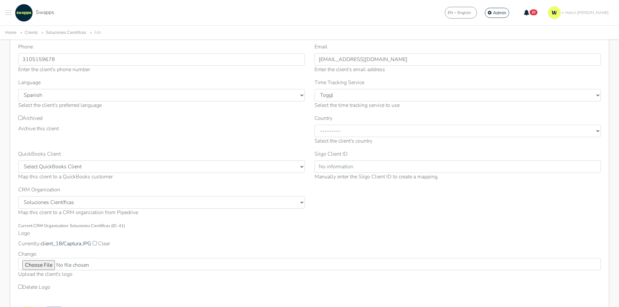
scroll to position [97, 0]
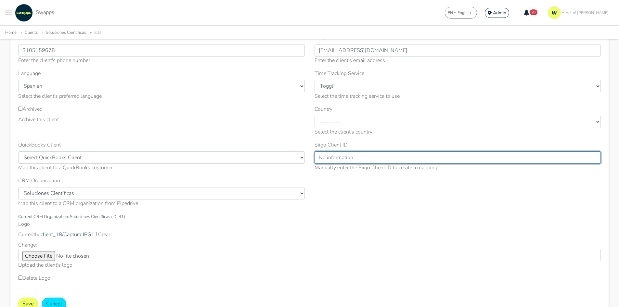
click at [337, 154] on input "Siigo Client ID" at bounding box center [457, 157] width 287 height 12
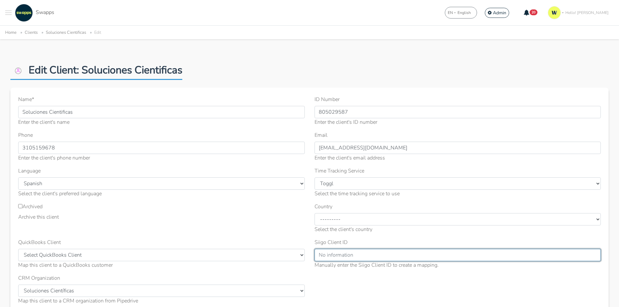
scroll to position [32, 0]
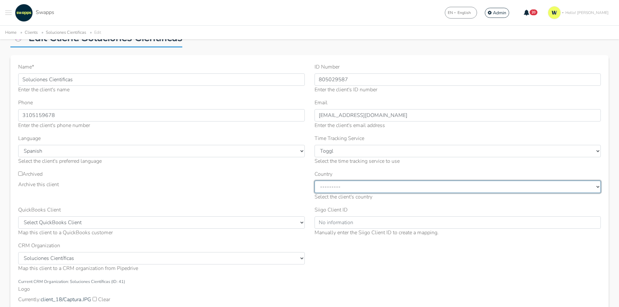
click at [337, 186] on select "--------- [GEOGRAPHIC_DATA] [GEOGRAPHIC_DATA] [GEOGRAPHIC_DATA] [GEOGRAPHIC_DAT…" at bounding box center [457, 187] width 287 height 12
select select "[GEOGRAPHIC_DATA]"
click at [314, 181] on select "--------- [GEOGRAPHIC_DATA] [GEOGRAPHIC_DATA] [GEOGRAPHIC_DATA] [GEOGRAPHIC_DAT…" at bounding box center [457, 187] width 287 height 12
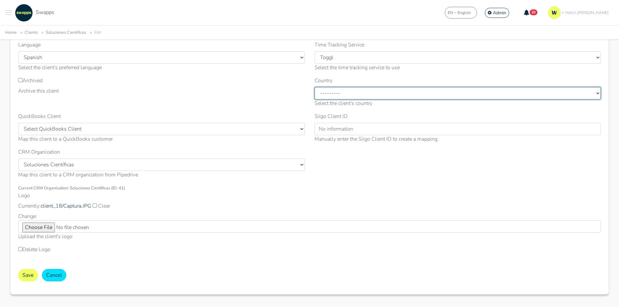
scroll to position [130, 0]
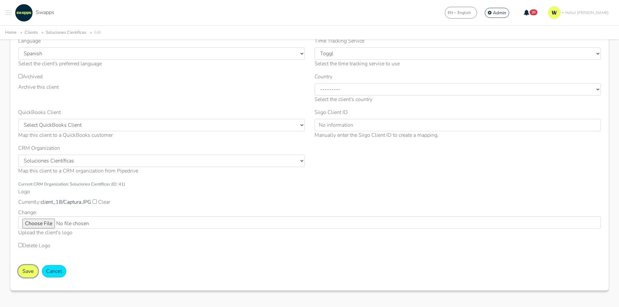
click at [24, 272] on button "Save" at bounding box center [28, 271] width 20 height 12
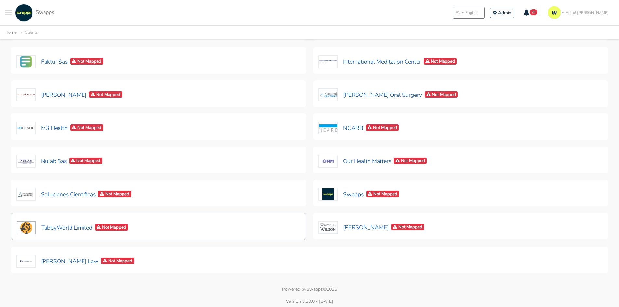
scroll to position [227, 0]
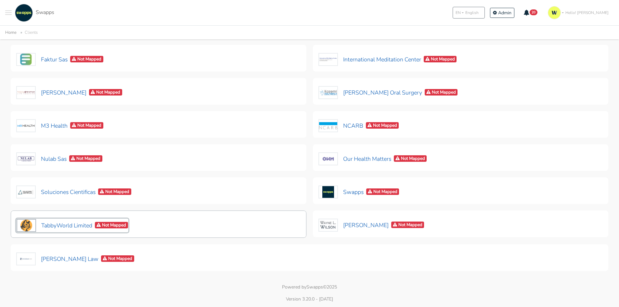
click at [69, 224] on button "TabbyWorld Limited Not Mapped" at bounding box center [72, 226] width 112 height 14
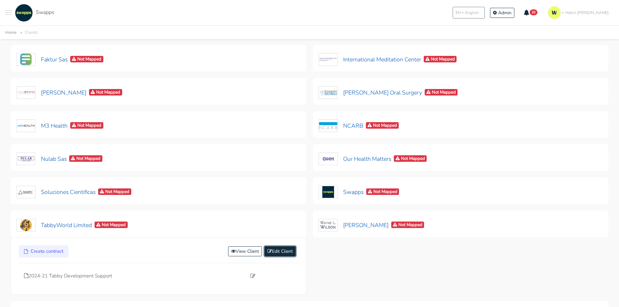
click at [273, 253] on link "Edit Client" at bounding box center [279, 251] width 31 height 10
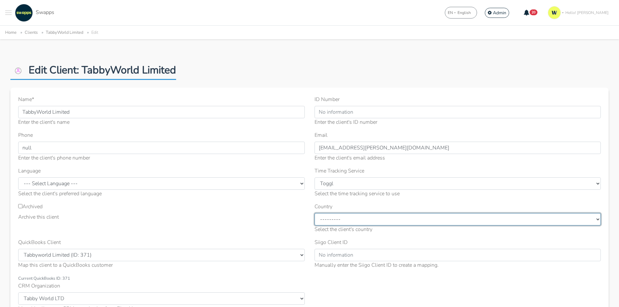
click at [350, 221] on select "--------- [GEOGRAPHIC_DATA] [GEOGRAPHIC_DATA] [GEOGRAPHIC_DATA] [GEOGRAPHIC_DAT…" at bounding box center [457, 219] width 287 height 12
select select "[GEOGRAPHIC_DATA]"
click at [314, 213] on select "--------- [GEOGRAPHIC_DATA] [GEOGRAPHIC_DATA] [GEOGRAPHIC_DATA] [GEOGRAPHIC_DAT…" at bounding box center [457, 219] width 287 height 12
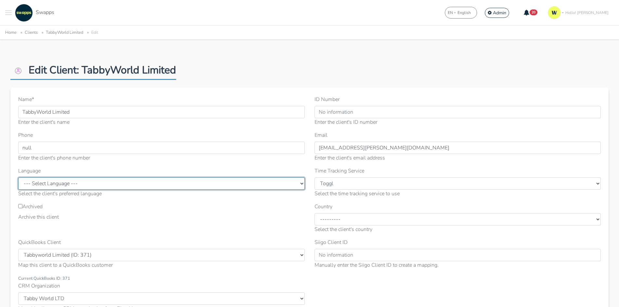
click at [122, 181] on select "--- Select Language --- English Spanish" at bounding box center [161, 183] width 287 height 12
select select "en"
click at [18, 177] on select "--- Select Language --- English Spanish" at bounding box center [161, 183] width 287 height 12
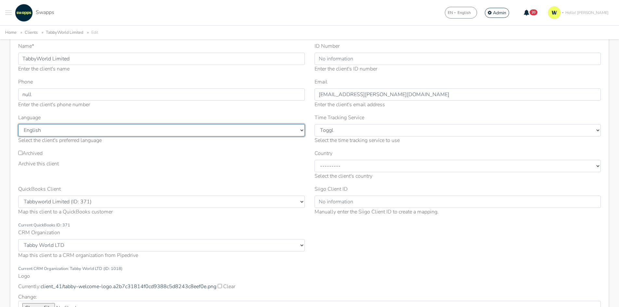
scroll to position [65, 0]
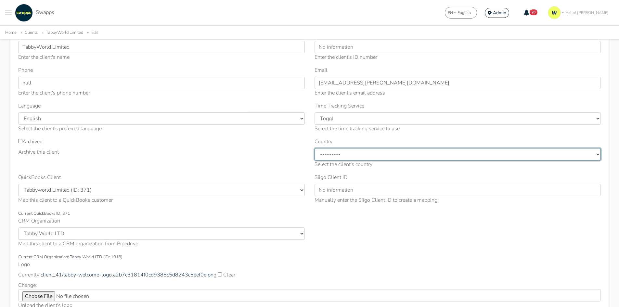
click at [334, 155] on select "--------- United States Colombia Mexico Spain Other" at bounding box center [457, 154] width 287 height 12
select select "[GEOGRAPHIC_DATA]"
click at [314, 148] on select "--------- United States Colombia Mexico Spain Other" at bounding box center [457, 154] width 287 height 12
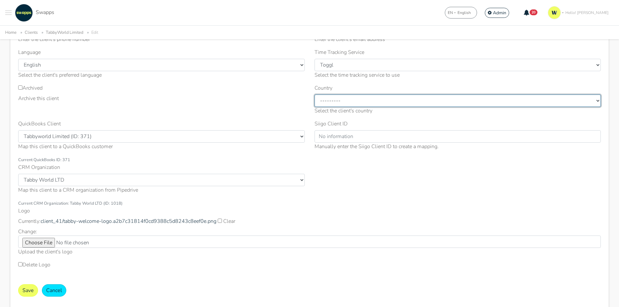
scroll to position [130, 0]
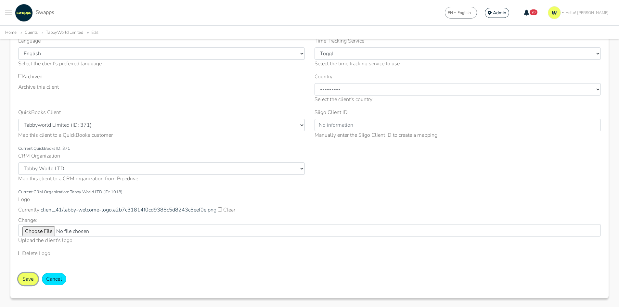
click at [30, 281] on button "Save" at bounding box center [28, 279] width 20 height 12
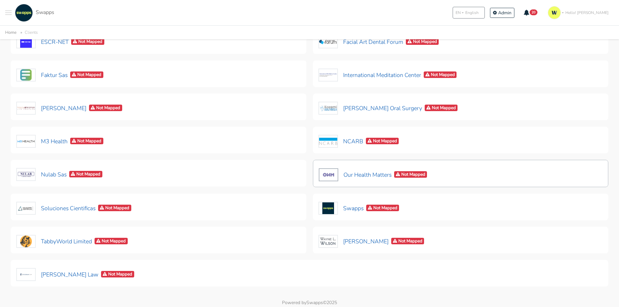
scroll to position [227, 0]
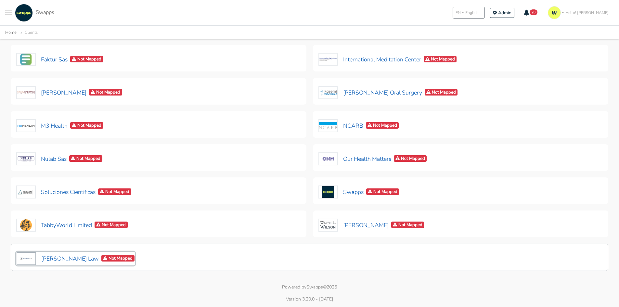
click at [64, 259] on button "[PERSON_NAME] Law Not Mapped" at bounding box center [75, 259] width 119 height 14
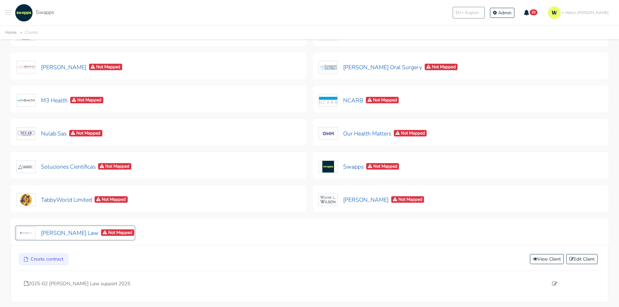
scroll to position [285, 0]
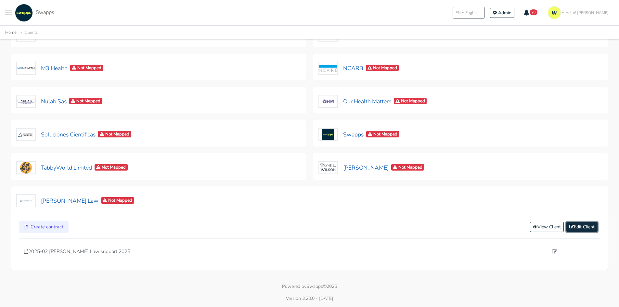
click at [583, 227] on link "Edit Client" at bounding box center [581, 227] width 31 height 10
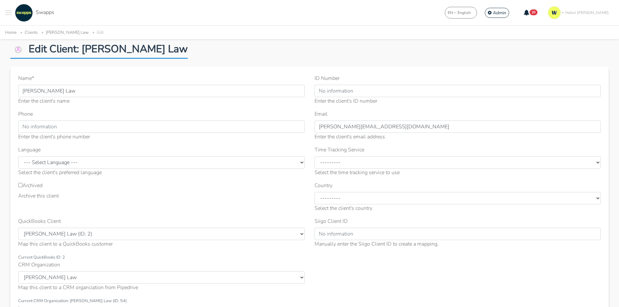
scroll to position [32, 0]
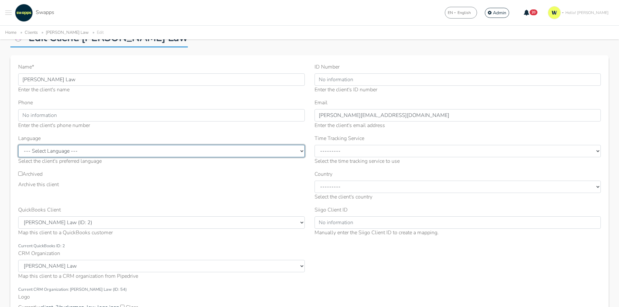
click at [82, 153] on select "--- Select Language --- English Spanish" at bounding box center [161, 151] width 287 height 12
click at [18, 145] on select "--- Select Language --- English Spanish" at bounding box center [161, 151] width 287 height 12
click at [52, 157] on select "--- Select Language --- English Spanish" at bounding box center [161, 151] width 287 height 12
select select "en"
click at [18, 145] on select "--- Select Language --- English Spanish" at bounding box center [161, 151] width 287 height 12
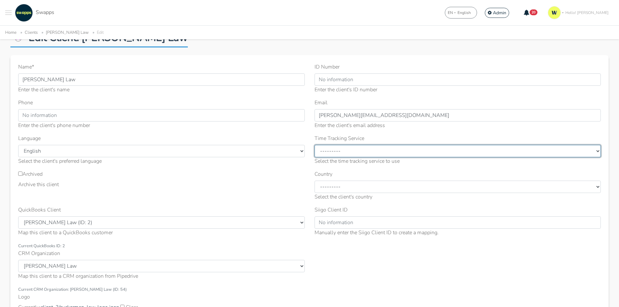
click at [359, 150] on select "--------- ClickUp Toggl" at bounding box center [457, 151] width 287 height 12
select select "CL"
click at [314, 145] on select "--------- ClickUp Toggl" at bounding box center [457, 151] width 287 height 12
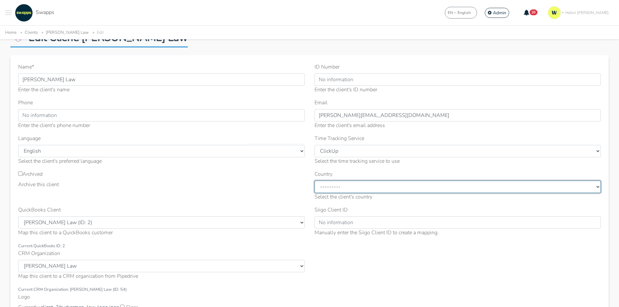
click at [352, 184] on select "--------- [GEOGRAPHIC_DATA] [GEOGRAPHIC_DATA] [GEOGRAPHIC_DATA] [GEOGRAPHIC_DAT…" at bounding box center [457, 187] width 287 height 12
select select "[GEOGRAPHIC_DATA]"
click at [314, 181] on select "--------- [GEOGRAPHIC_DATA] [GEOGRAPHIC_DATA] [GEOGRAPHIC_DATA] [GEOGRAPHIC_DAT…" at bounding box center [457, 187] width 287 height 12
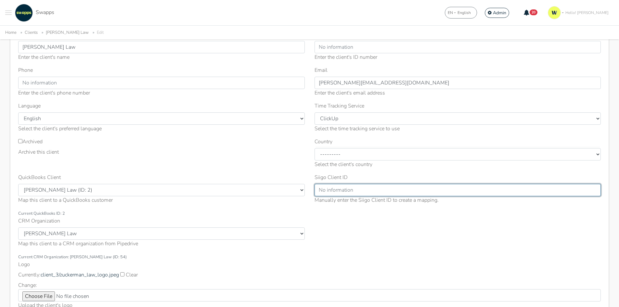
click at [338, 192] on input "Siigo Client ID" at bounding box center [457, 190] width 287 height 12
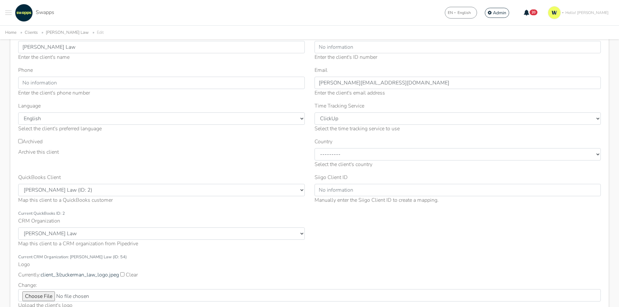
click at [197, 183] on div "QuickBooks Client Select QuickBooks Client Craig Storti llc (ID: 403) Environme…" at bounding box center [161, 188] width 287 height 31
click at [202, 147] on div "Archived Archive this client" at bounding box center [161, 147] width 287 height 18
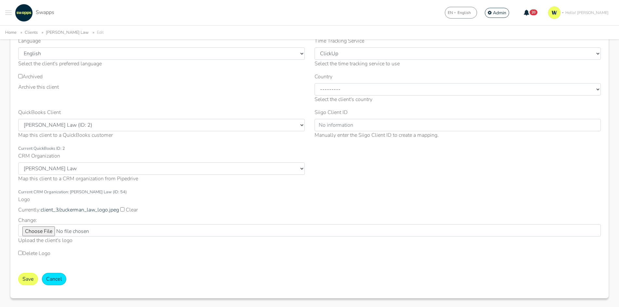
scroll to position [162, 0]
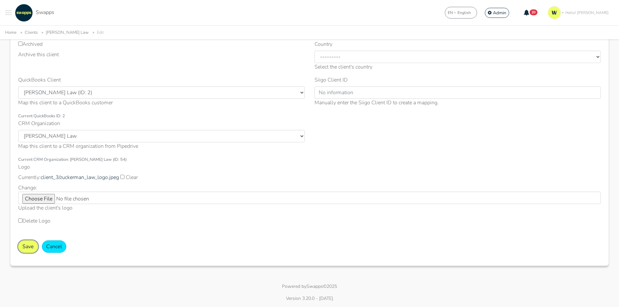
click at [30, 243] on button "Save" at bounding box center [28, 246] width 20 height 12
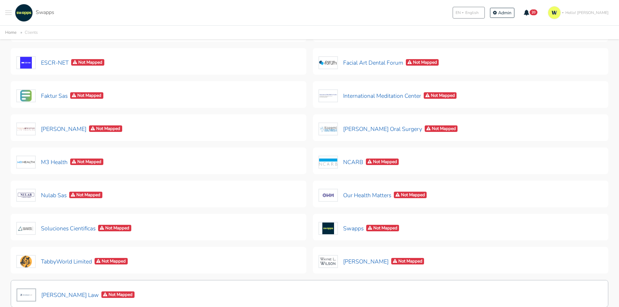
scroll to position [227, 0]
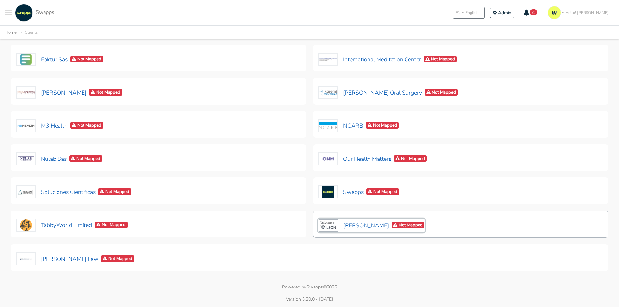
click at [363, 225] on button "[PERSON_NAME] Not Mapped" at bounding box center [371, 226] width 107 height 14
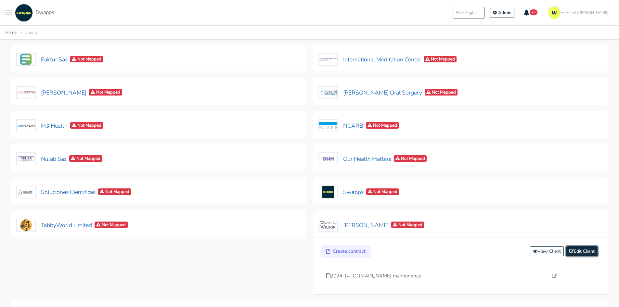
click at [579, 252] on link "Edit Client" at bounding box center [581, 251] width 31 height 10
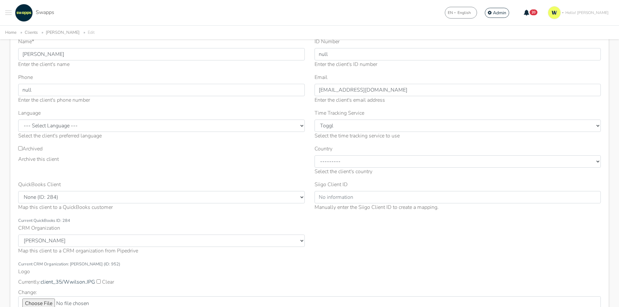
scroll to position [65, 0]
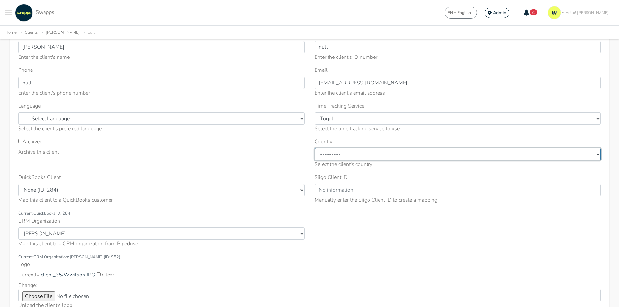
click at [328, 156] on select "--------- [GEOGRAPHIC_DATA] [GEOGRAPHIC_DATA] [GEOGRAPHIC_DATA] [GEOGRAPHIC_DAT…" at bounding box center [457, 154] width 287 height 12
select select "[GEOGRAPHIC_DATA]"
click at [314, 148] on select "--------- [GEOGRAPHIC_DATA] [GEOGRAPHIC_DATA] [GEOGRAPHIC_DATA] [GEOGRAPHIC_DAT…" at bounding box center [457, 154] width 287 height 12
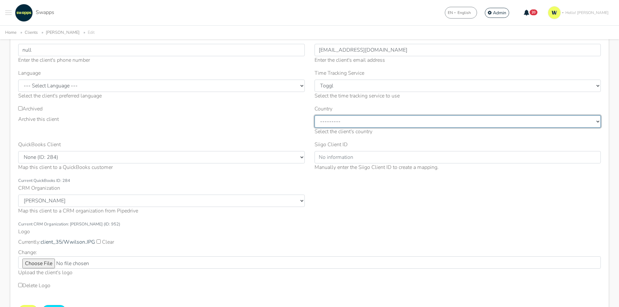
scroll to position [97, 0]
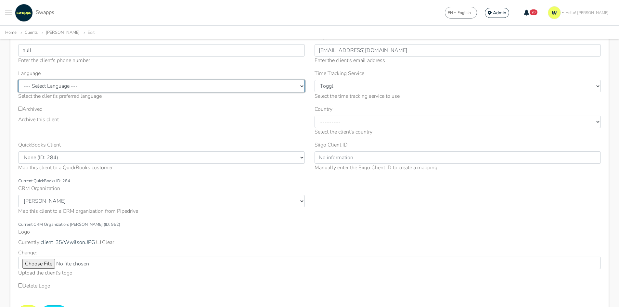
click at [74, 86] on select "--- Select Language --- English Spanish" at bounding box center [161, 86] width 287 height 12
select select "en"
click at [18, 80] on select "--- Select Language --- English Spanish" at bounding box center [161, 86] width 287 height 12
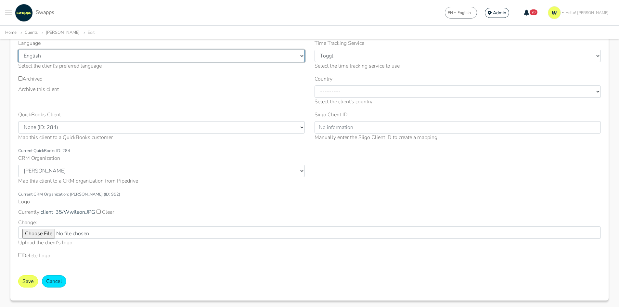
scroll to position [162, 0]
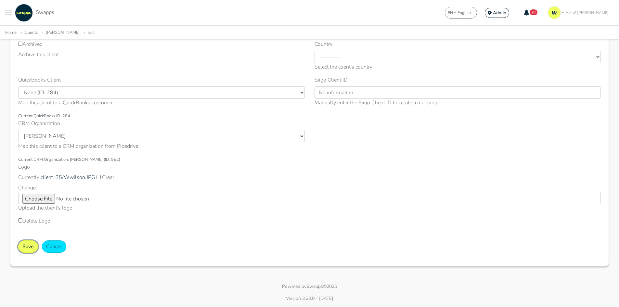
click at [28, 247] on button "Save" at bounding box center [28, 246] width 20 height 12
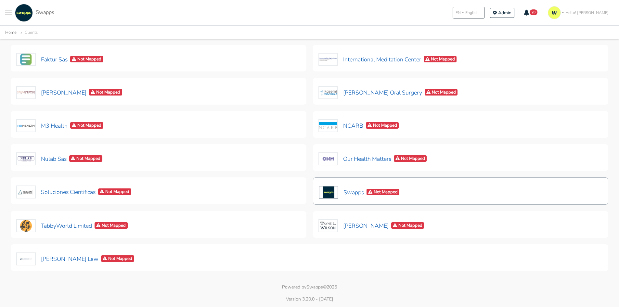
scroll to position [227, 0]
click at [366, 163] on button "Our Health Matters Not Mapped" at bounding box center [372, 159] width 109 height 14
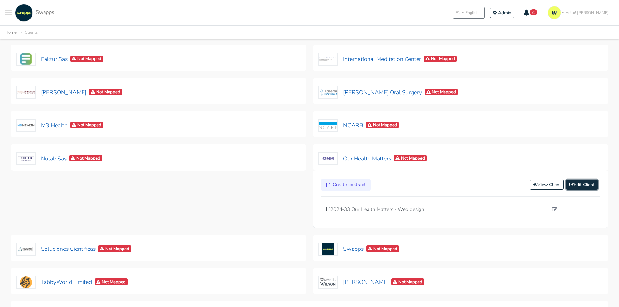
click at [581, 186] on link "Edit Client" at bounding box center [581, 185] width 31 height 10
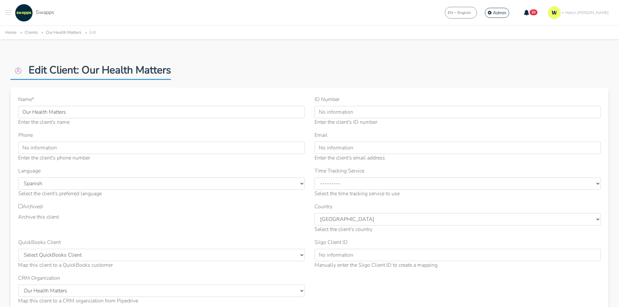
scroll to position [65, 0]
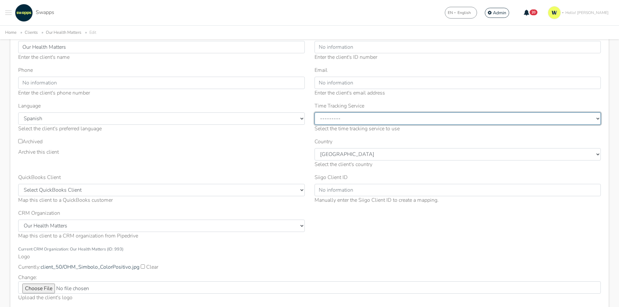
click at [333, 116] on select "--------- ClickUp Toggl" at bounding box center [457, 118] width 287 height 12
select select "CL"
click at [314, 112] on select "--------- ClickUp Toggl" at bounding box center [457, 118] width 287 height 12
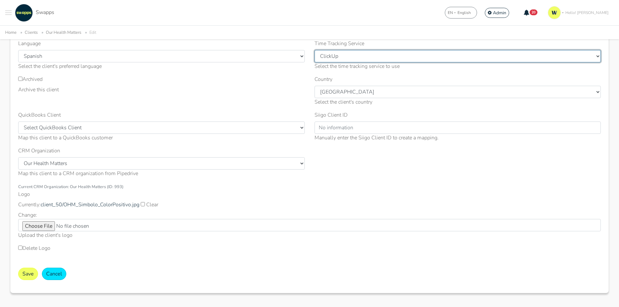
scroll to position [130, 0]
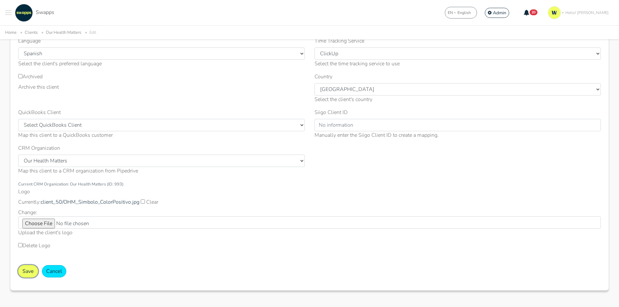
click at [31, 271] on button "Save" at bounding box center [28, 271] width 20 height 12
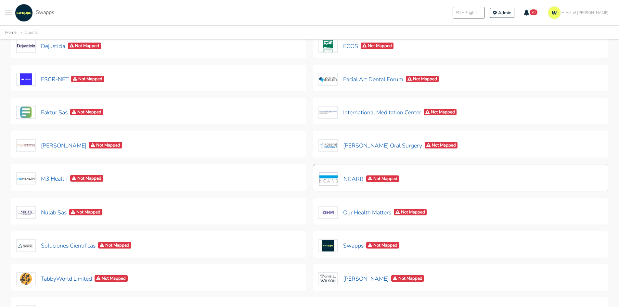
scroll to position [162, 0]
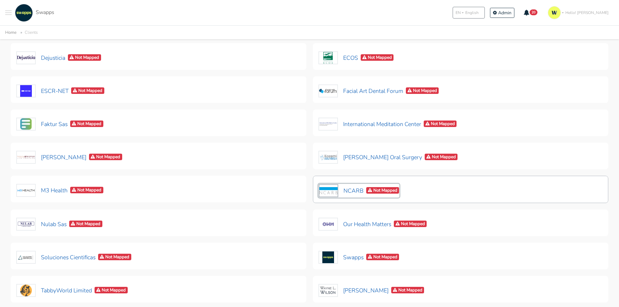
click at [345, 192] on button "NCARB Not Mapped" at bounding box center [358, 191] width 81 height 14
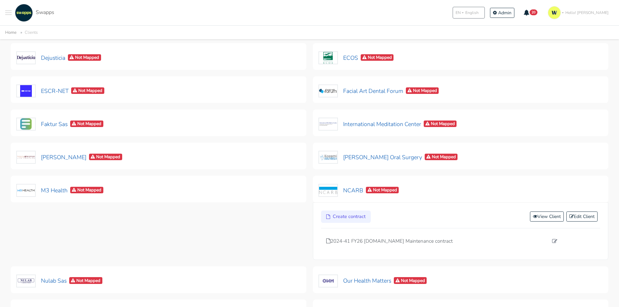
click at [589, 210] on div "Create contract View Client Edit Client 2024-41 FY26 ncarb.org Maintenance cont…" at bounding box center [461, 231] width 296 height 57
click at [584, 216] on link "Edit Client" at bounding box center [581, 217] width 31 height 10
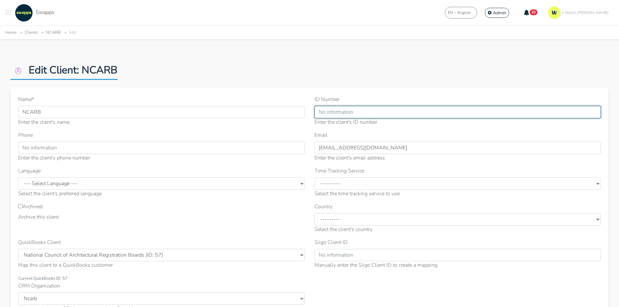
click at [348, 114] on input "ID Number" at bounding box center [457, 112] width 287 height 12
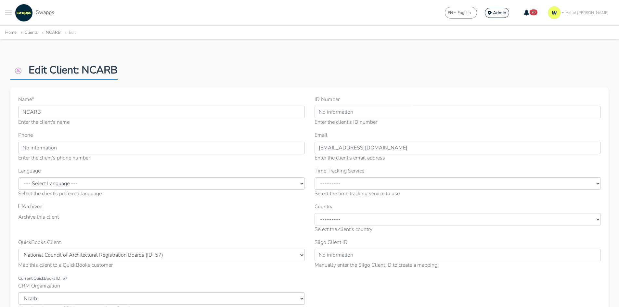
click at [148, 154] on div "Enter the client's phone number" at bounding box center [161, 158] width 287 height 8
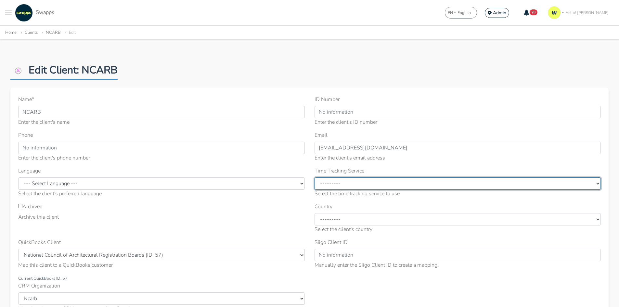
click at [348, 184] on select "--------- ClickUp Toggl" at bounding box center [457, 183] width 287 height 12
select select "CL"
click at [314, 177] on select "--------- ClickUp Toggl" at bounding box center [457, 183] width 287 height 12
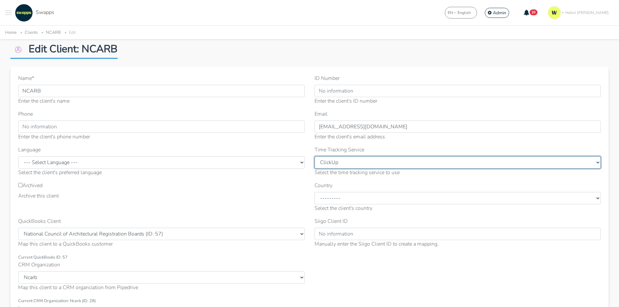
scroll to position [32, 0]
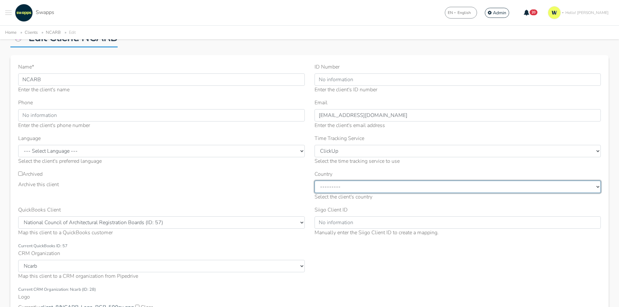
click at [342, 188] on select "--------- United States Colombia Mexico Spain Other" at bounding box center [457, 187] width 287 height 12
select select "[GEOGRAPHIC_DATA]"
click at [314, 181] on select "--------- United States Colombia Mexico Spain Other" at bounding box center [457, 187] width 287 height 12
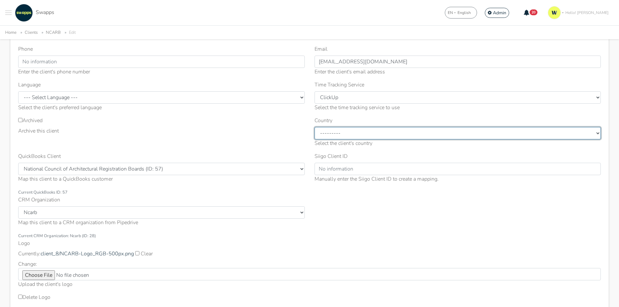
scroll to position [97, 0]
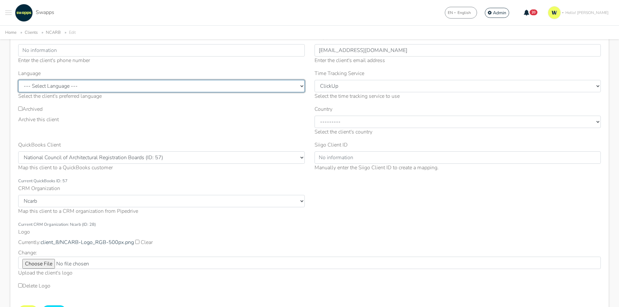
click at [93, 92] on select "--- Select Language --- English Spanish" at bounding box center [161, 86] width 287 height 12
select select "en"
click at [18, 80] on select "--- Select Language --- English Spanish" at bounding box center [161, 86] width 287 height 12
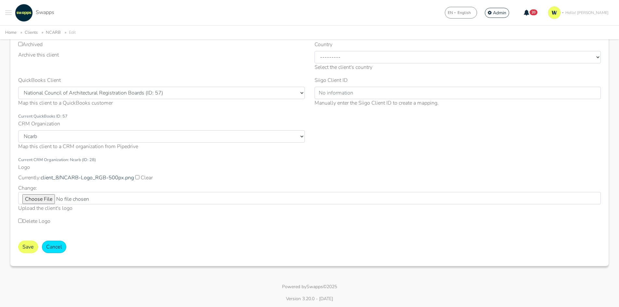
scroll to position [162, 0]
click at [24, 244] on button "Save" at bounding box center [28, 246] width 20 height 12
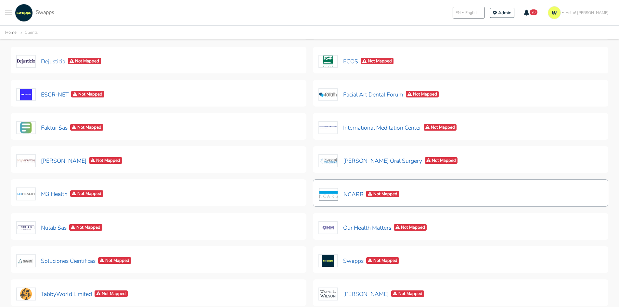
scroll to position [162, 0]
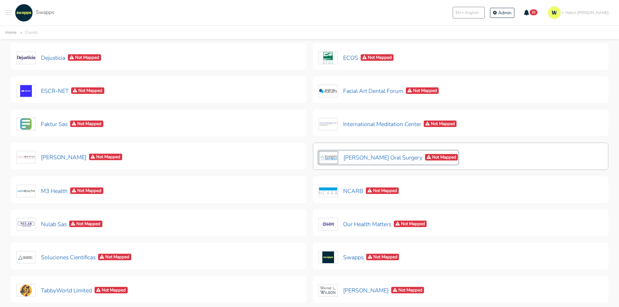
click at [360, 153] on button "[PERSON_NAME] Oral Surgery Not Mapped" at bounding box center [388, 158] width 140 height 14
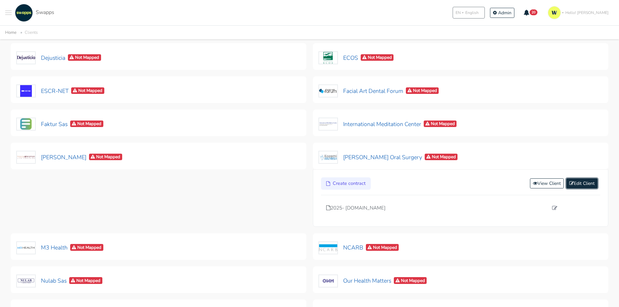
click at [593, 185] on link "Edit Client" at bounding box center [581, 183] width 31 height 10
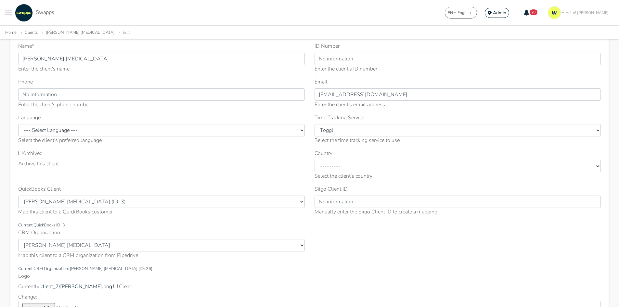
scroll to position [65, 0]
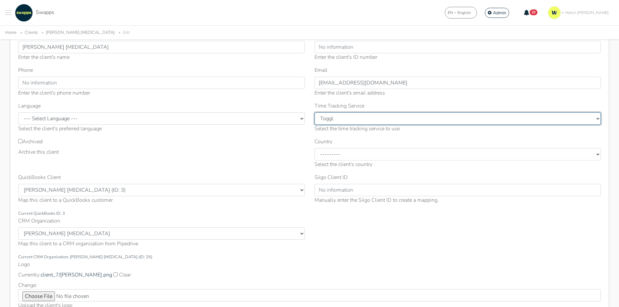
click at [344, 123] on select "--------- [GEOGRAPHIC_DATA] Toggl" at bounding box center [457, 118] width 287 height 12
select select "CL"
click at [314, 112] on select "--------- [GEOGRAPHIC_DATA] Toggl" at bounding box center [457, 118] width 287 height 12
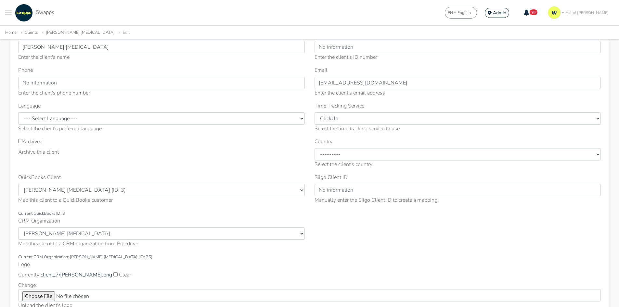
click at [338, 160] on div "Select the client's country" at bounding box center [457, 164] width 287 height 8
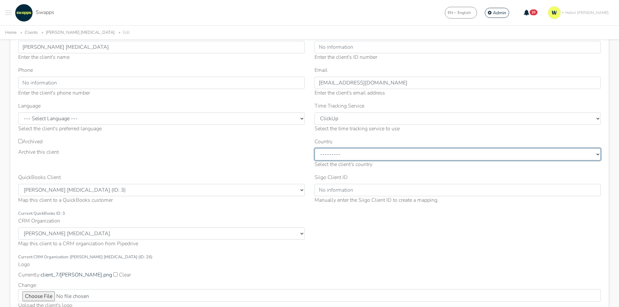
click at [346, 155] on select "--------- [GEOGRAPHIC_DATA] [GEOGRAPHIC_DATA] [GEOGRAPHIC_DATA] [GEOGRAPHIC_DAT…" at bounding box center [457, 154] width 287 height 12
select select "[GEOGRAPHIC_DATA]"
click at [314, 148] on select "--------- [GEOGRAPHIC_DATA] [GEOGRAPHIC_DATA] [GEOGRAPHIC_DATA] [GEOGRAPHIC_DAT…" at bounding box center [457, 154] width 287 height 12
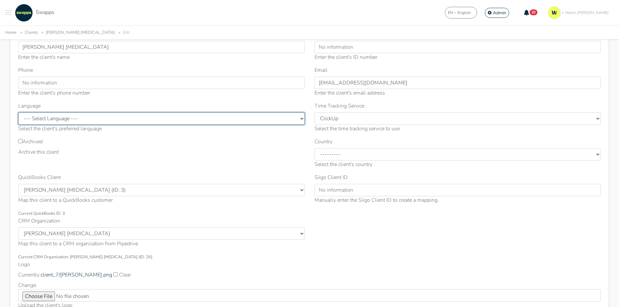
click at [104, 121] on select "--- Select Language --- English Spanish" at bounding box center [161, 118] width 287 height 12
select select "en"
click at [18, 112] on select "--- Select Language --- English Spanish" at bounding box center [161, 118] width 287 height 12
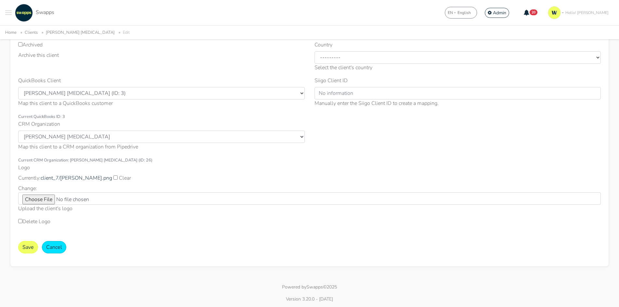
scroll to position [162, 0]
click at [27, 248] on button "Save" at bounding box center [28, 246] width 20 height 12
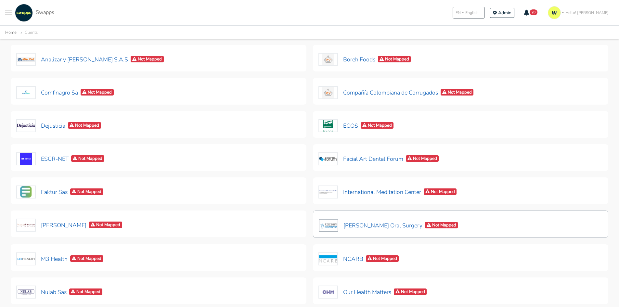
scroll to position [97, 0]
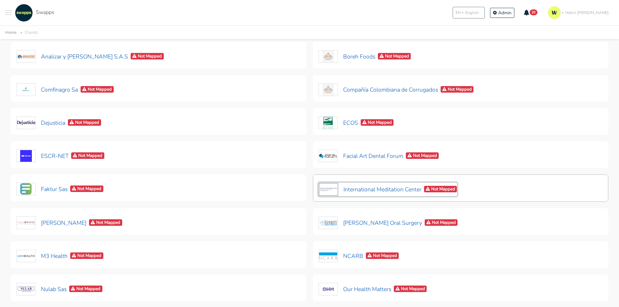
click at [372, 190] on button "International Meditation Center Not Mapped" at bounding box center [387, 190] width 139 height 14
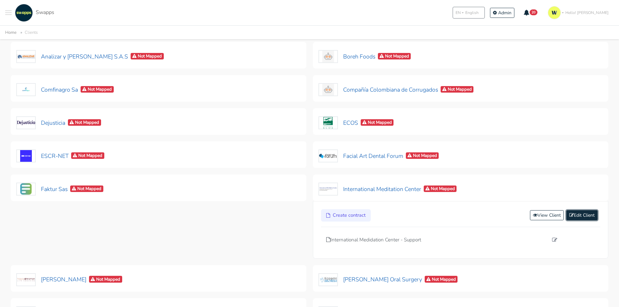
click at [575, 214] on link "Edit Client" at bounding box center [581, 215] width 31 height 10
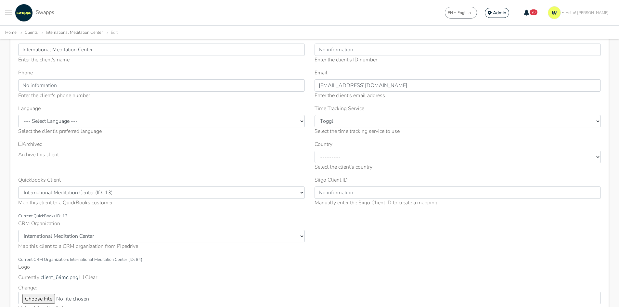
scroll to position [65, 0]
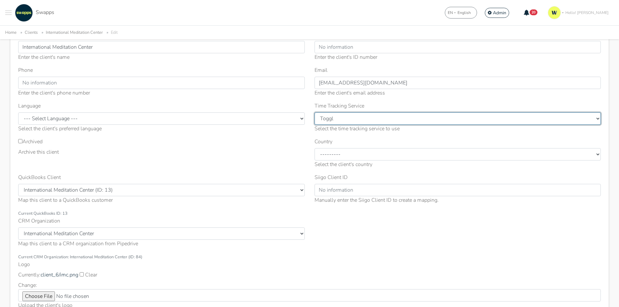
click at [354, 121] on select "--------- [GEOGRAPHIC_DATA] Toggl" at bounding box center [457, 118] width 287 height 12
select select "CL"
click at [314, 112] on select "--------- [GEOGRAPHIC_DATA] Toggl" at bounding box center [457, 118] width 287 height 12
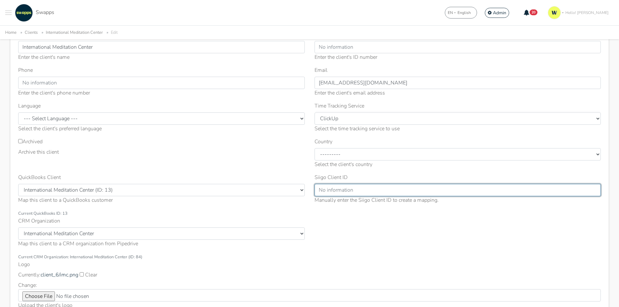
click at [348, 187] on input "Siigo Client ID" at bounding box center [457, 190] width 287 height 12
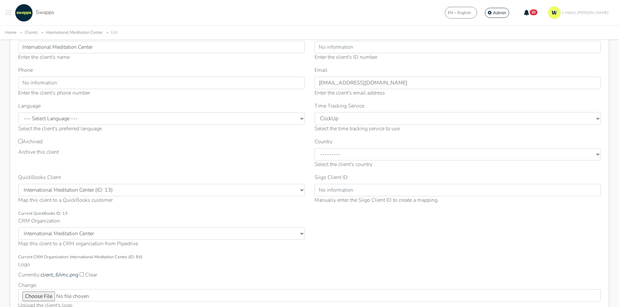
click at [336, 145] on div "Country --------- [GEOGRAPHIC_DATA] [GEOGRAPHIC_DATA] [GEOGRAPHIC_DATA] [GEOGRA…" at bounding box center [457, 153] width 287 height 31
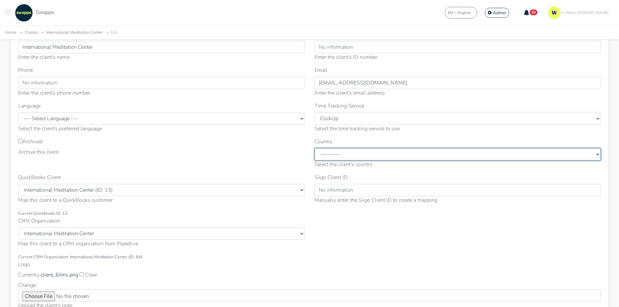
click at [339, 157] on select "--------- [GEOGRAPHIC_DATA] [GEOGRAPHIC_DATA] [GEOGRAPHIC_DATA] [GEOGRAPHIC_DAT…" at bounding box center [457, 154] width 287 height 12
select select "[GEOGRAPHIC_DATA]"
click at [314, 148] on select "--------- [GEOGRAPHIC_DATA] [GEOGRAPHIC_DATA] [GEOGRAPHIC_DATA] [GEOGRAPHIC_DAT…" at bounding box center [457, 154] width 287 height 12
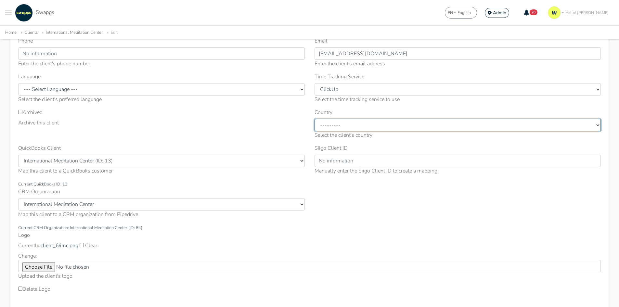
scroll to position [130, 0]
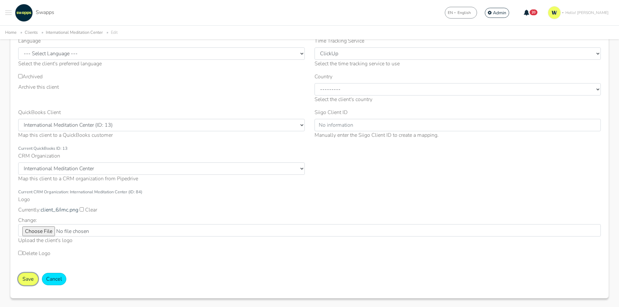
click at [31, 274] on button "Save" at bounding box center [28, 279] width 20 height 12
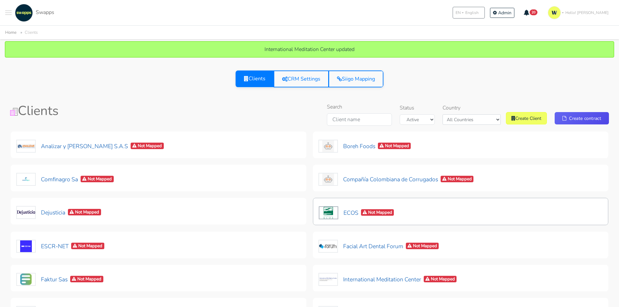
scroll to position [32, 0]
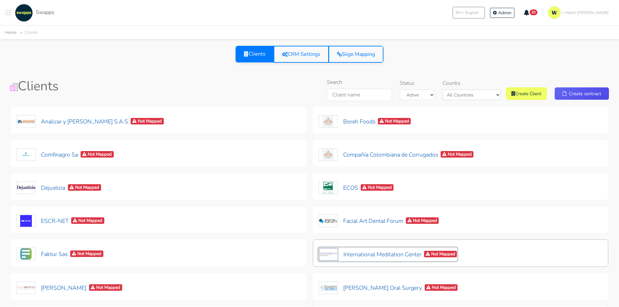
click at [393, 253] on button "International Meditation Center Not Mapped" at bounding box center [387, 255] width 139 height 14
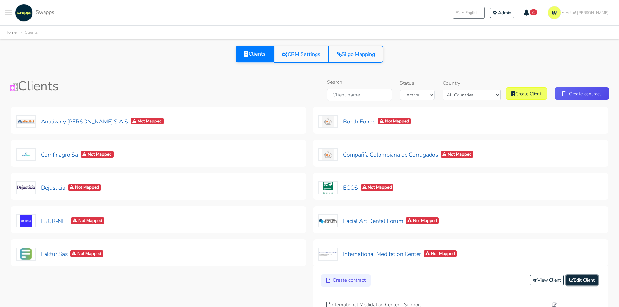
click at [571, 278] on icon at bounding box center [571, 280] width 5 height 5
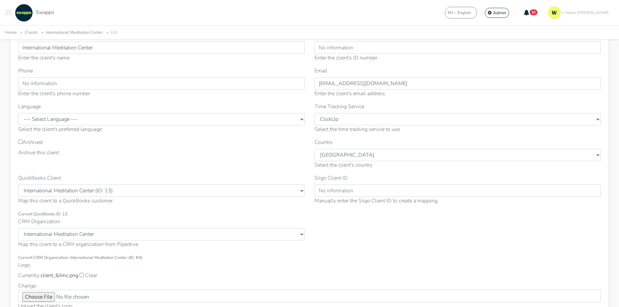
scroll to position [65, 0]
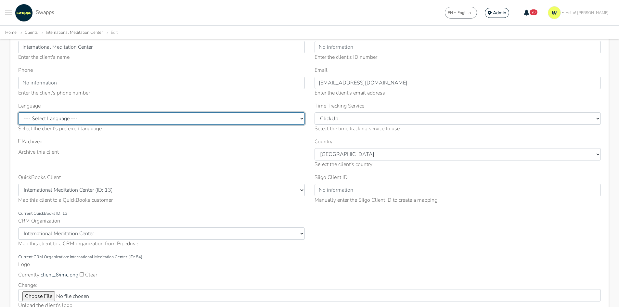
click at [86, 121] on select "--- Select Language --- English Spanish" at bounding box center [161, 118] width 287 height 12
select select "en"
click at [18, 112] on select "--- Select Language --- English Spanish" at bounding box center [161, 118] width 287 height 12
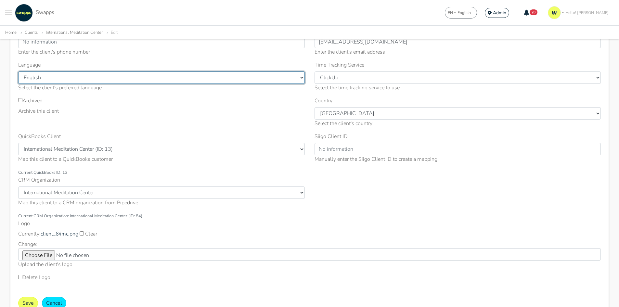
scroll to position [162, 0]
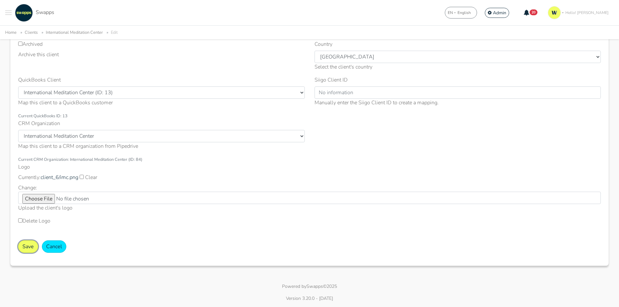
click at [28, 250] on button "Save" at bounding box center [28, 246] width 20 height 12
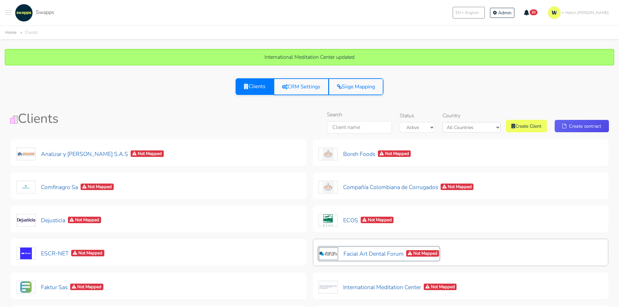
click at [366, 253] on button "Facial Art Dental Forum Not Mapped" at bounding box center [378, 254] width 121 height 14
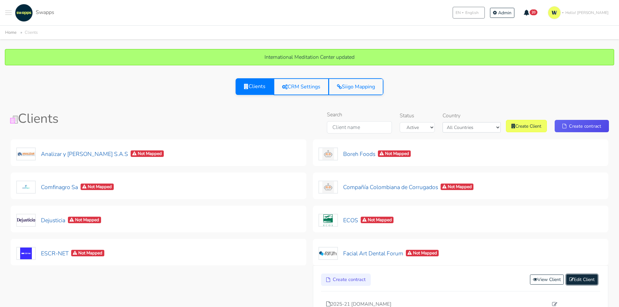
click at [580, 277] on link "Edit Client" at bounding box center [581, 280] width 31 height 10
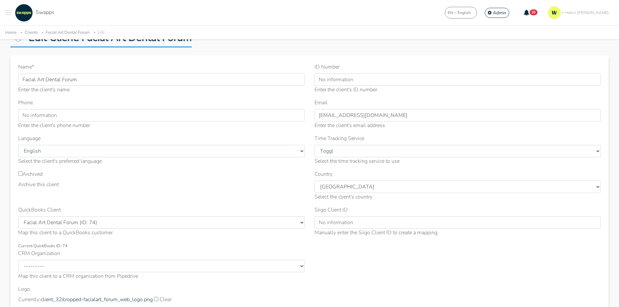
scroll to position [65, 0]
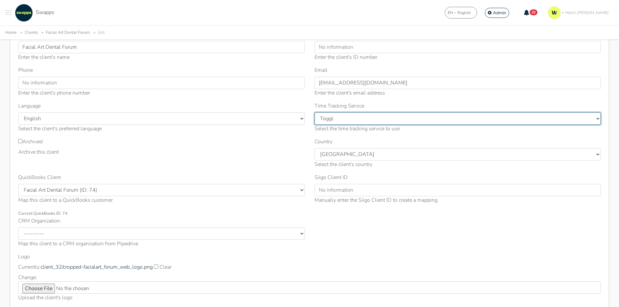
click at [351, 119] on select "--------- [GEOGRAPHIC_DATA] Toggl" at bounding box center [457, 118] width 287 height 12
select select "CL"
click at [314, 112] on select "--------- [GEOGRAPHIC_DATA] Toggl" at bounding box center [457, 118] width 287 height 12
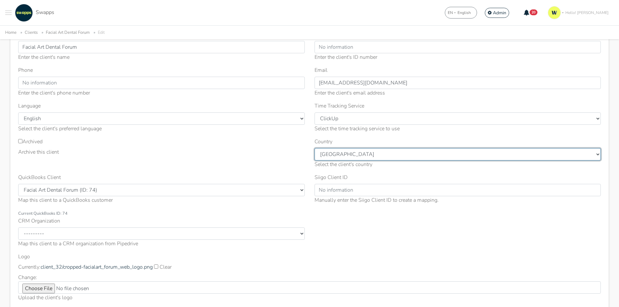
click at [347, 154] on select "--------- [GEOGRAPHIC_DATA] [GEOGRAPHIC_DATA] [GEOGRAPHIC_DATA] [GEOGRAPHIC_DAT…" at bounding box center [457, 154] width 287 height 12
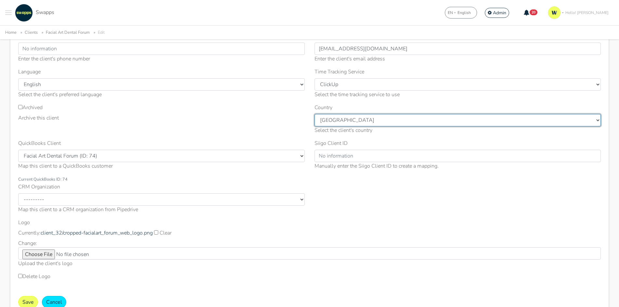
scroll to position [130, 0]
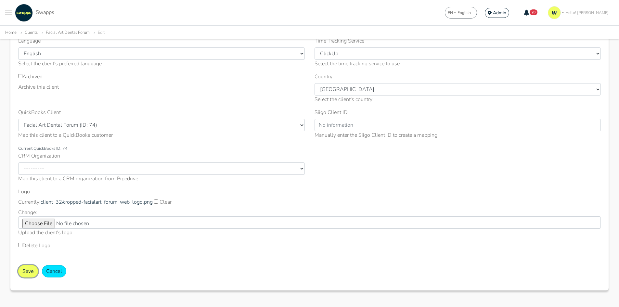
click at [26, 273] on button "Save" at bounding box center [28, 271] width 20 height 12
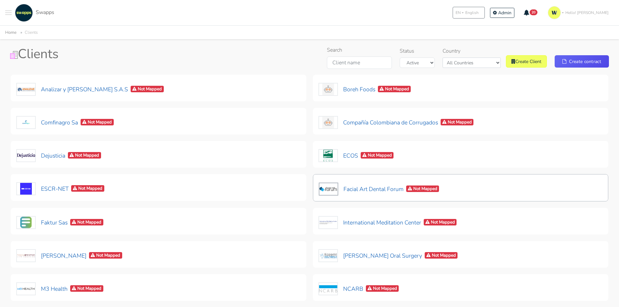
scroll to position [65, 0]
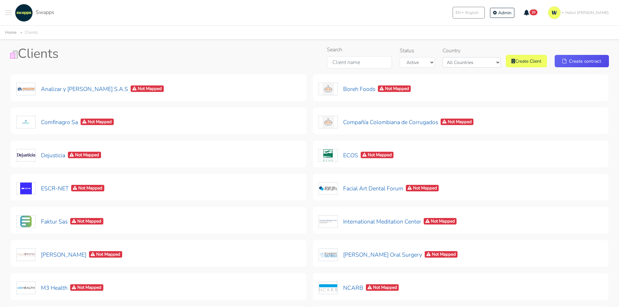
click at [181, 54] on h1 "Clients" at bounding box center [106, 54] width 193 height 16
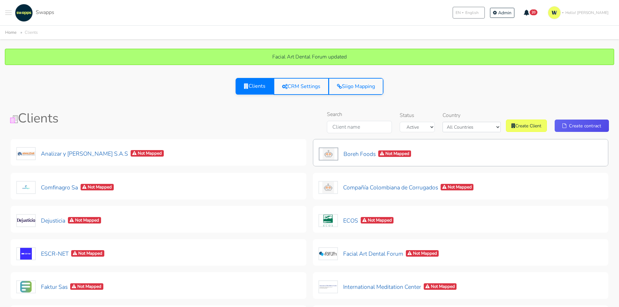
scroll to position [0, 0]
click at [428, 128] on select "Active Archived" at bounding box center [417, 127] width 35 height 10
select select "t"
click at [410, 122] on select "Active Archived" at bounding box center [417, 127] width 35 height 10
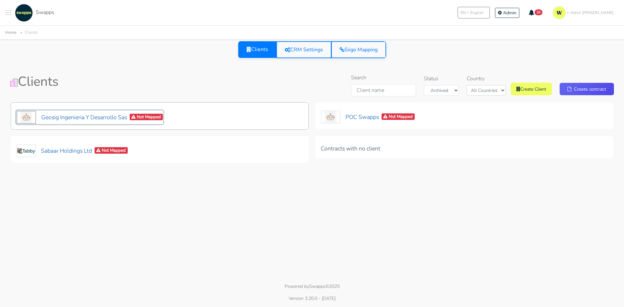
click at [72, 116] on button "Geosig Ingenieria Y Desarrollo Sas Not Mapped" at bounding box center [89, 117] width 147 height 14
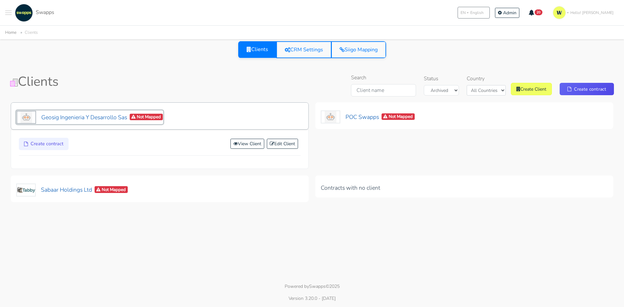
click at [118, 122] on button "Geosig Ingenieria Y Desarrollo Sas Not Mapped" at bounding box center [89, 117] width 147 height 14
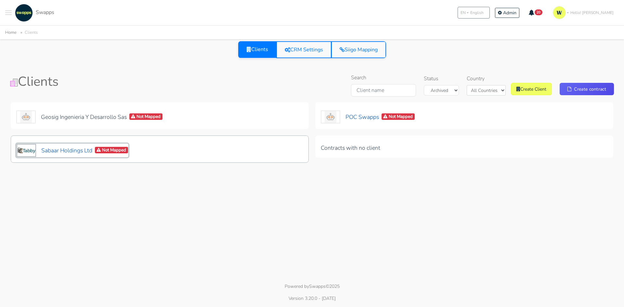
click at [78, 152] on button "Sabaar Holdings Ltd Not Mapped" at bounding box center [72, 151] width 112 height 14
click at [431, 93] on select "Active Archived" at bounding box center [441, 90] width 35 height 10
select select "f"
click at [424, 85] on select "Active Archived" at bounding box center [441, 90] width 35 height 10
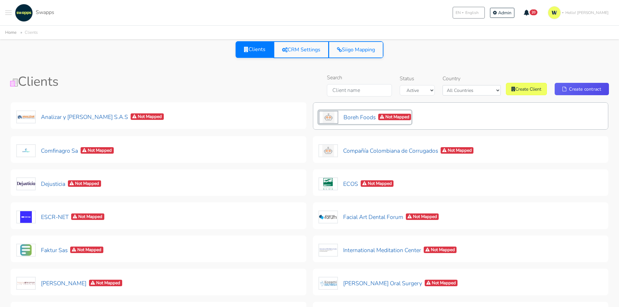
click at [359, 117] on button "Boreh Foods Not Mapped" at bounding box center [364, 117] width 93 height 14
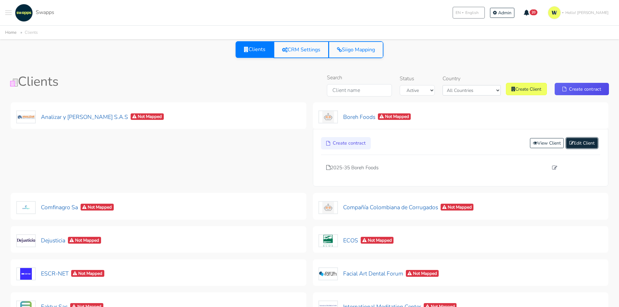
click at [576, 143] on link "Edit Client" at bounding box center [581, 143] width 31 height 10
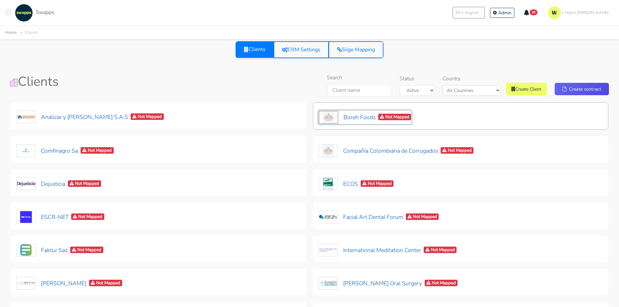
click at [367, 120] on button "Boreh Foods Not Mapped" at bounding box center [364, 117] width 93 height 14
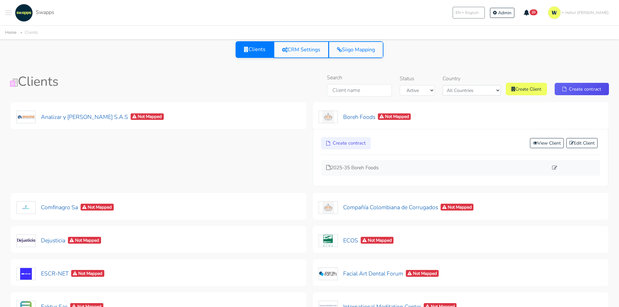
click at [357, 162] on div "2025-35 Boreh Foods" at bounding box center [460, 168] width 279 height 16
click at [359, 168] on p "2025-35 Boreh Foods" at bounding box center [437, 167] width 222 height 7
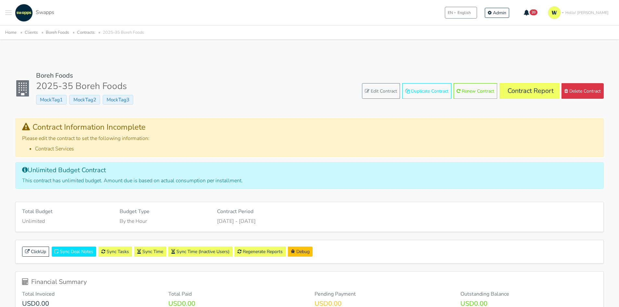
click at [529, 80] on div "Boreh Foods 2025-35 Boreh Foods MockTag1 MockTag2 MockTag3 Edit Contract Duplic…" at bounding box center [309, 91] width 588 height 39
click at [529, 93] on link "Contract Report" at bounding box center [529, 91] width 60 height 16
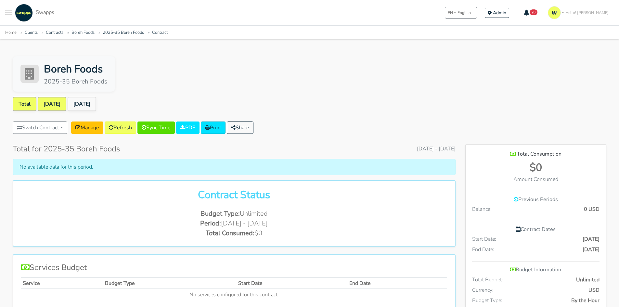
click at [62, 106] on link "[DATE]" at bounding box center [52, 104] width 29 height 14
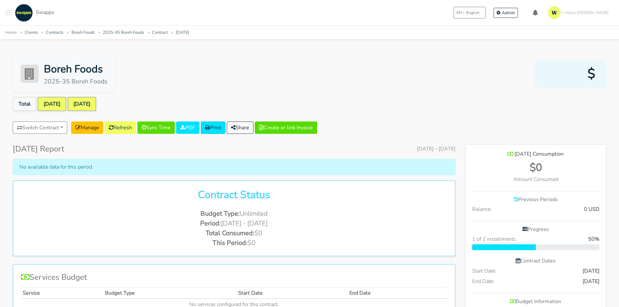
scroll to position [384, 141]
click at [89, 101] on link "[DATE]" at bounding box center [82, 104] width 29 height 14
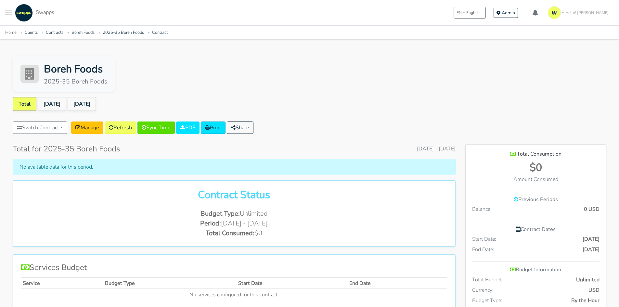
scroll to position [353, 141]
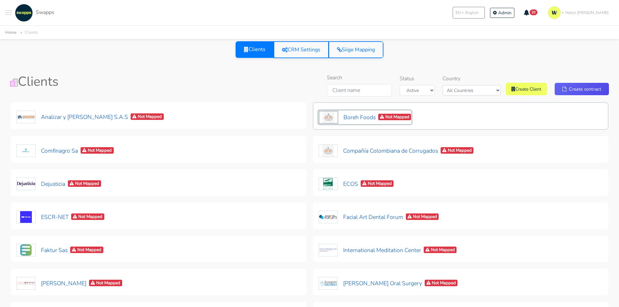
click at [366, 114] on button "Boreh Foods Not Mapped" at bounding box center [364, 117] width 93 height 14
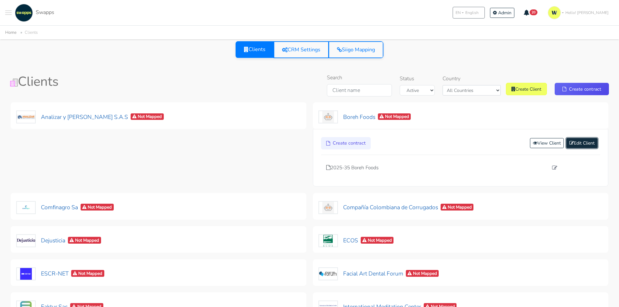
click at [576, 142] on link "Edit Client" at bounding box center [581, 143] width 31 height 10
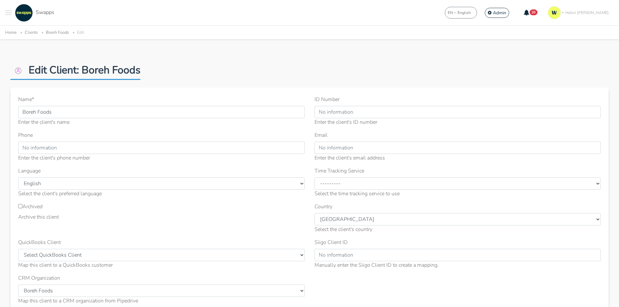
click at [40, 208] on label "Archived" at bounding box center [30, 207] width 24 height 8
click at [22, 208] on input "Archived" at bounding box center [20, 206] width 4 height 4
checkbox input "true"
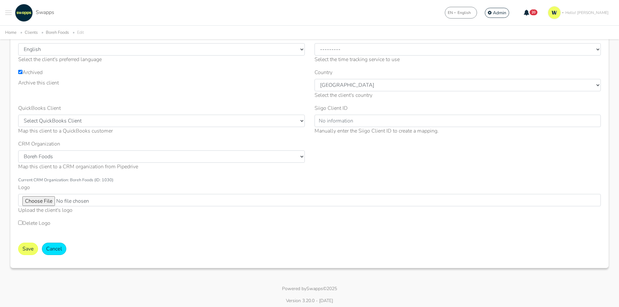
scroll to position [136, 0]
click at [27, 245] on button "Save" at bounding box center [28, 246] width 20 height 12
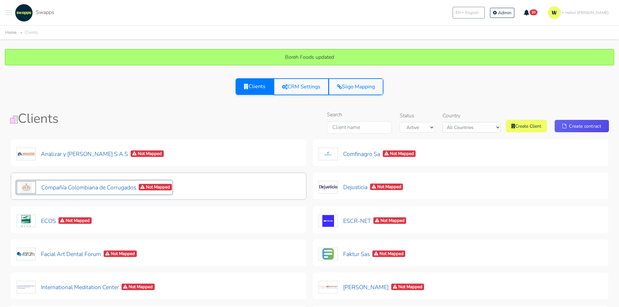
click at [94, 185] on button "Compañía Colombiana de Corrugados Not Mapped" at bounding box center [94, 188] width 156 height 14
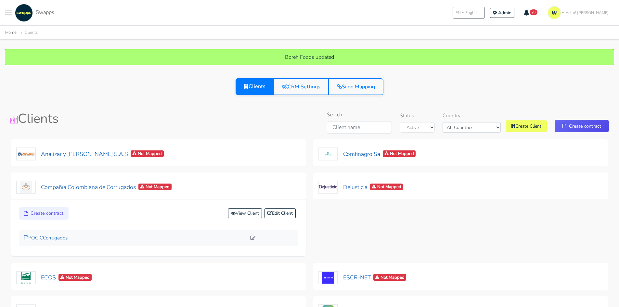
click at [58, 238] on p "POC CCorrugados" at bounding box center [135, 237] width 222 height 7
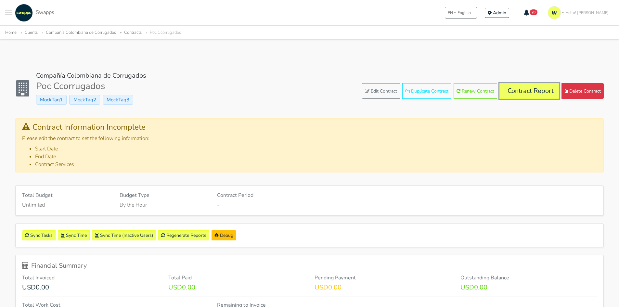
click at [529, 89] on link "Contract Report" at bounding box center [529, 91] width 60 height 16
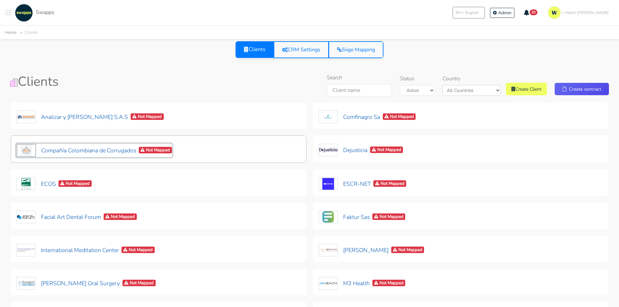
click at [99, 154] on button "Compañía Colombiana de Corrugados Not Mapped" at bounding box center [94, 151] width 156 height 14
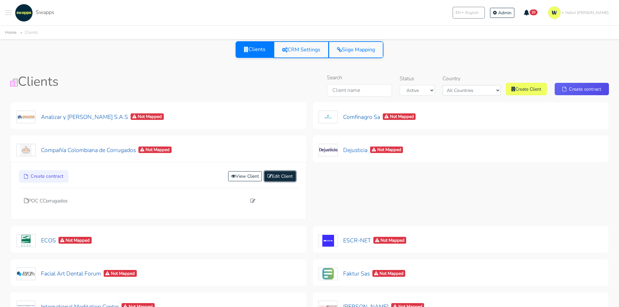
click at [279, 178] on link "Edit Client" at bounding box center [279, 176] width 31 height 10
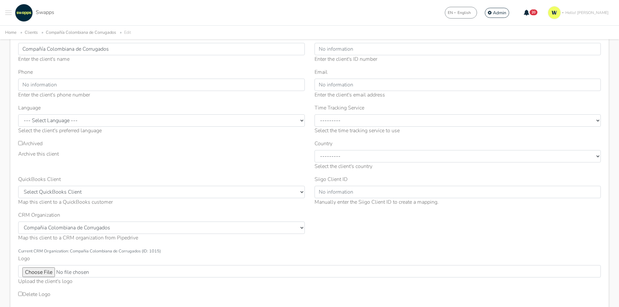
scroll to position [130, 0]
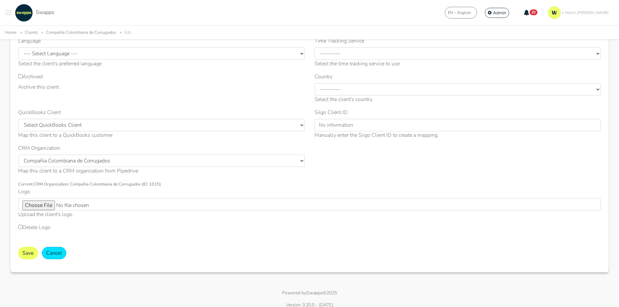
click at [18, 78] on div "Archived Archive this client" at bounding box center [161, 91] width 296 height 36
click at [19, 77] on input "Archived" at bounding box center [20, 76] width 4 height 4
checkbox input "true"
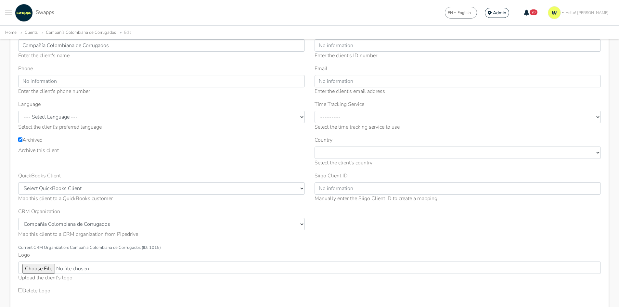
scroll to position [65, 0]
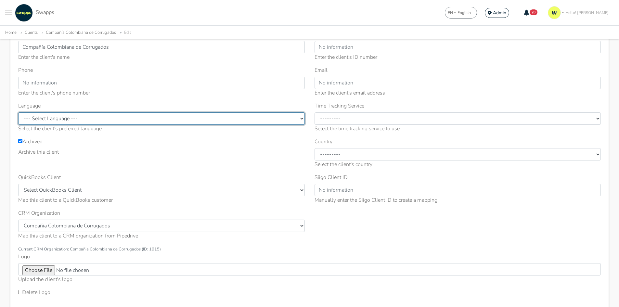
click at [67, 115] on select "--- Select Language --- English Spanish" at bounding box center [161, 118] width 287 height 12
select select "es"
click at [18, 112] on select "--- Select Language --- English Spanish" at bounding box center [161, 118] width 287 height 12
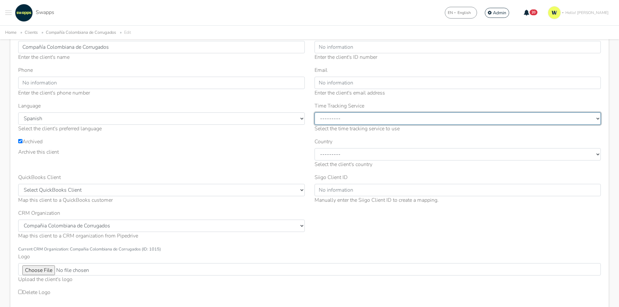
click at [350, 120] on select "--------- ClickUp Toggl" at bounding box center [457, 118] width 287 height 12
select select "CL"
click at [314, 112] on select "--------- ClickUp Toggl" at bounding box center [457, 118] width 287 height 12
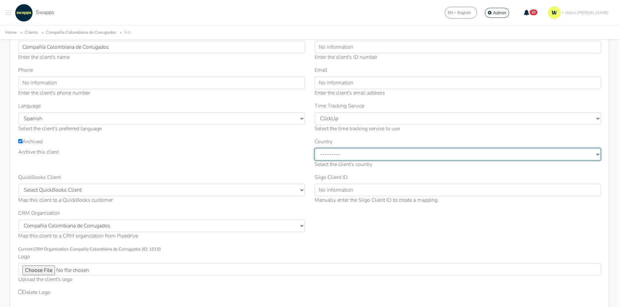
click at [347, 150] on select "--------- United States Colombia Mexico Spain Other" at bounding box center [457, 154] width 287 height 12
select select "[GEOGRAPHIC_DATA]"
click at [314, 148] on select "--------- United States Colombia Mexico Spain Other" at bounding box center [457, 154] width 287 height 12
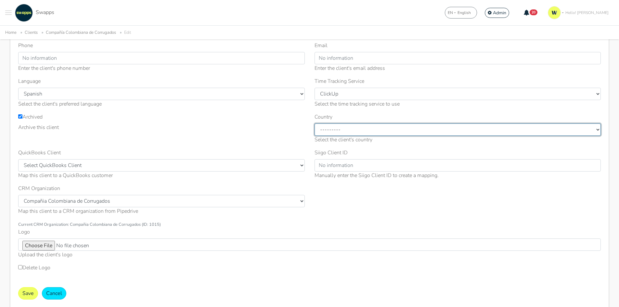
scroll to position [130, 0]
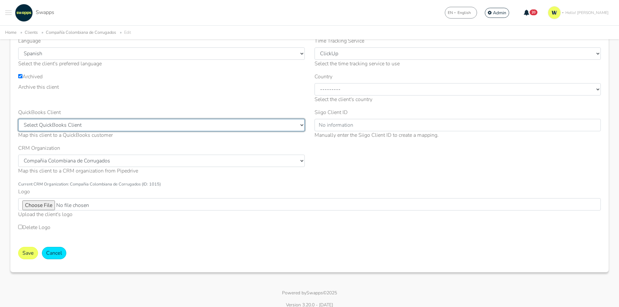
click at [79, 124] on select "Select QuickBooks Client Craig Storti llc (ID: 403) Environmental Council of St…" at bounding box center [161, 125] width 287 height 12
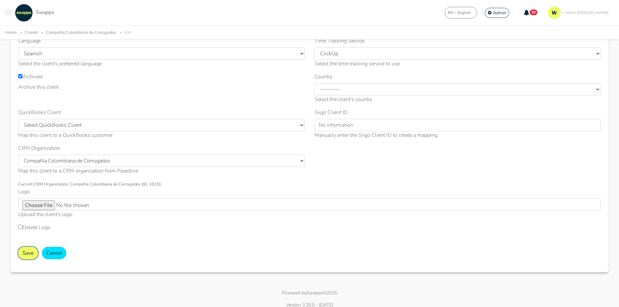
click at [26, 253] on button "Save" at bounding box center [28, 253] width 20 height 12
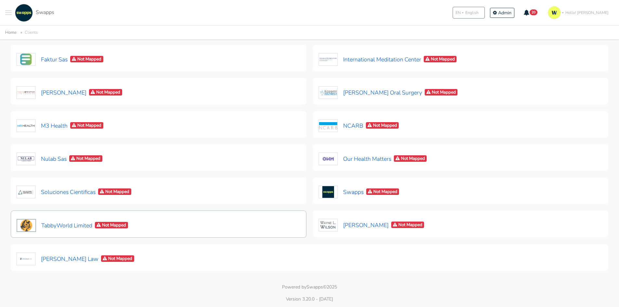
scroll to position [195, 0]
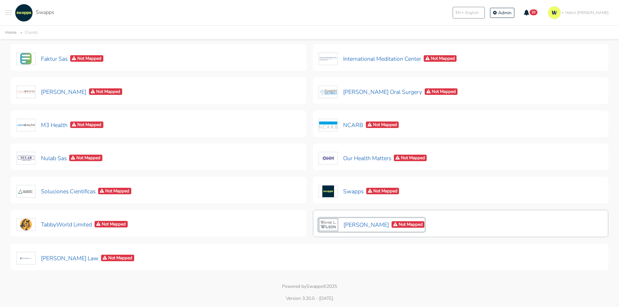
click at [343, 228] on button "[PERSON_NAME] Not Mapped" at bounding box center [371, 225] width 107 height 14
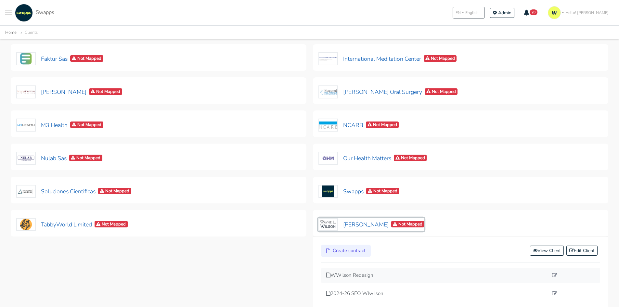
scroll to position [227, 0]
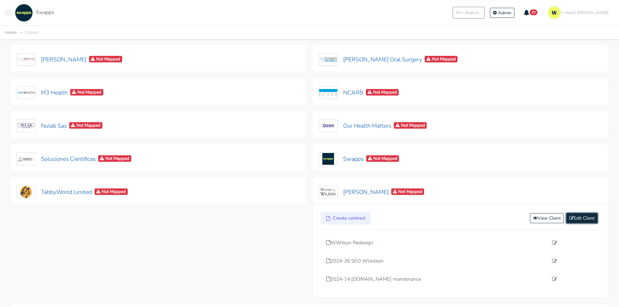
click at [584, 217] on link "Edit Client" at bounding box center [581, 218] width 31 height 10
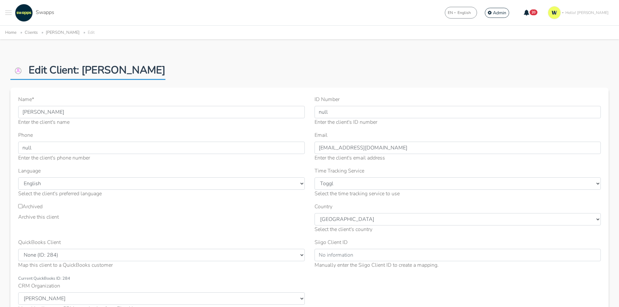
click at [25, 206] on label "Archived" at bounding box center [30, 207] width 24 height 8
click at [22, 206] on input "Archived" at bounding box center [20, 206] width 4 height 4
checkbox input "true"
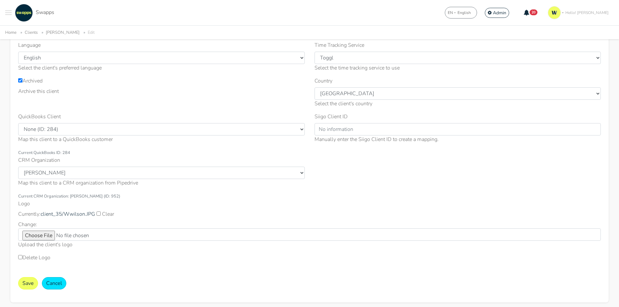
scroll to position [162, 0]
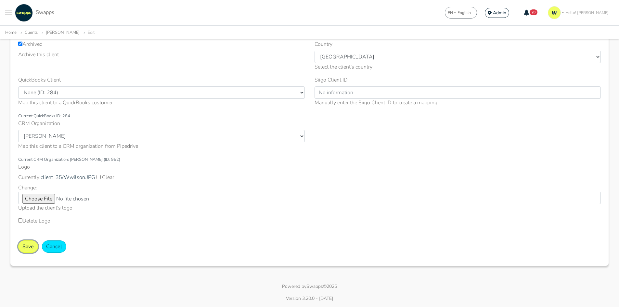
click at [21, 244] on button "Save" at bounding box center [28, 246] width 20 height 12
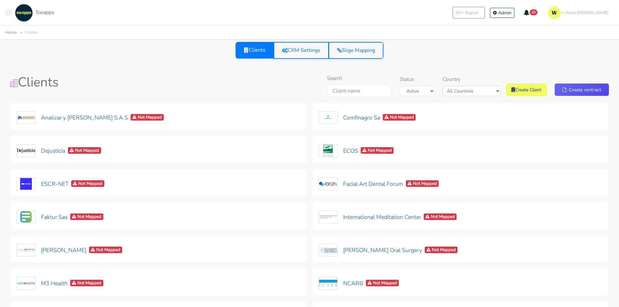
scroll to position [32, 0]
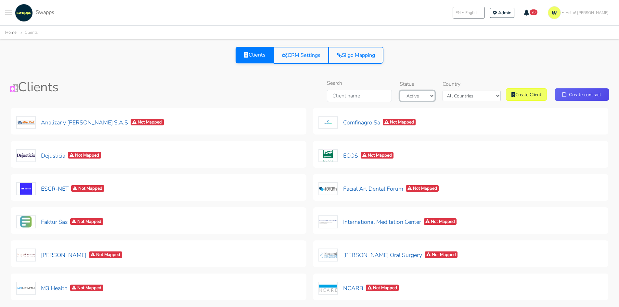
click at [429, 99] on select "Active Archived" at bounding box center [417, 96] width 35 height 10
select select "t"
click at [410, 91] on select "Active Archived" at bounding box center [417, 96] width 35 height 10
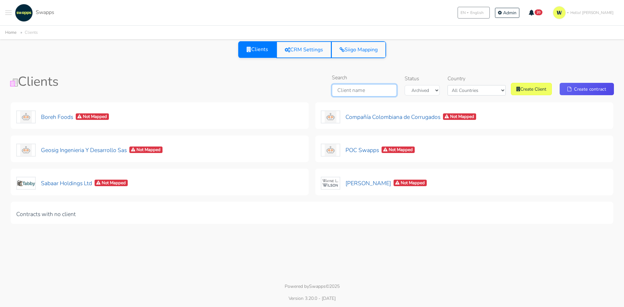
click at [380, 85] on input "Search" at bounding box center [364, 90] width 65 height 12
click at [433, 90] on select "Active Archived" at bounding box center [421, 90] width 35 height 10
select select "f"
click at [415, 85] on select "Active Archived" at bounding box center [421, 90] width 35 height 10
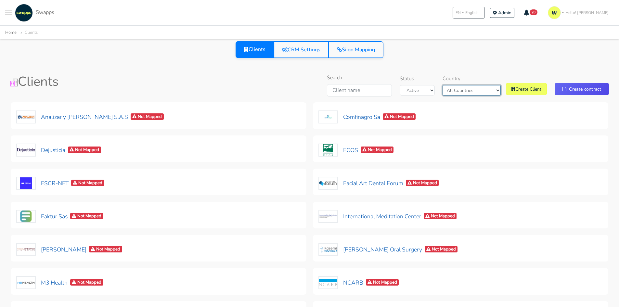
click at [467, 90] on select "All Countries [GEOGRAPHIC_DATA] [GEOGRAPHIC_DATA]" at bounding box center [472, 90] width 58 height 10
click at [458, 85] on select "All Countries [GEOGRAPHIC_DATA] [GEOGRAPHIC_DATA]" at bounding box center [472, 90] width 58 height 10
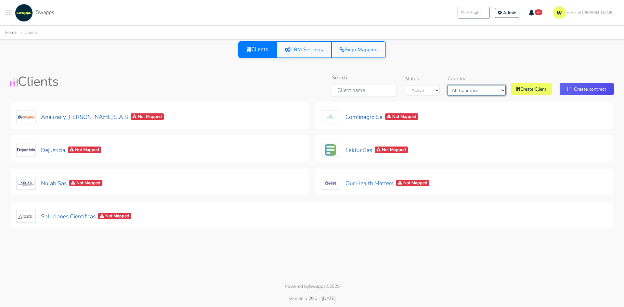
click at [491, 89] on select "All Countries [GEOGRAPHIC_DATA] [GEOGRAPHIC_DATA]" at bounding box center [476, 90] width 58 height 10
click at [453, 85] on select "All Countries [GEOGRAPHIC_DATA] [GEOGRAPHIC_DATA]" at bounding box center [476, 90] width 58 height 10
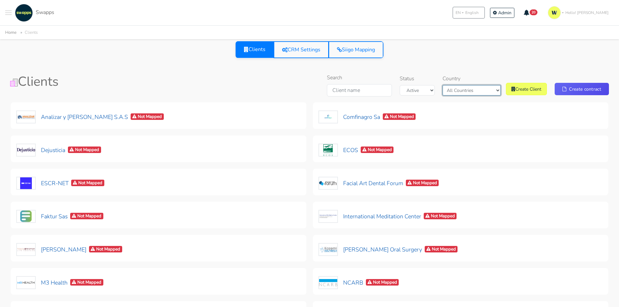
drag, startPoint x: 480, startPoint y: 90, endPoint x: 481, endPoint y: 94, distance: 4.1
click at [480, 90] on select "All Countries Colombia USA" at bounding box center [472, 90] width 58 height 10
click at [453, 85] on select "All Countries Colombia USA" at bounding box center [472, 90] width 58 height 10
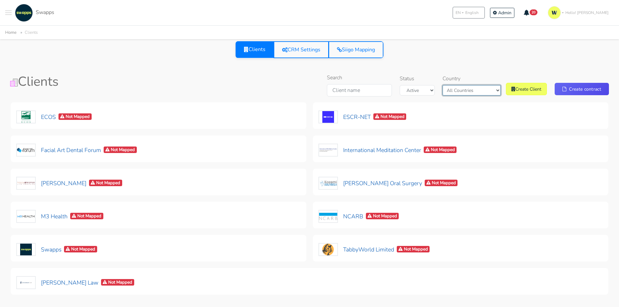
drag, startPoint x: 453, startPoint y: 88, endPoint x: 459, endPoint y: 91, distance: 6.6
click at [455, 89] on select "All Countries Colombia USA" at bounding box center [472, 90] width 58 height 10
select select "Colombia"
click at [458, 85] on select "All Countries Colombia USA" at bounding box center [472, 90] width 58 height 10
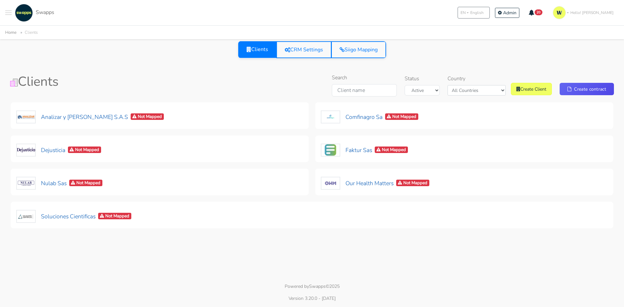
click at [261, 80] on div "Search Status Active Archived Country All Countries [GEOGRAPHIC_DATA] [GEOGRAPH…" at bounding box center [414, 86] width 409 height 25
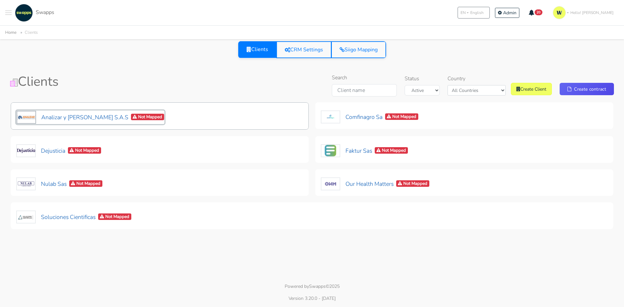
click at [78, 118] on button "Analizar y [PERSON_NAME] S.A.S Not Mapped" at bounding box center [90, 117] width 148 height 14
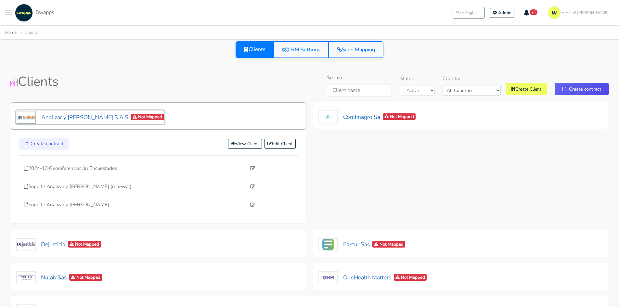
click at [95, 121] on button "Analizar y [PERSON_NAME] S.A.S Not Mapped" at bounding box center [90, 117] width 148 height 14
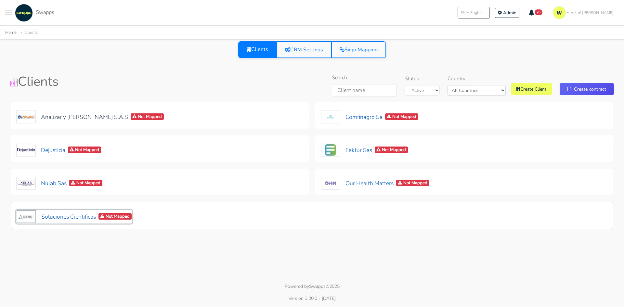
click at [77, 216] on button "Soluciones Cientificas Not Mapped" at bounding box center [74, 217] width 116 height 14
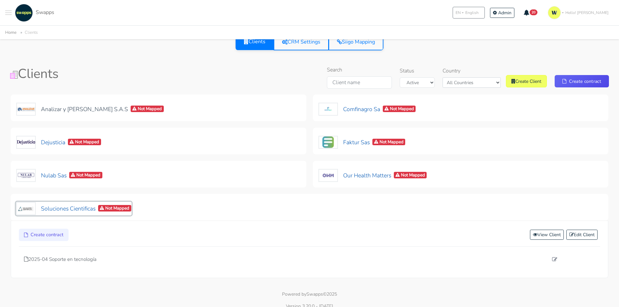
scroll to position [16, 0]
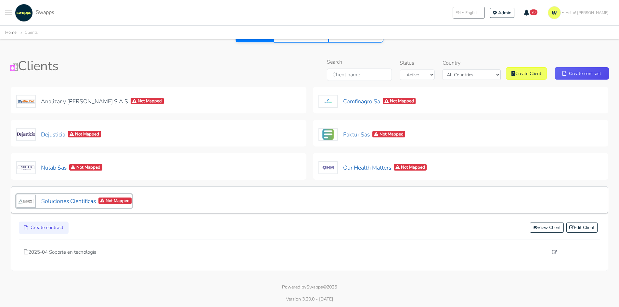
click at [71, 207] on button "Soluciones Cientificas Not Mapped" at bounding box center [74, 201] width 116 height 14
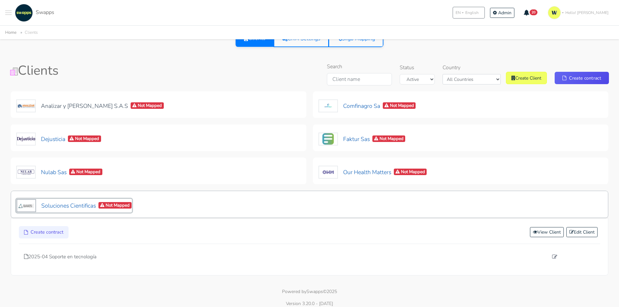
scroll to position [0, 0]
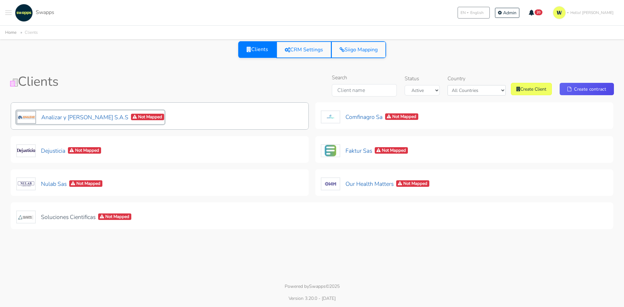
click at [88, 120] on button "Analizar y [PERSON_NAME] S.A.S Not Mapped" at bounding box center [90, 117] width 148 height 14
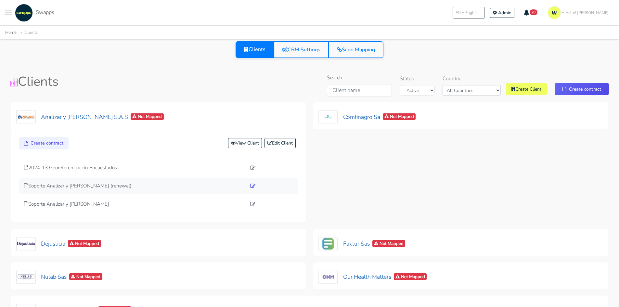
click at [254, 186] on icon at bounding box center [252, 185] width 5 height 5
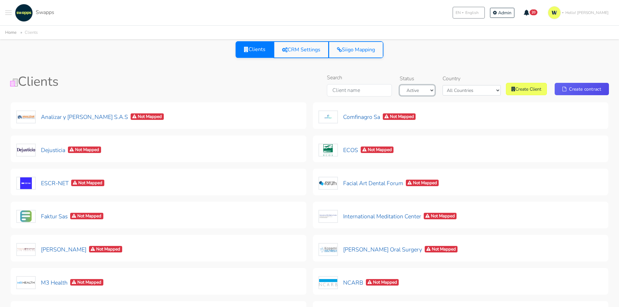
click at [435, 90] on select "Active Archived" at bounding box center [417, 90] width 35 height 10
click at [477, 96] on div "Search Status Active Archived Country All Countries [GEOGRAPHIC_DATA] [GEOGRAPH…" at bounding box center [466, 86] width 285 height 25
click at [476, 93] on select "All Countries [GEOGRAPHIC_DATA] [GEOGRAPHIC_DATA]" at bounding box center [472, 90] width 58 height 10
select select "all"
click at [453, 85] on select "All Countries [GEOGRAPHIC_DATA] [GEOGRAPHIC_DATA]" at bounding box center [472, 90] width 58 height 10
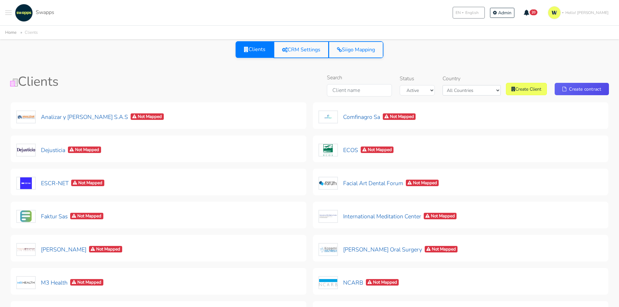
click at [256, 82] on div "Search Status Active Archived Country All Countries Colombia USA Create Client …" at bounding box center [411, 86] width 406 height 25
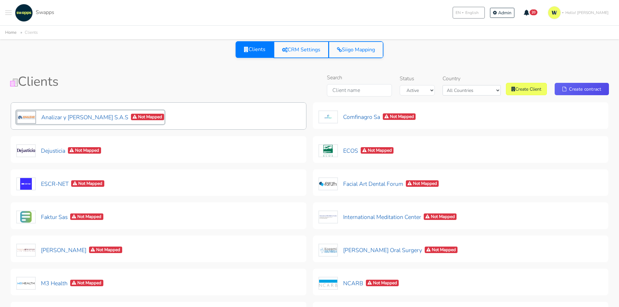
click at [62, 117] on button "Analizar y Lombana S.A.S Not Mapped" at bounding box center [90, 117] width 148 height 14
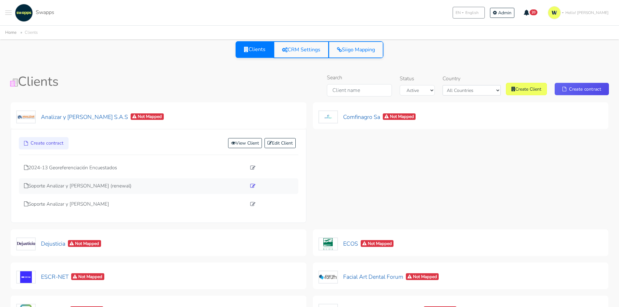
click at [253, 186] on icon at bounding box center [252, 185] width 5 height 5
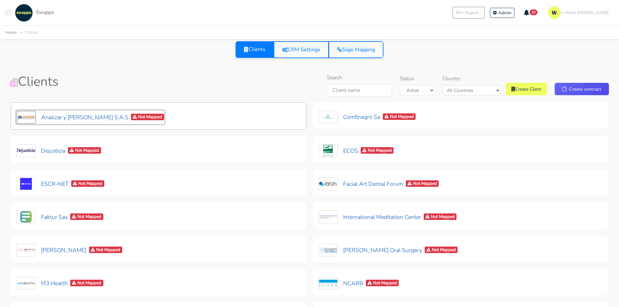
drag, startPoint x: 69, startPoint y: 114, endPoint x: 95, endPoint y: 120, distance: 26.4
click at [70, 114] on button "Analizar y [PERSON_NAME] S.A.S Not Mapped" at bounding box center [90, 117] width 148 height 14
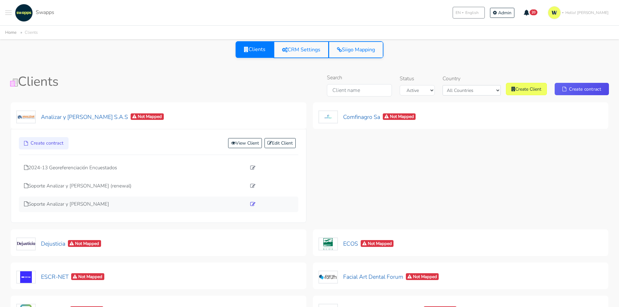
click at [252, 207] on link at bounding box center [252, 204] width 5 height 8
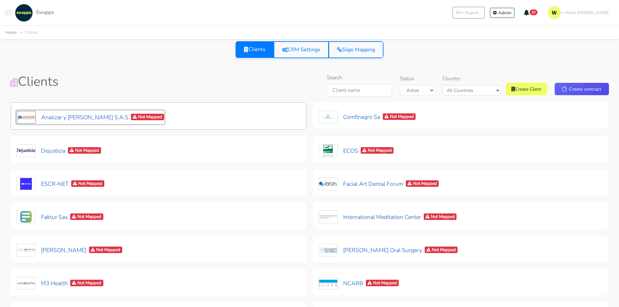
click at [72, 121] on button "Analizar y Lombana S.A.S Not Mapped" at bounding box center [90, 117] width 148 height 14
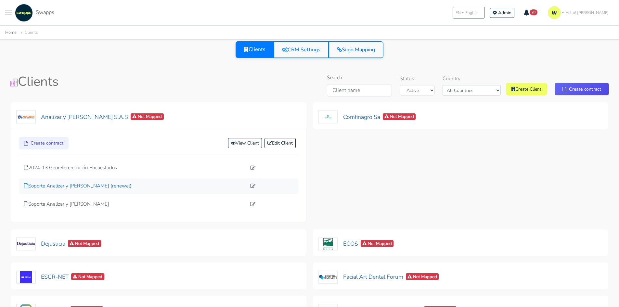
click at [87, 187] on p "Soporte Analizar y Lombana (renewal)" at bounding box center [135, 185] width 222 height 7
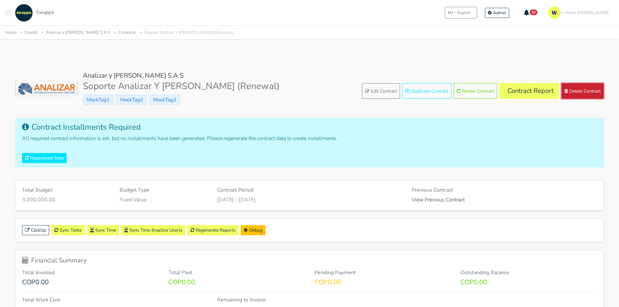
click at [584, 93] on button "Delete Contract" at bounding box center [582, 91] width 42 height 16
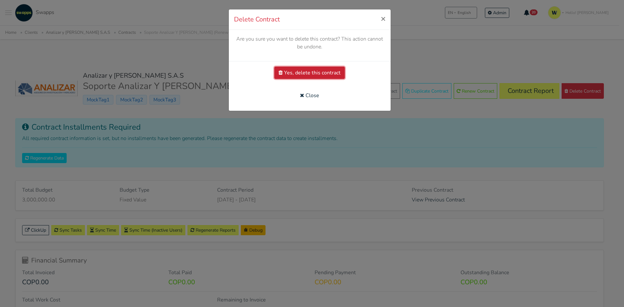
click at [290, 70] on button "Yes, delete this contract" at bounding box center [309, 73] width 71 height 12
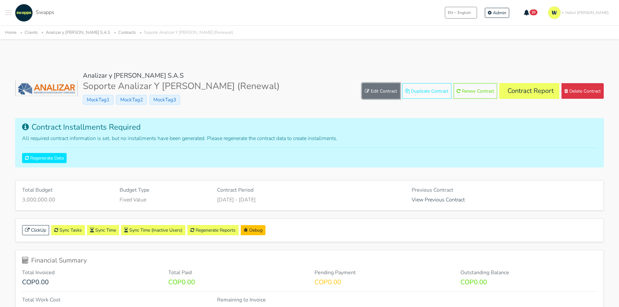
click at [371, 93] on link "Edit Contract" at bounding box center [381, 91] width 38 height 16
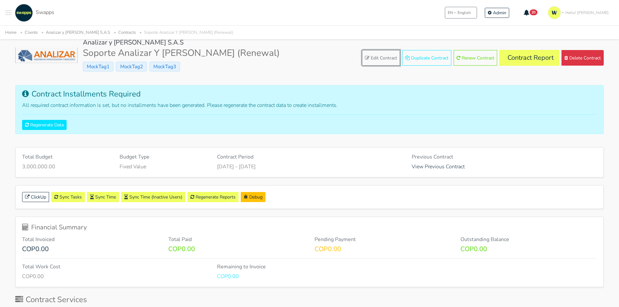
scroll to position [130, 0]
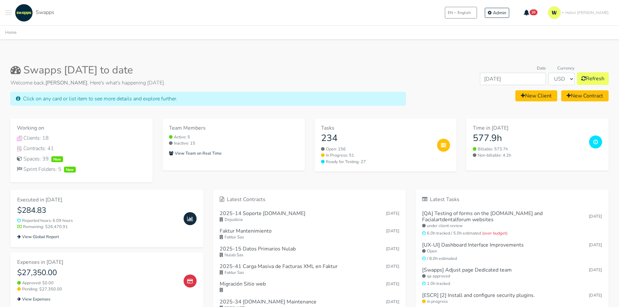
drag, startPoint x: 9, startPoint y: 12, endPoint x: 8, endPoint y: 16, distance: 3.8
click at [9, 13] on span "Toggle navigation menu" at bounding box center [8, 12] width 6 height 1
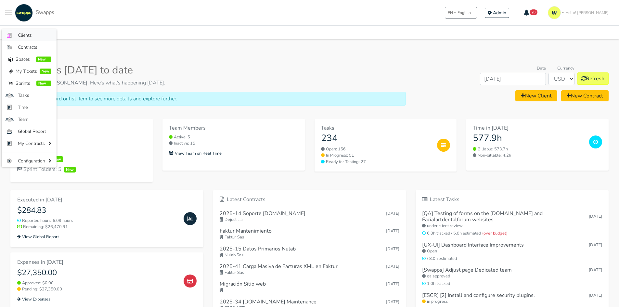
click at [18, 35] on span "Clients" at bounding box center [34, 35] width 33 height 7
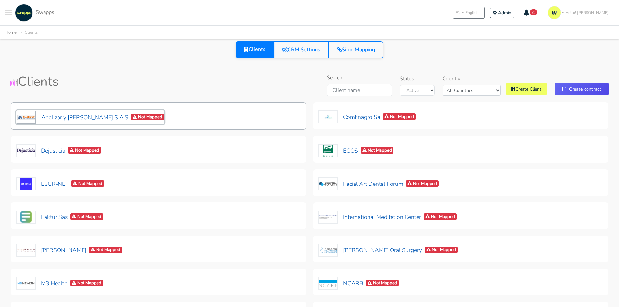
click at [60, 116] on button "Analizar y Lombana S.A.S Not Mapped" at bounding box center [90, 117] width 148 height 14
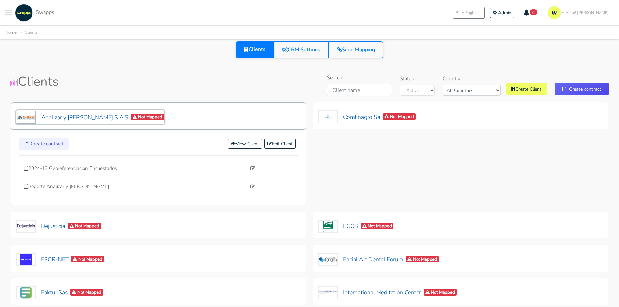
click at [59, 116] on button "Analizar y Lombana S.A.S Not Mapped" at bounding box center [90, 117] width 148 height 14
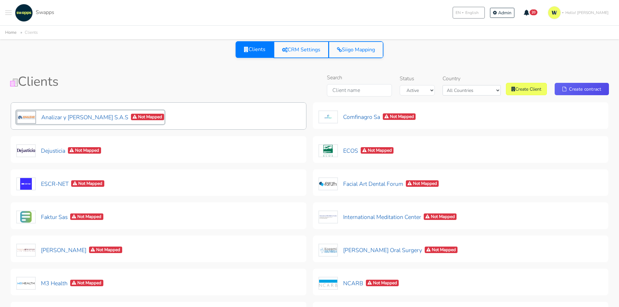
click at [67, 114] on button "Analizar y Lombana S.A.S Not Mapped" at bounding box center [90, 117] width 148 height 14
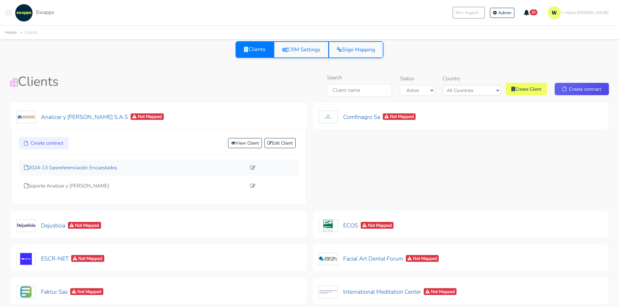
click at [84, 168] on p "2024-13 Georeferenciación Encuestados" at bounding box center [135, 167] width 222 height 7
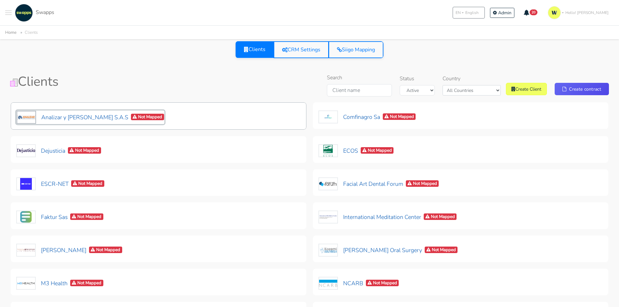
click at [81, 117] on button "Analizar y Lombana S.A.S Not Mapped" at bounding box center [90, 117] width 148 height 14
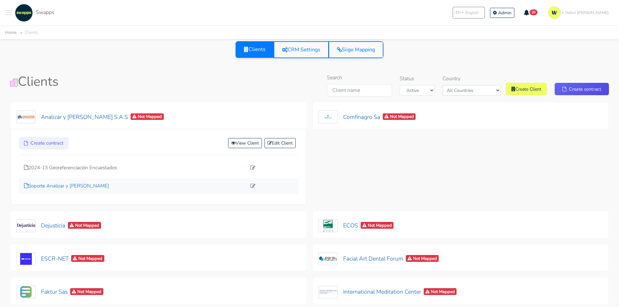
click at [74, 187] on p "Soporte Analizar y [PERSON_NAME]" at bounding box center [135, 185] width 222 height 7
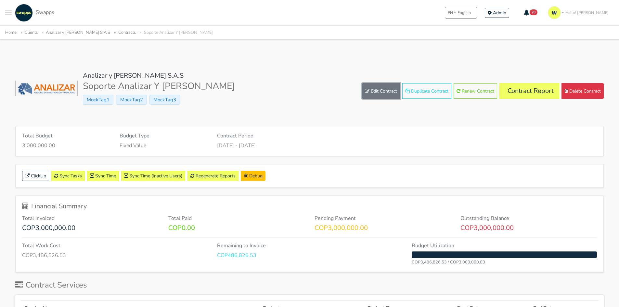
click at [385, 88] on link "Edit Contract" at bounding box center [381, 91] width 38 height 16
click at [529, 91] on link "Contract Report" at bounding box center [529, 91] width 60 height 16
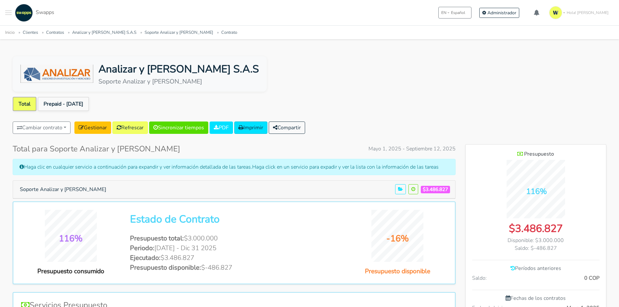
scroll to position [475, 141]
click at [61, 188] on button "Soporte Analizar y [PERSON_NAME]" at bounding box center [63, 189] width 95 height 12
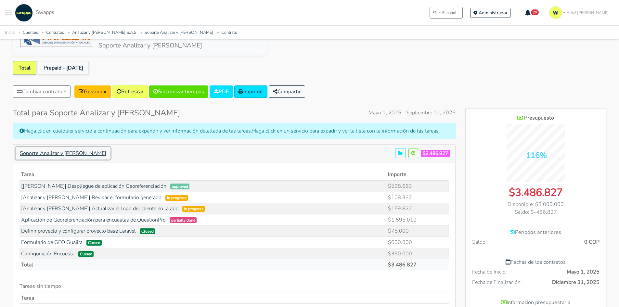
scroll to position [32, 0]
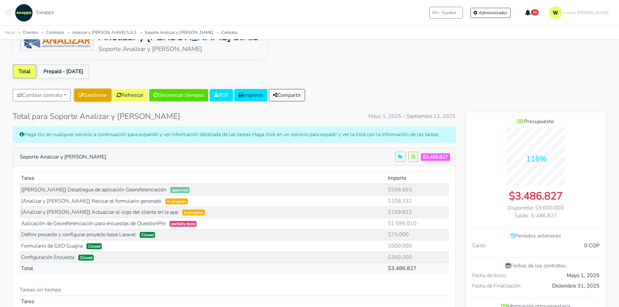
click link "Gestionar"
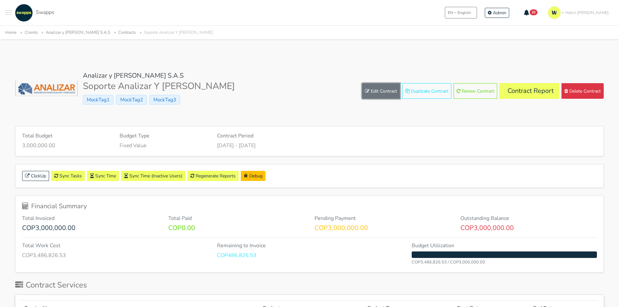
click at [371, 90] on link "Edit Contract" at bounding box center [381, 91] width 38 height 16
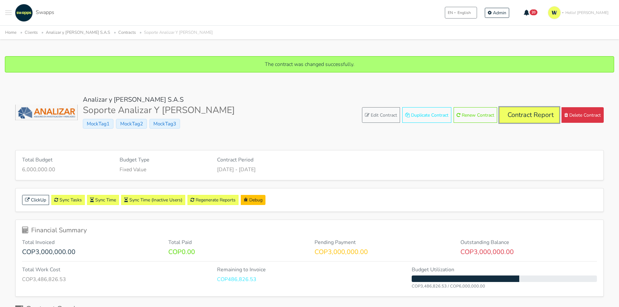
click at [520, 113] on link "Contract Report" at bounding box center [529, 115] width 60 height 16
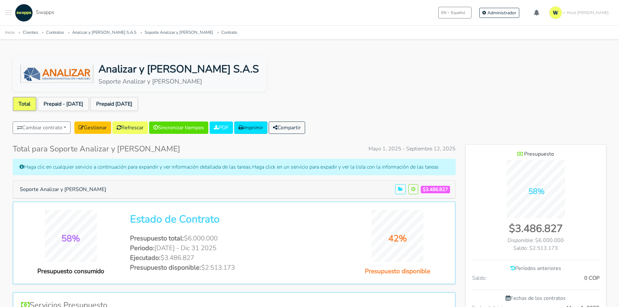
scroll to position [475, 141]
click at [51, 100] on link "Prepaid - [DATE]" at bounding box center [63, 104] width 51 height 14
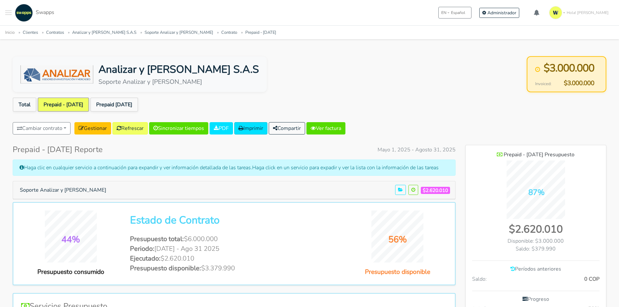
scroll to position [507, 141]
click at [62, 190] on button "Soporte Analizar y [PERSON_NAME]" at bounding box center [63, 190] width 95 height 12
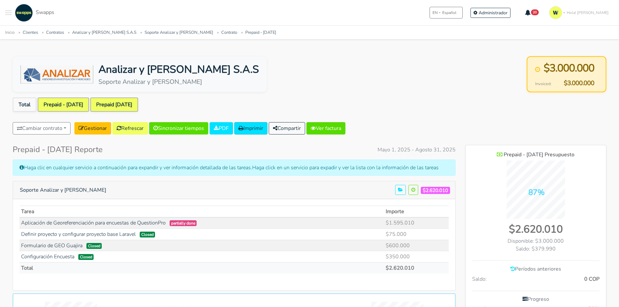
click at [113, 103] on link "Prepaid [DATE]" at bounding box center [114, 104] width 48 height 14
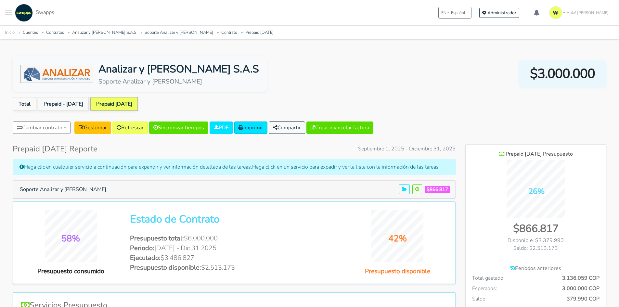
scroll to position [528, 141]
click at [72, 188] on button "Soporte Analizar y [PERSON_NAME]" at bounding box center [63, 189] width 95 height 12
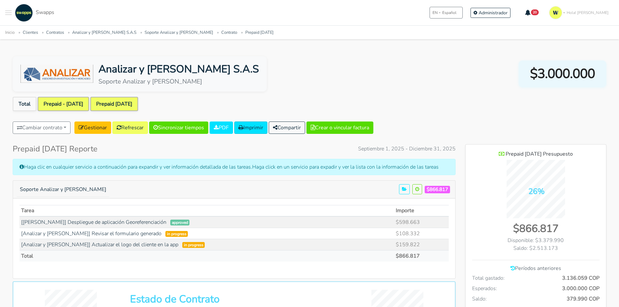
click at [62, 100] on link "Prepaid - [DATE]" at bounding box center [63, 104] width 51 height 14
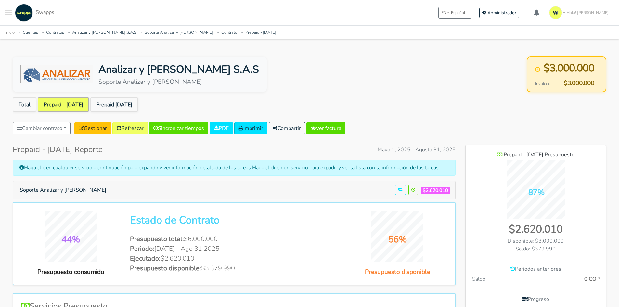
scroll to position [507, 141]
click at [24, 106] on link "Total" at bounding box center [25, 104] width 24 height 14
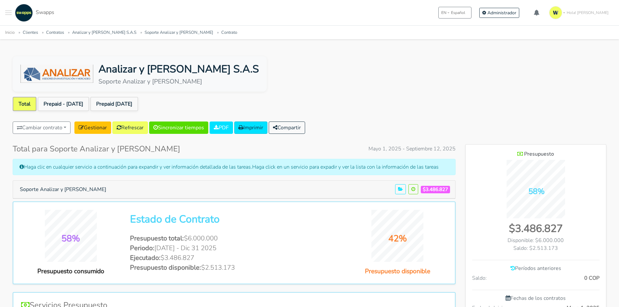
scroll to position [475, 141]
click at [54, 101] on link "Prepaid - [DATE]" at bounding box center [63, 104] width 51 height 14
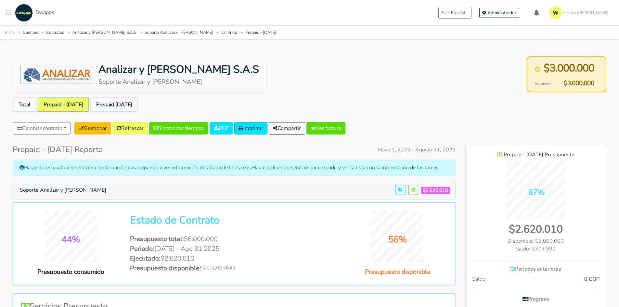
scroll to position [507, 141]
click at [450, 34] on ul "Inicio Clientes Contratos Analizar y Lombana S.A.S Soporte Analizar y Lombana C…" at bounding box center [309, 32] width 609 height 8
click at [117, 101] on link "Prepaid [DATE]" at bounding box center [114, 104] width 48 height 14
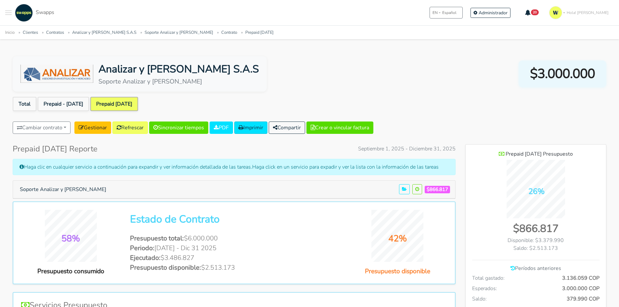
click at [404, 91] on div "Analizar y [PERSON_NAME] S.A.S Soporte Analizar y [PERSON_NAME] $3.000.000" at bounding box center [310, 73] width 594 height 35
click at [47, 184] on button "Soporte Analizar y [PERSON_NAME]" at bounding box center [63, 189] width 95 height 12
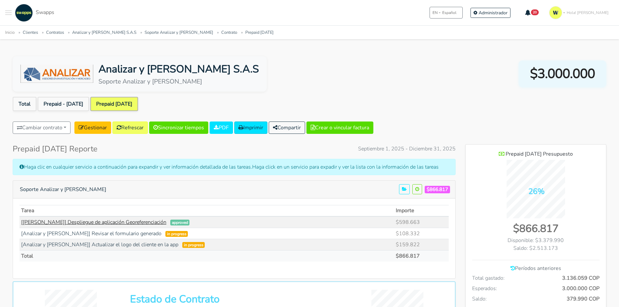
click at [125, 223] on link "[[PERSON_NAME]] Despliegue de aplicación Georeferenciación" at bounding box center [93, 222] width 145 height 7
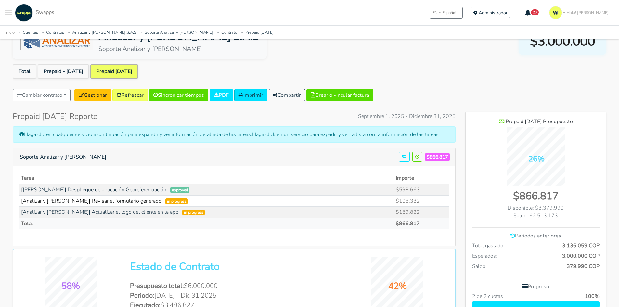
click at [102, 201] on link "[Analizar y lombana] Revisar el formulario generado" at bounding box center [91, 201] width 140 height 7
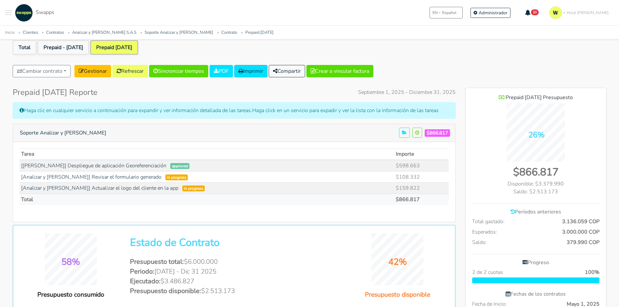
scroll to position [97, 0]
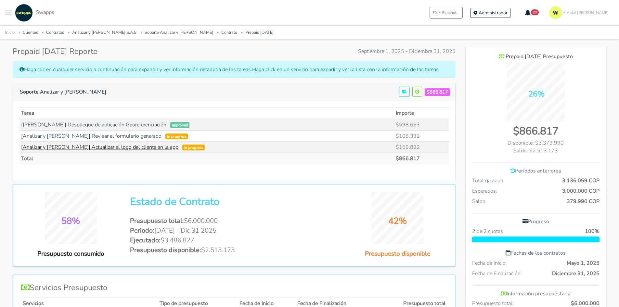
click at [135, 147] on link "[Analizar y Lombana] Actualizar el logo del cliente en la app" at bounding box center [99, 147] width 157 height 7
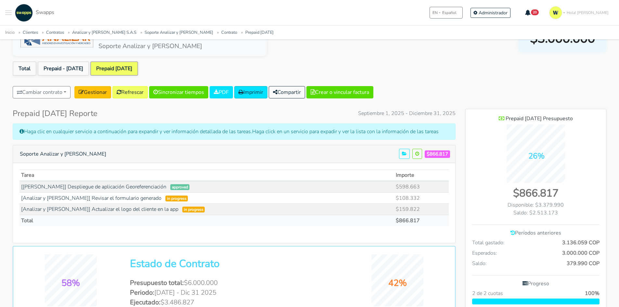
scroll to position [0, 0]
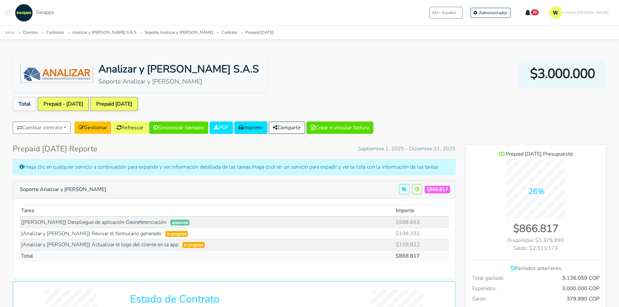
click at [51, 104] on link "Prepaid - May 01" at bounding box center [63, 104] width 51 height 14
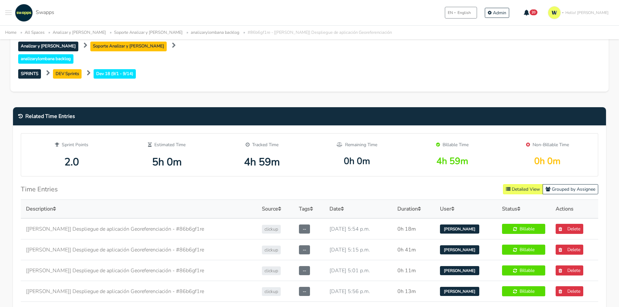
scroll to position [227, 0]
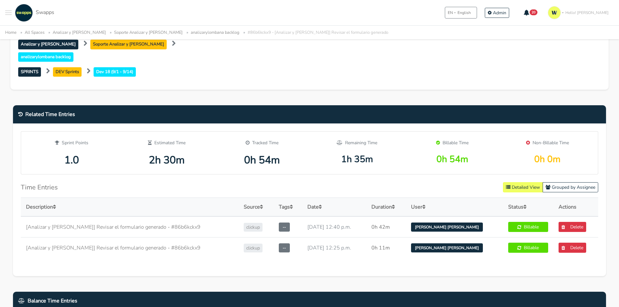
scroll to position [260, 0]
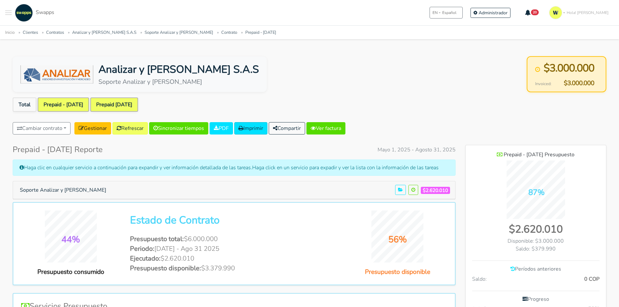
click at [124, 103] on link "Prepaid [DATE]" at bounding box center [114, 104] width 48 height 14
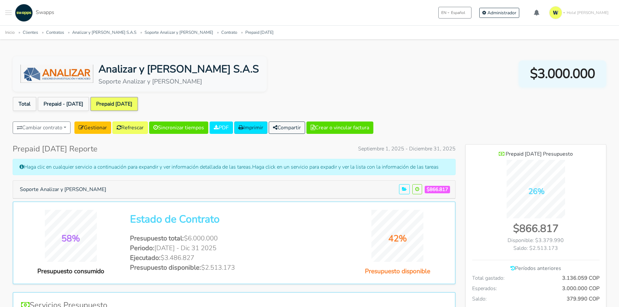
scroll to position [528, 141]
click at [65, 104] on link "Prepaid - [DATE]" at bounding box center [63, 104] width 51 height 14
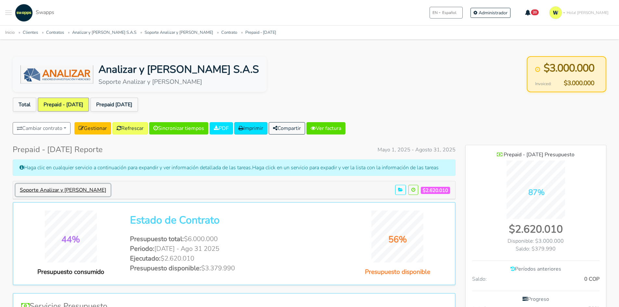
click at [54, 186] on button "Soporte Analizar y [PERSON_NAME]" at bounding box center [63, 190] width 95 height 12
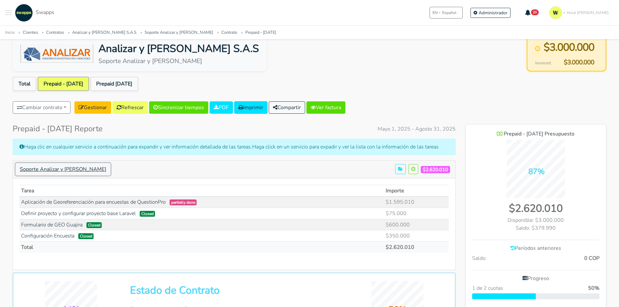
scroll to position [32, 0]
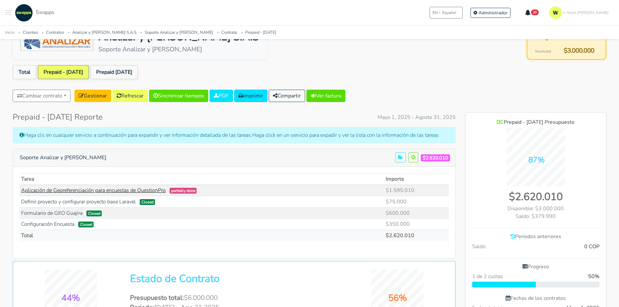
click at [152, 191] on link "Aplicación de Georeferenciación para encuestas de QuestionPro" at bounding box center [93, 190] width 145 height 7
click at [132, 69] on link "Prepaid 2 - Sep 01" at bounding box center [114, 72] width 48 height 14
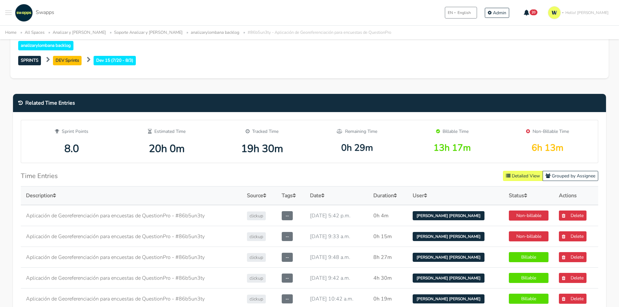
scroll to position [260, 0]
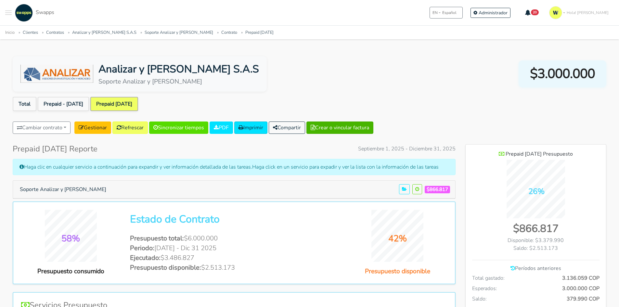
scroll to position [528, 141]
click at [358, 125] on button "Crear o vincular factura" at bounding box center [339, 128] width 67 height 12
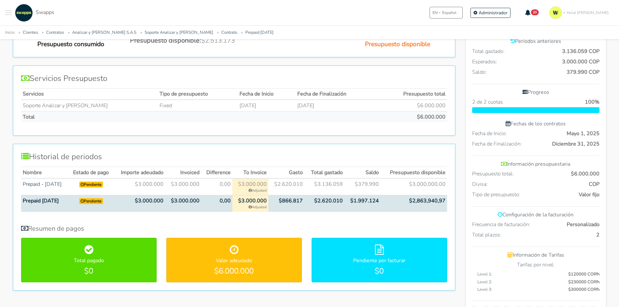
scroll to position [260, 0]
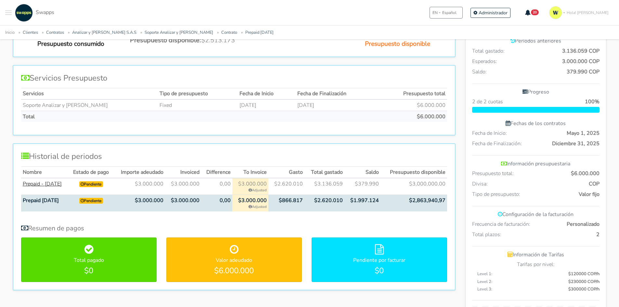
click at [55, 184] on link "Prepaid - [DATE]" at bounding box center [42, 183] width 39 height 7
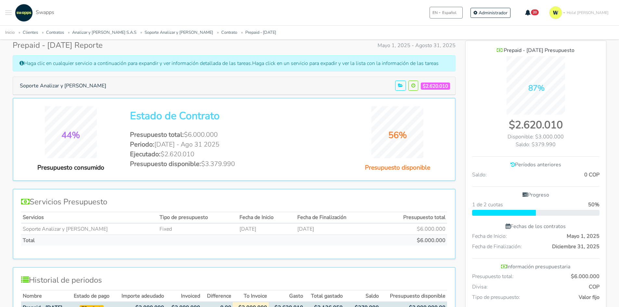
scroll to position [27, 0]
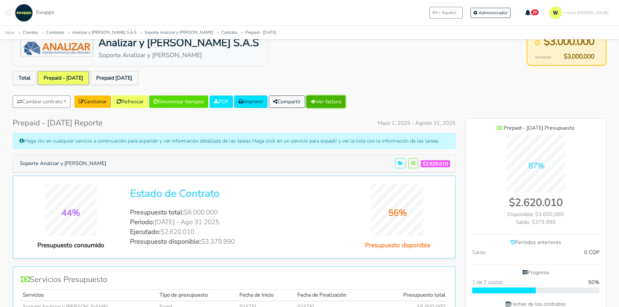
click at [335, 103] on link "Ver factura" at bounding box center [325, 102] width 39 height 12
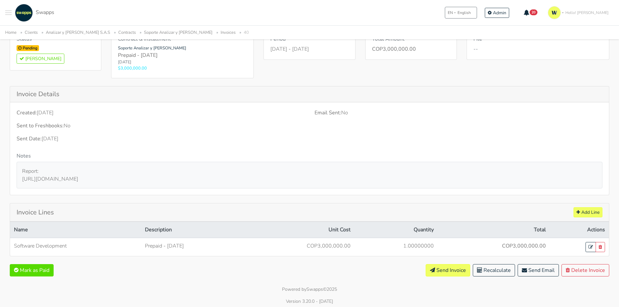
scroll to position [57, 0]
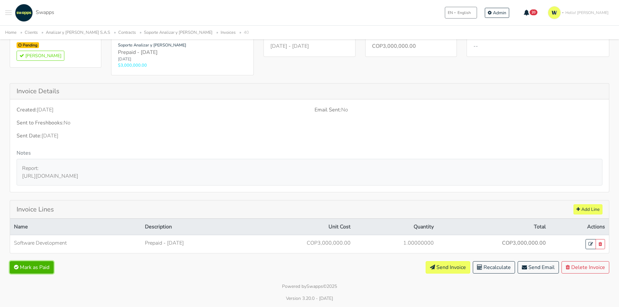
click at [27, 262] on button "Mark as Paid" at bounding box center [32, 267] width 44 height 12
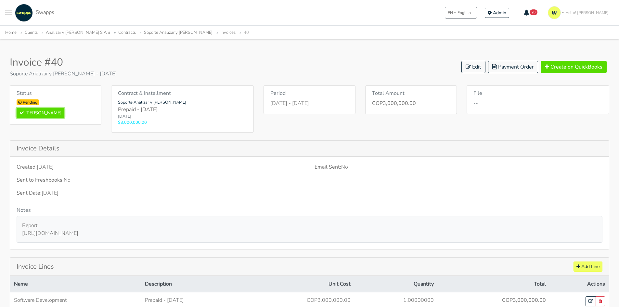
click at [31, 113] on button "Mark Paid" at bounding box center [41, 113] width 48 height 10
click at [144, 31] on link "Soporte Analizar y [PERSON_NAME]" at bounding box center [178, 33] width 69 height 6
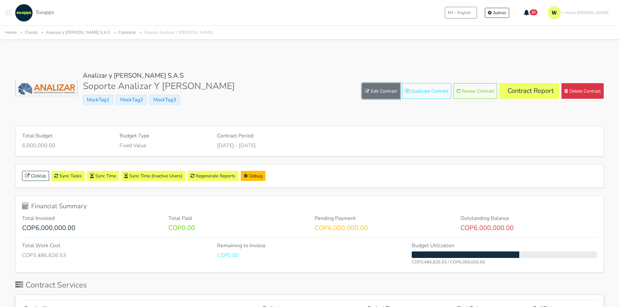
click at [378, 90] on link "Edit Contract" at bounding box center [381, 91] width 38 height 16
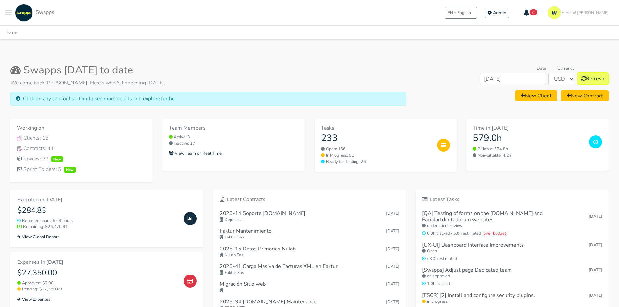
click at [10, 12] on button "Toggle navigation menu" at bounding box center [8, 13] width 6 height 18
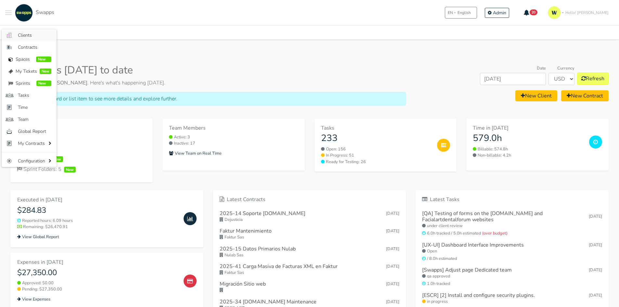
click at [34, 39] on link ".cls-1 { fill: #F15CFF; } .cls-2 { fill: #9a9a9a; } Clients" at bounding box center [29, 35] width 55 height 12
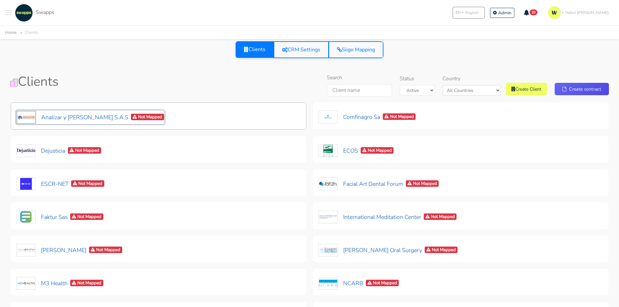
click at [66, 115] on button "Analizar y Lombana S.A.S Not Mapped" at bounding box center [90, 117] width 148 height 14
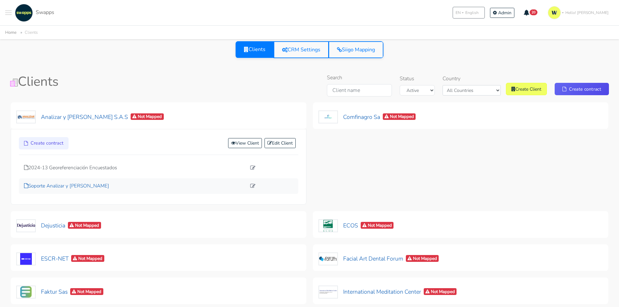
click at [80, 185] on p "Soporte Analizar y [PERSON_NAME]" at bounding box center [135, 185] width 222 height 7
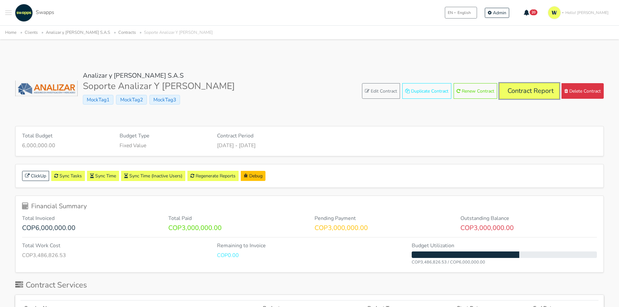
click at [512, 92] on link "Contract Report" at bounding box center [529, 91] width 60 height 16
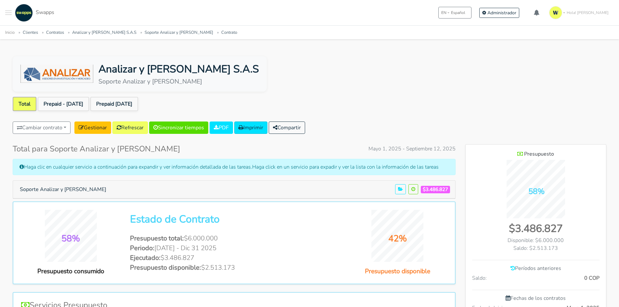
scroll to position [475, 141]
click at [76, 189] on button "Soporte Analizar y [PERSON_NAME]" at bounding box center [63, 189] width 95 height 12
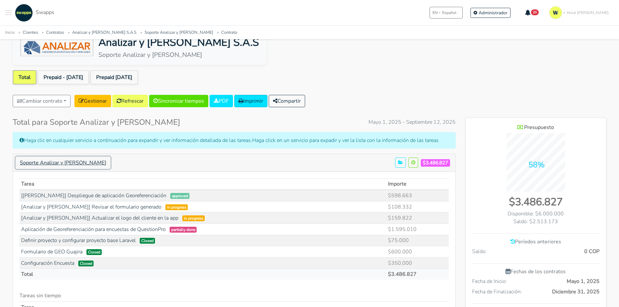
scroll to position [0, 0]
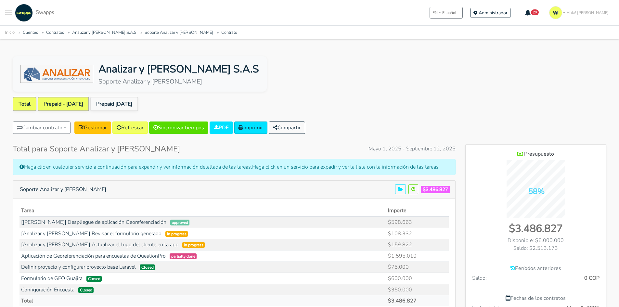
click at [73, 108] on link "Prepaid - [DATE]" at bounding box center [63, 104] width 51 height 14
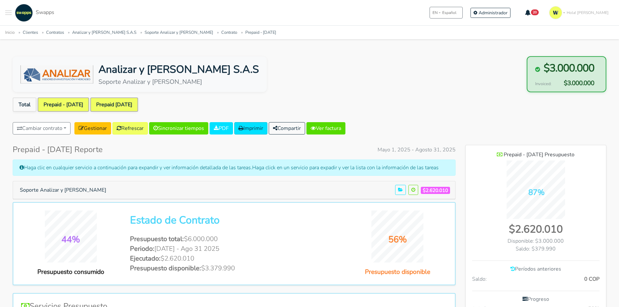
click at [106, 104] on link "Prepaid [DATE]" at bounding box center [114, 104] width 48 height 14
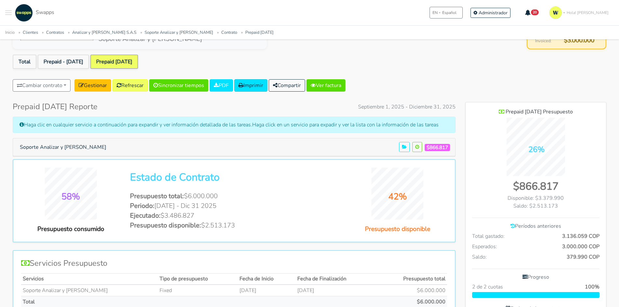
scroll to position [32, 0]
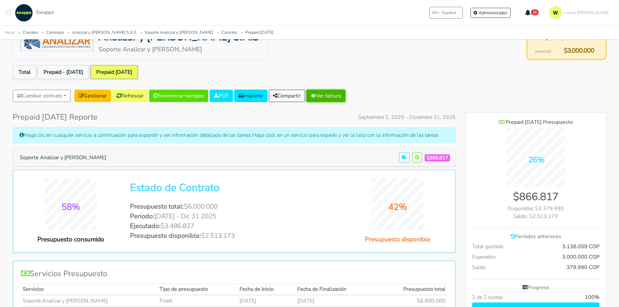
click at [329, 98] on link "Ver factura" at bounding box center [325, 96] width 39 height 12
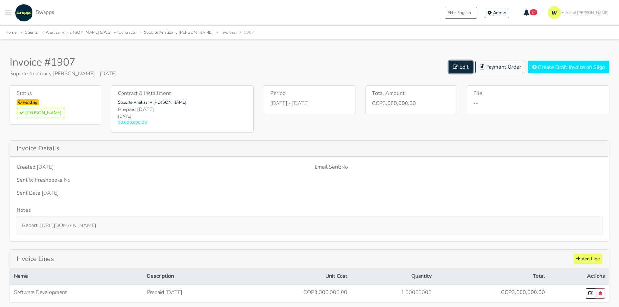
click at [457, 64] on icon at bounding box center [455, 66] width 5 height 5
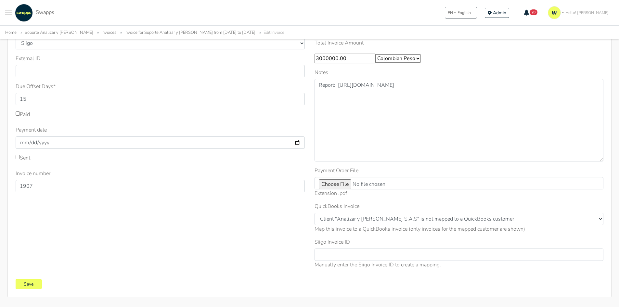
scroll to position [32, 0]
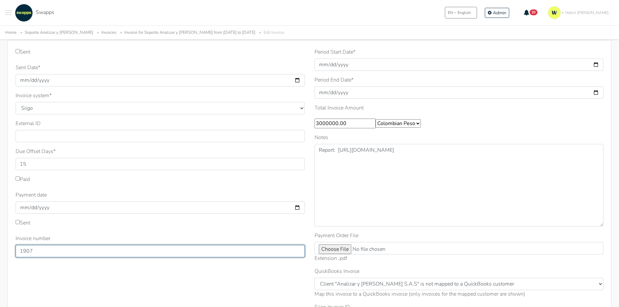
drag, startPoint x: 53, startPoint y: 250, endPoint x: 3, endPoint y: 246, distance: 50.8
click at [3, 246] on div "Sent Sent Date * 2025-09-12 Invoice system * Quickbooks Samba Siigo * 15 1907" at bounding box center [310, 201] width 614 height 322
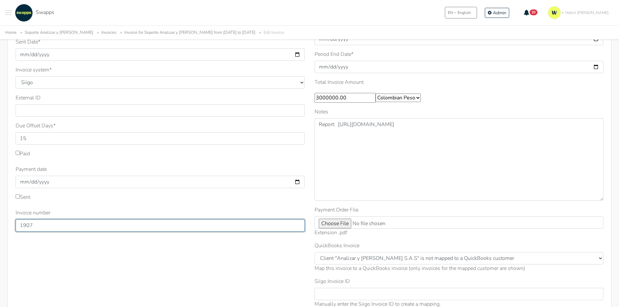
scroll to position [65, 0]
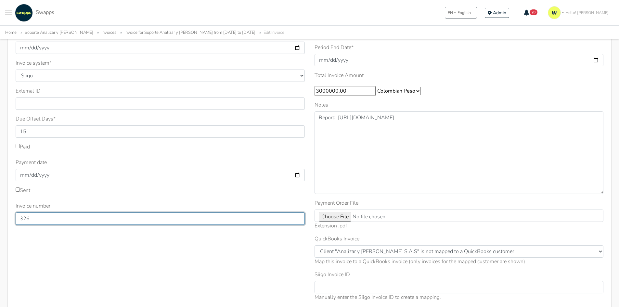
type input "326"
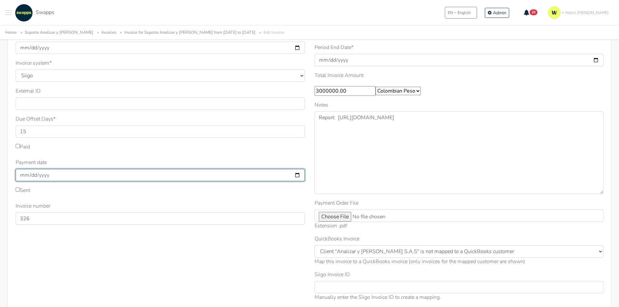
click at [159, 171] on input "Payment date" at bounding box center [160, 175] width 289 height 12
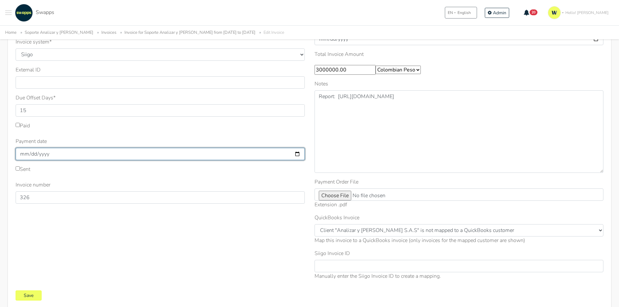
scroll to position [97, 0]
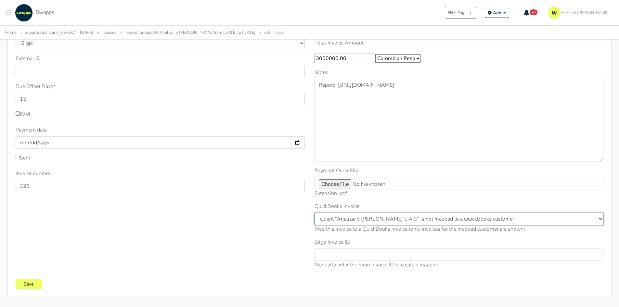
click at [364, 219] on select "Client "Analizar y Lombana S.A.S" is not mapped to a QuickBooks customer" at bounding box center [458, 219] width 289 height 12
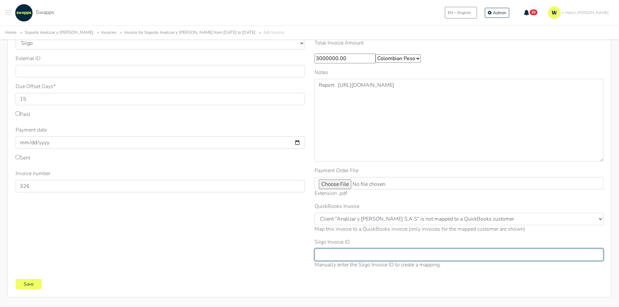
click at [348, 251] on input "Siigo Invoice ID" at bounding box center [458, 255] width 289 height 12
click at [367, 257] on input "Siigo Invoice ID" at bounding box center [458, 255] width 289 height 12
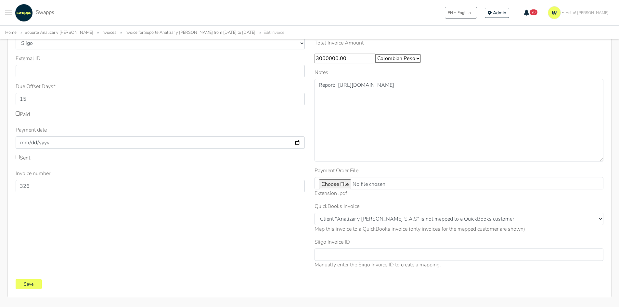
click at [273, 242] on div "Sent Sent Date * 2025-09-12 Invoice system * Quickbooks Samba Siigo * 15" at bounding box center [160, 128] width 299 height 291
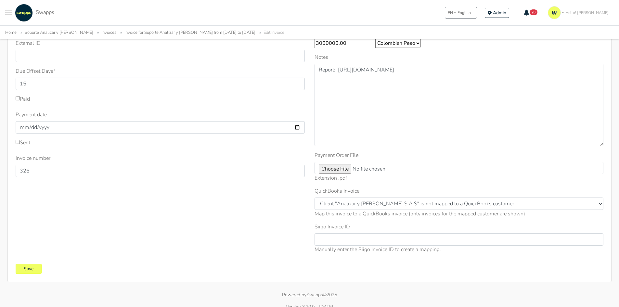
scroll to position [121, 0]
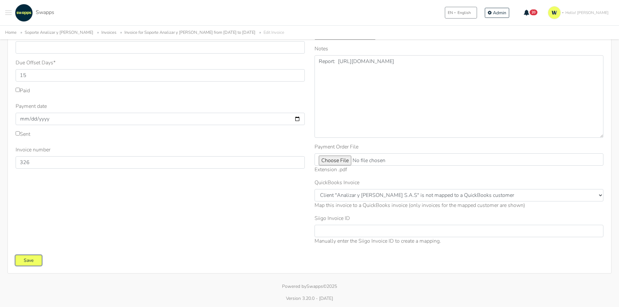
click at [33, 260] on input "Save" at bounding box center [29, 260] width 26 height 10
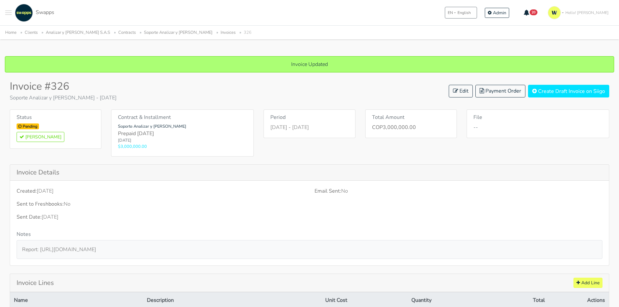
click at [147, 32] on link "Soporte Analizar y [PERSON_NAME]" at bounding box center [178, 33] width 69 height 6
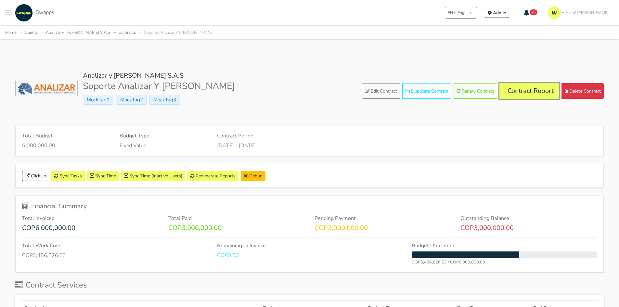
click at [512, 88] on link "Contract Report" at bounding box center [529, 91] width 60 height 16
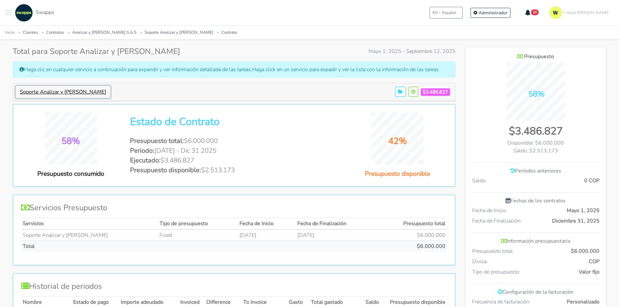
click at [74, 87] on button "Soporte Analizar y [PERSON_NAME]" at bounding box center [63, 92] width 95 height 12
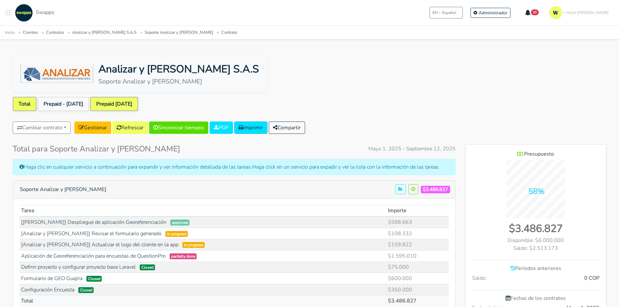
click at [112, 107] on link "Prepaid [DATE]" at bounding box center [114, 104] width 48 height 14
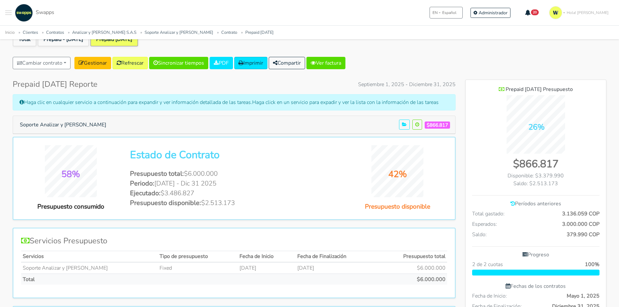
scroll to position [65, 0]
click at [76, 127] on button "Soporte Analizar y [PERSON_NAME]" at bounding box center [63, 125] width 95 height 12
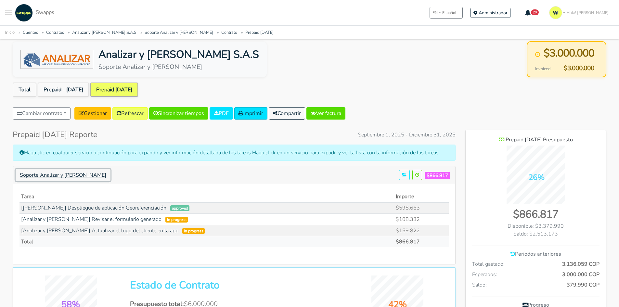
scroll to position [0, 0]
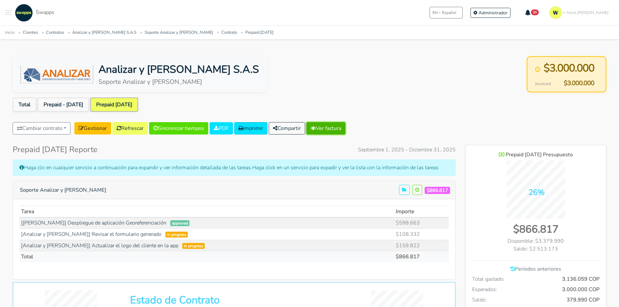
click at [338, 127] on link "Ver factura" at bounding box center [325, 128] width 39 height 12
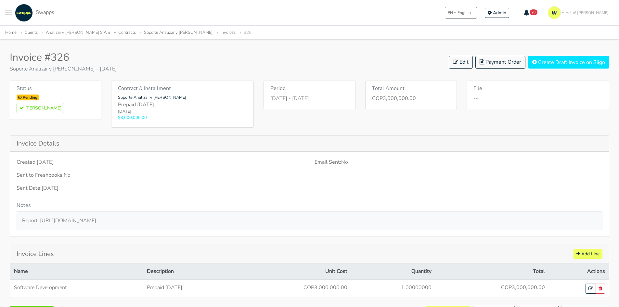
scroll to position [49, 0]
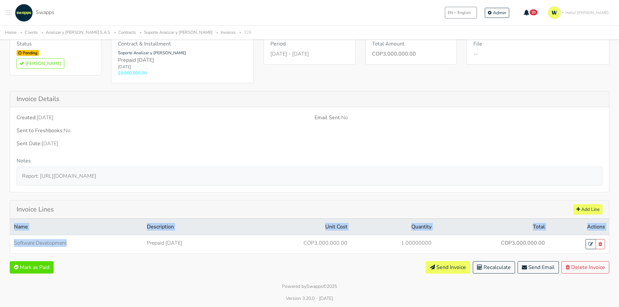
drag, startPoint x: 71, startPoint y: 243, endPoint x: 9, endPoint y: 242, distance: 61.7
click at [9, 242] on div "Invoice Lines Add Line Name Description Unit Cost Quantity Total Actions Softwa…" at bounding box center [309, 226] width 609 height 53
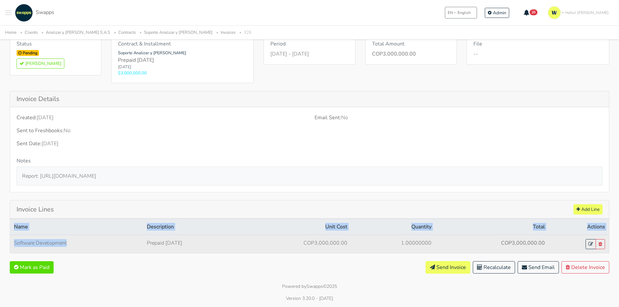
click at [13, 243] on td "Software Development" at bounding box center [76, 244] width 133 height 18
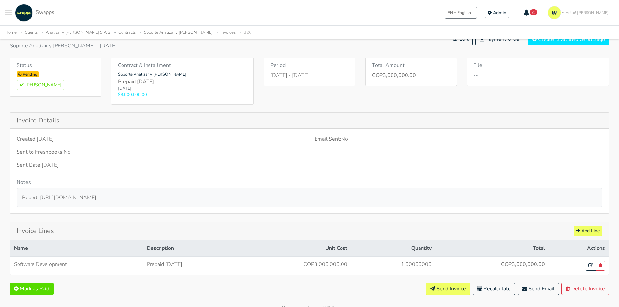
scroll to position [0, 0]
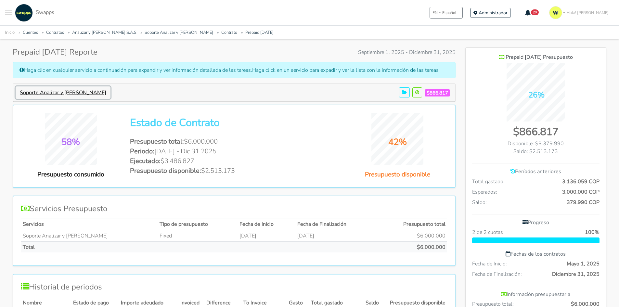
click at [56, 93] on button "Soporte Analizar y [PERSON_NAME]" at bounding box center [63, 92] width 95 height 12
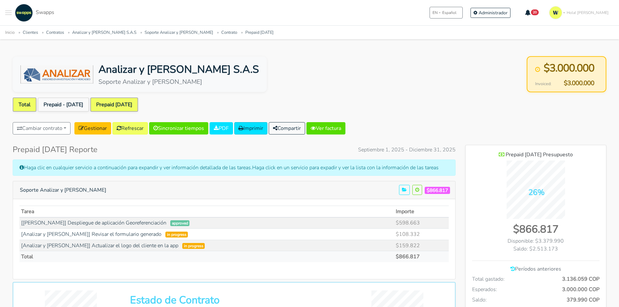
click at [25, 103] on link "Total" at bounding box center [25, 104] width 24 height 14
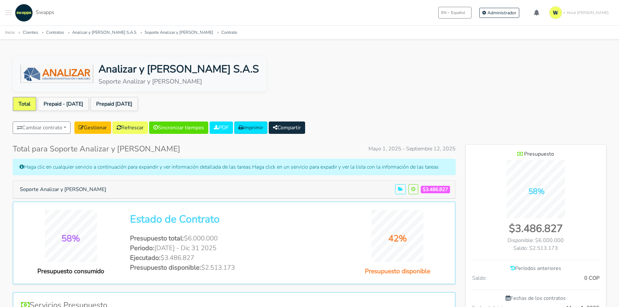
scroll to position [475, 141]
click at [303, 127] on button "Compartir" at bounding box center [287, 128] width 36 height 12
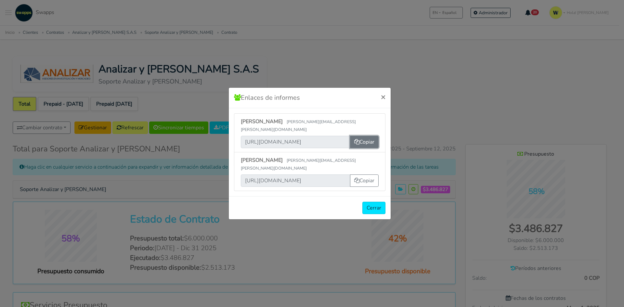
click at [366, 139] on button "Copiar" at bounding box center [364, 142] width 29 height 12
drag, startPoint x: 244, startPoint y: 143, endPoint x: 358, endPoint y: 146, distance: 114.4
click at [358, 146] on div "[URL][DOMAIN_NAME] Copiar" at bounding box center [310, 142] width 138 height 12
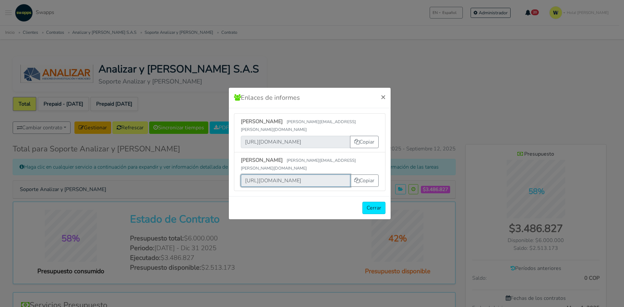
click at [241, 174] on input "[URL][DOMAIN_NAME]" at bounding box center [295, 180] width 109 height 12
drag, startPoint x: 241, startPoint y: 173, endPoint x: 352, endPoint y: 171, distance: 110.8
click at [352, 174] on div "https://app.swapps.com/u/login/5tdte6yqkhjv9ncsvvniebab8qfw6rklw58nnelvnuuyi2io…" at bounding box center [310, 180] width 138 height 12
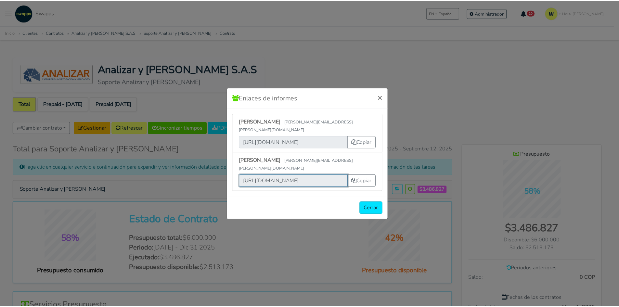
scroll to position [0, 0]
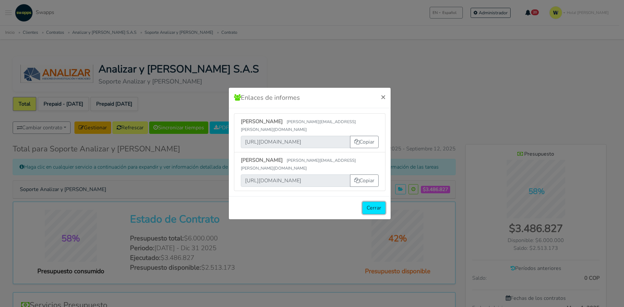
click at [376, 204] on button "Cerrar" at bounding box center [373, 208] width 23 height 12
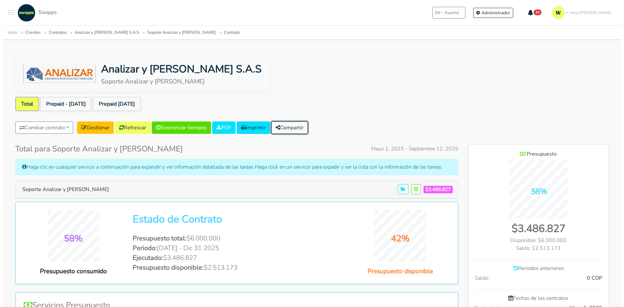
scroll to position [324418, 324752]
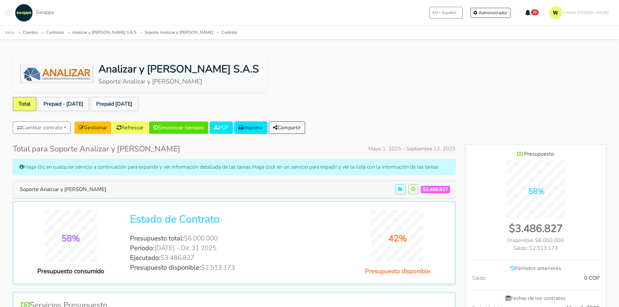
click at [297, 124] on button "Compartir" at bounding box center [287, 128] width 36 height 12
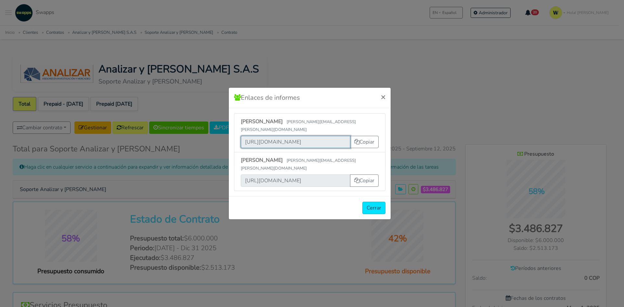
scroll to position [0, 235]
drag, startPoint x: 244, startPoint y: 142, endPoint x: 352, endPoint y: 129, distance: 108.3
click at [352, 129] on li "Raquel Lombana raquel.lombana@analizarylombana.com https://app.swapps.com/u/log…" at bounding box center [309, 132] width 151 height 39
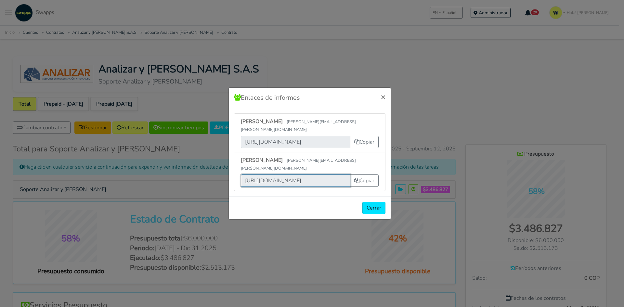
scroll to position [0, 236]
drag, startPoint x: 241, startPoint y: 172, endPoint x: 347, endPoint y: 176, distance: 106.7
click at [347, 176] on input "https://app.swapps.com/u/login/5tdte6yqkhjv9ncsvvniebab8qfw6rklw58nnelvnuuyi2io…" at bounding box center [295, 180] width 109 height 12
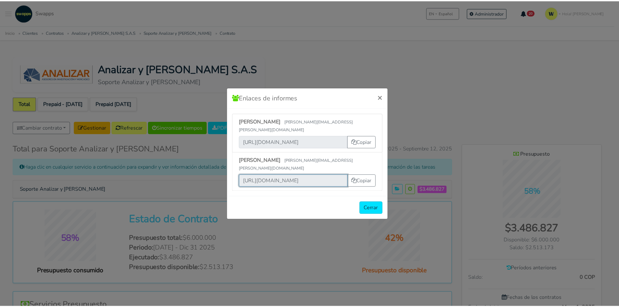
scroll to position [0, 0]
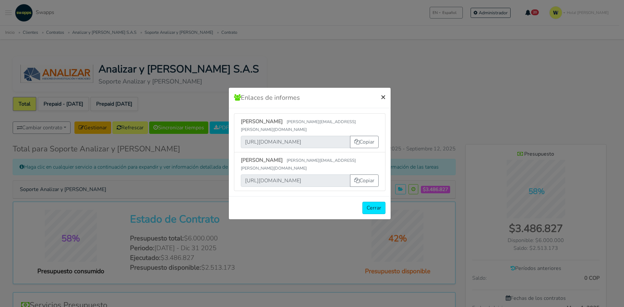
click at [381, 102] on span "×" at bounding box center [383, 97] width 5 height 10
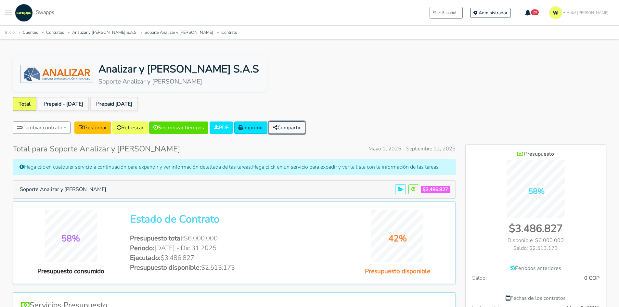
scroll to position [324418, 324752]
click at [6, 15] on button "Toggle navigation menu" at bounding box center [8, 13] width 6 height 18
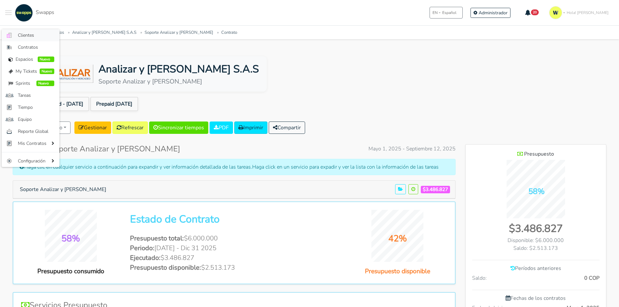
click at [19, 39] on span "Clientes" at bounding box center [36, 35] width 36 height 7
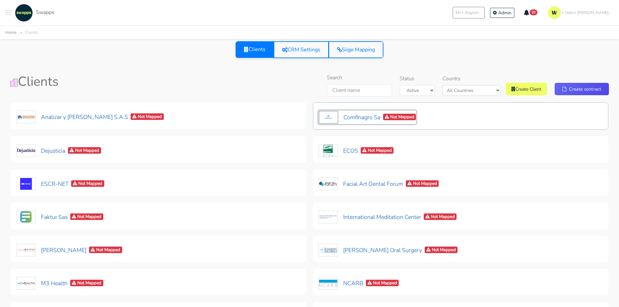
click at [354, 117] on button "Comfinagro Sa Not Mapped" at bounding box center [367, 117] width 98 height 14
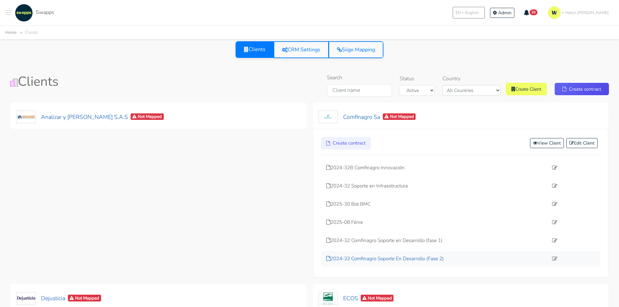
click at [432, 261] on p "2024-32 Comfinagro Soporte En Desarrollo (Fase 2)" at bounding box center [437, 258] width 222 height 7
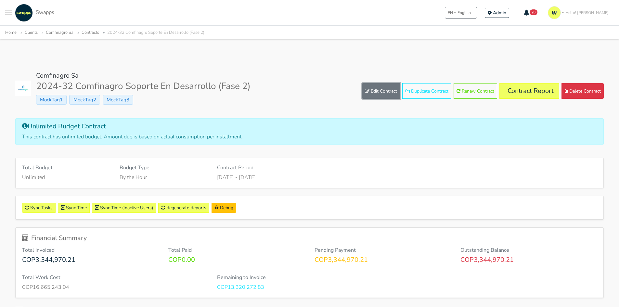
click at [379, 89] on link "Edit Contract" at bounding box center [381, 91] width 38 height 16
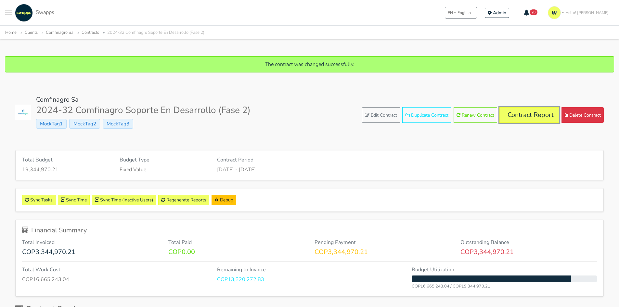
click at [530, 118] on link "Contract Report" at bounding box center [529, 115] width 60 height 16
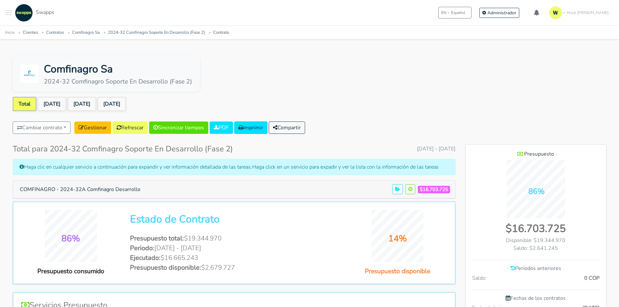
scroll to position [421, 141]
click at [56, 103] on link "[DATE]" at bounding box center [52, 104] width 29 height 14
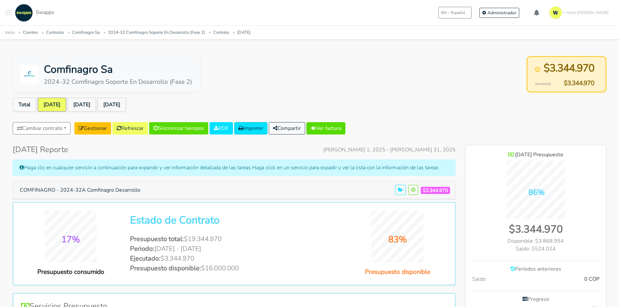
scroll to position [453, 141]
click at [82, 106] on link "[DATE]" at bounding box center [82, 104] width 29 height 14
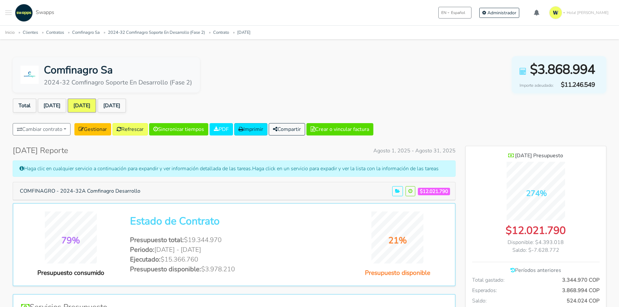
scroll to position [474, 141]
click at [123, 105] on link "[DATE]" at bounding box center [111, 105] width 29 height 14
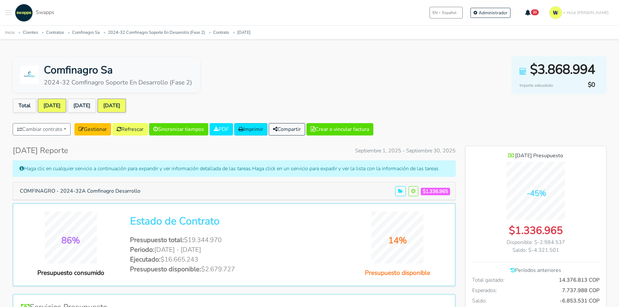
click at [53, 102] on link "[DATE]" at bounding box center [52, 105] width 29 height 14
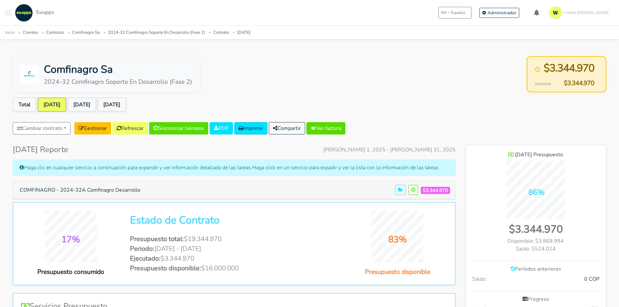
scroll to position [453, 141]
click at [89, 127] on link "Gestionar" at bounding box center [92, 128] width 37 height 12
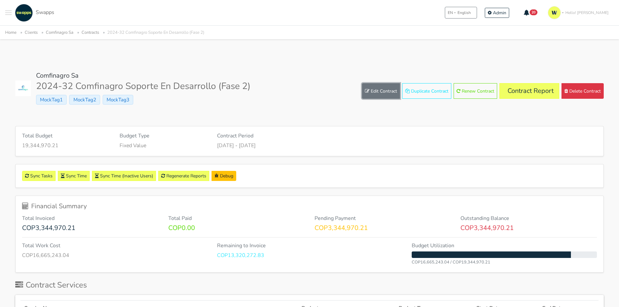
click at [375, 90] on link "Edit Contract" at bounding box center [381, 91] width 38 height 16
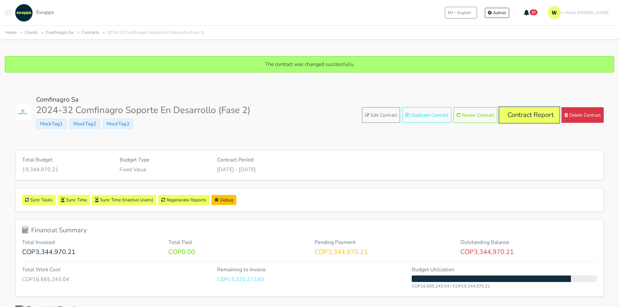
click at [511, 111] on link "Contract Report" at bounding box center [529, 115] width 60 height 16
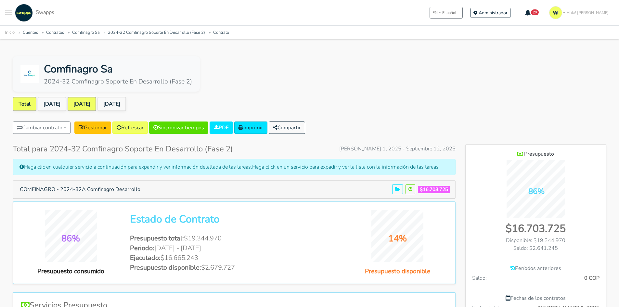
click at [95, 105] on link "[DATE]" at bounding box center [82, 104] width 29 height 14
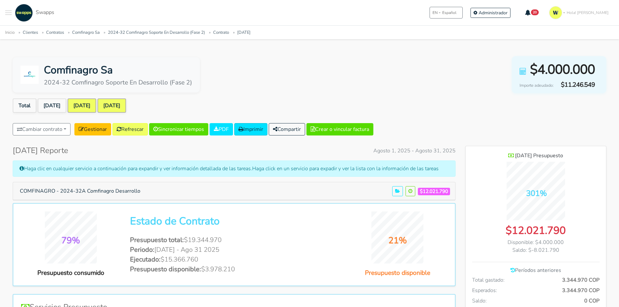
click at [119, 102] on link "[DATE]" at bounding box center [111, 105] width 29 height 14
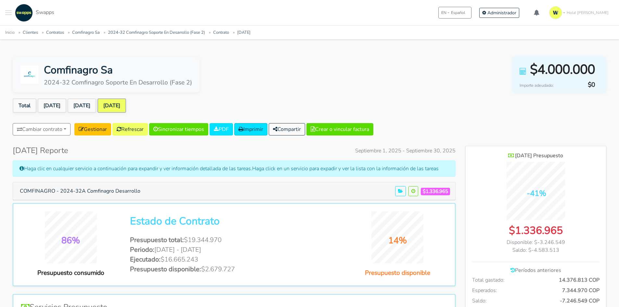
scroll to position [474, 141]
click at [55, 103] on link "[DATE]" at bounding box center [52, 105] width 29 height 14
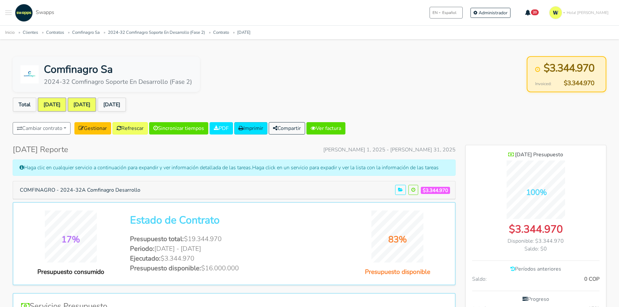
click at [83, 107] on link "[DATE]" at bounding box center [82, 104] width 29 height 14
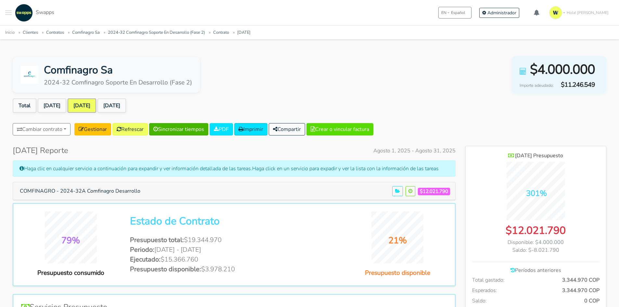
scroll to position [474, 141]
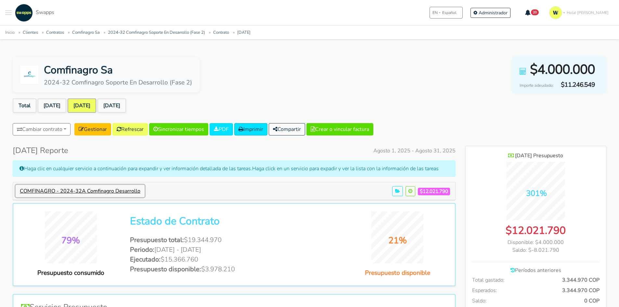
click at [111, 195] on button "COMFINAGRO - 2024-32A Comfinagro Desarrollo" at bounding box center [80, 191] width 129 height 12
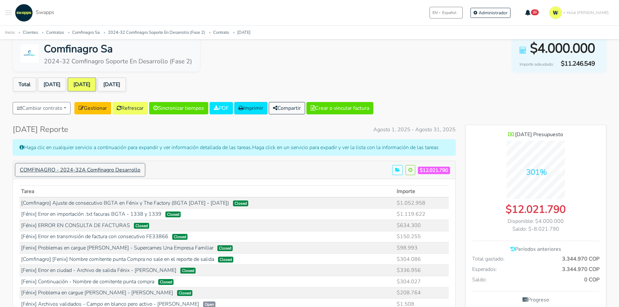
scroll to position [32, 0]
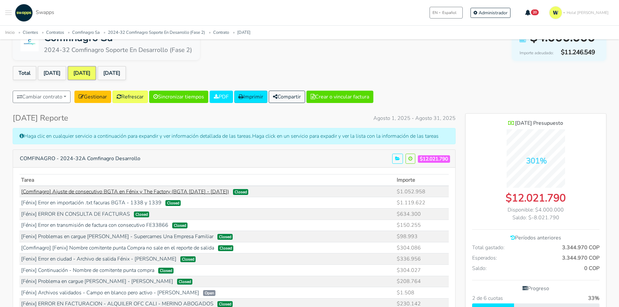
click at [131, 190] on link "[Comfinagro] Ajuste de consecutivo BGTA en Fénix y The Factory (BGTA [DATE] - […" at bounding box center [125, 191] width 208 height 7
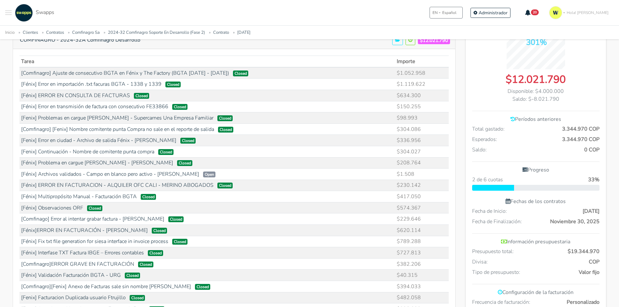
scroll to position [162, 0]
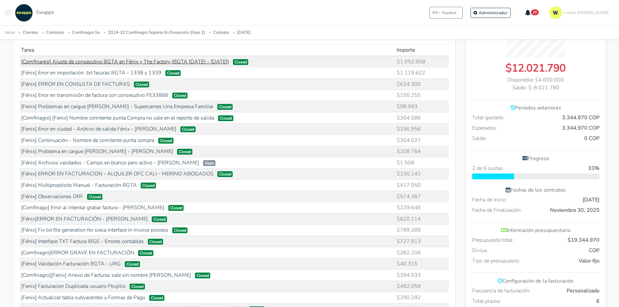
click at [207, 60] on link "[Comfinagro] Ajuste de consecutivo BGTA en Fénix y The Factory (BGTA [DATE] - […" at bounding box center [125, 61] width 208 height 7
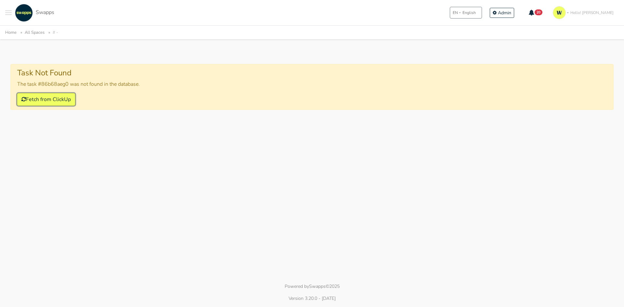
click at [70, 97] on button "Fetch from ClickUp" at bounding box center [46, 99] width 58 height 12
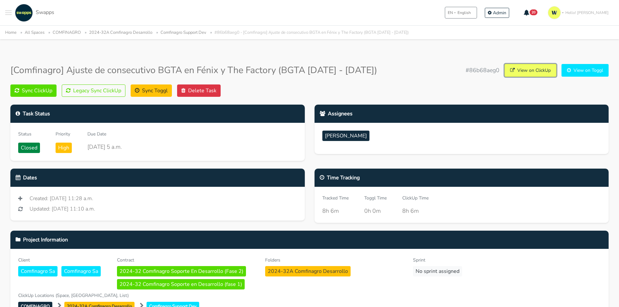
click at [536, 68] on link "View on ClickUp" at bounding box center [531, 70] width 52 height 13
